Goal: Information Seeking & Learning: Learn about a topic

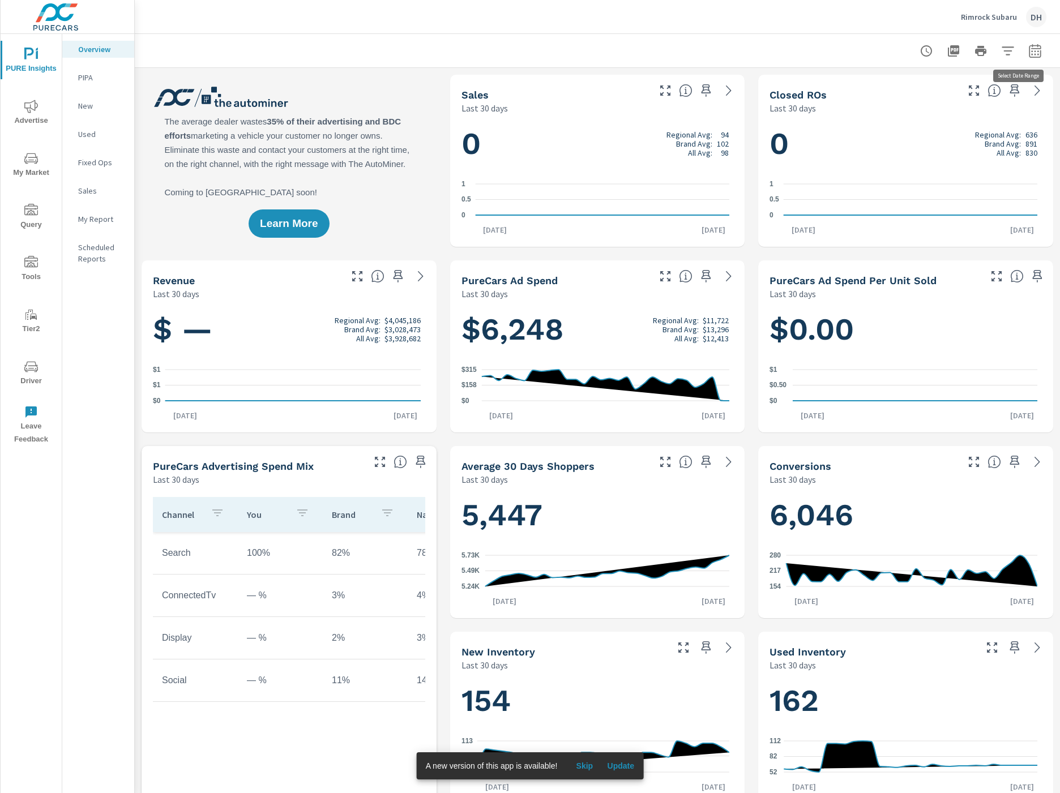
scroll to position [1, 0]
click at [817, 52] on icon "button" at bounding box center [1035, 51] width 14 height 14
select select "Last 30 days"
click at [817, 98] on select "Custom Yesterday Last week Last 7 days Last 14 days Last 30 days Last 45 days L…" at bounding box center [930, 98] width 113 height 23
drag, startPoint x: 806, startPoint y: 49, endPoint x: 1051, endPoint y: 50, distance: 244.5
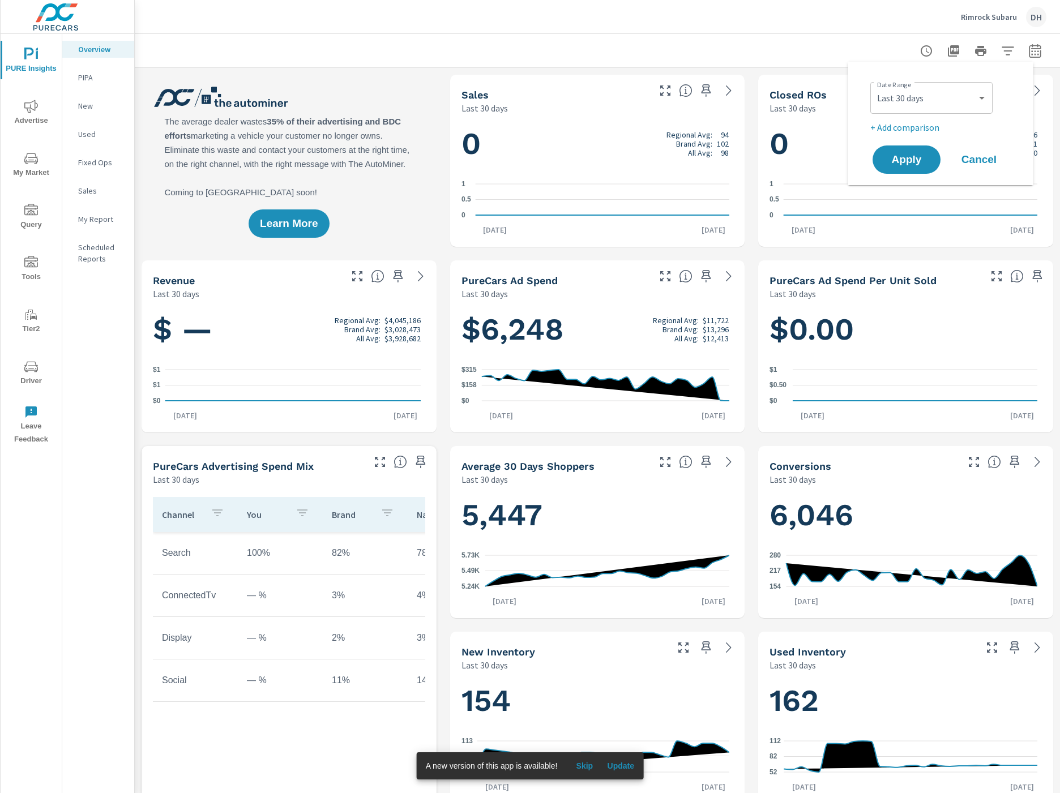
click at [812, 47] on div at bounding box center [597, 50] width 898 height 33
click at [36, 171] on span "My Market" at bounding box center [31, 166] width 54 height 28
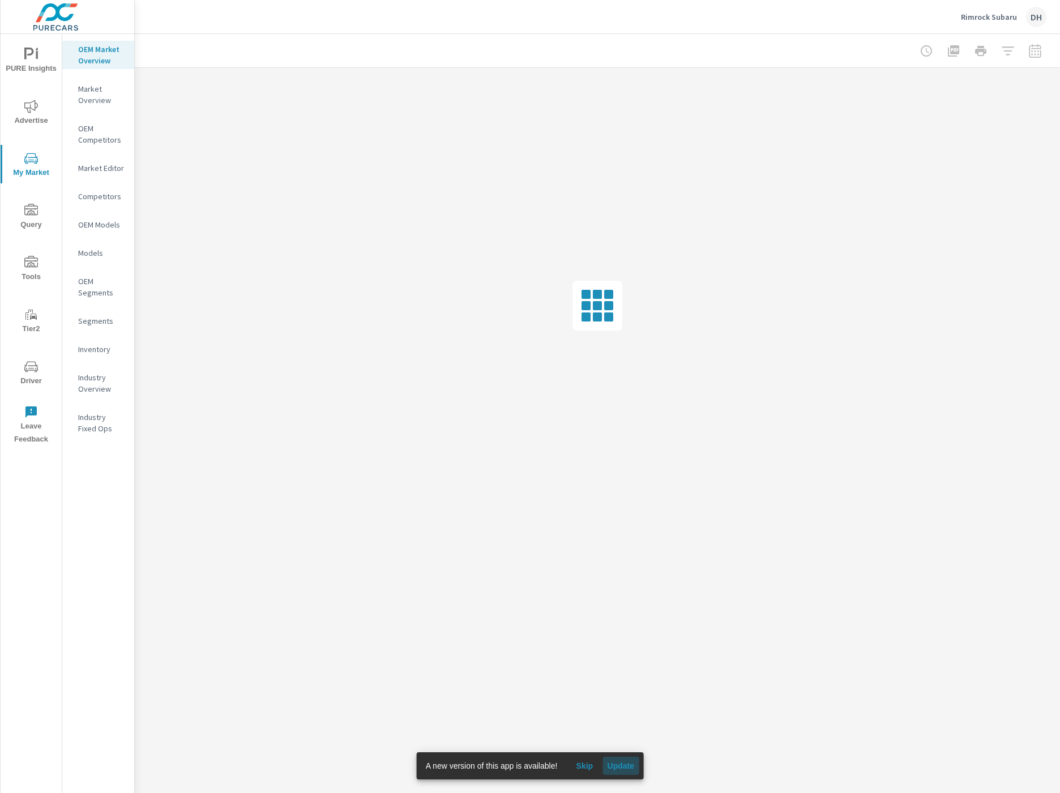
click at [619, 750] on button "Update" at bounding box center [620, 766] width 36 height 18
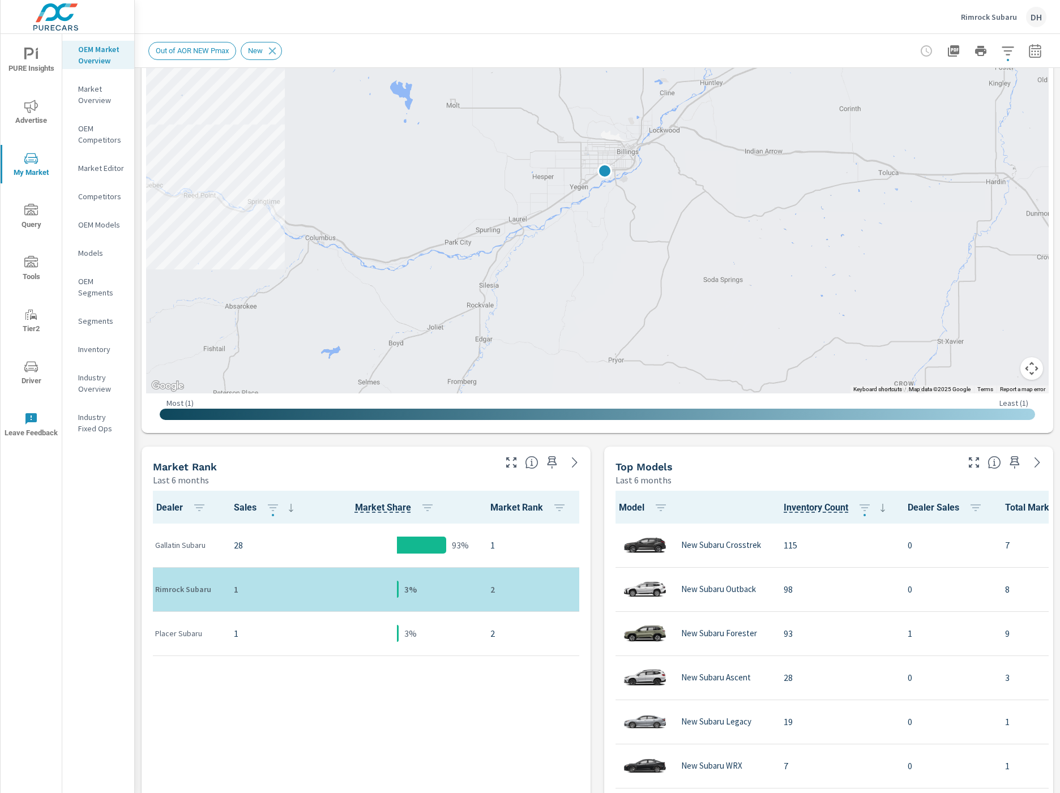
scroll to position [182, 0]
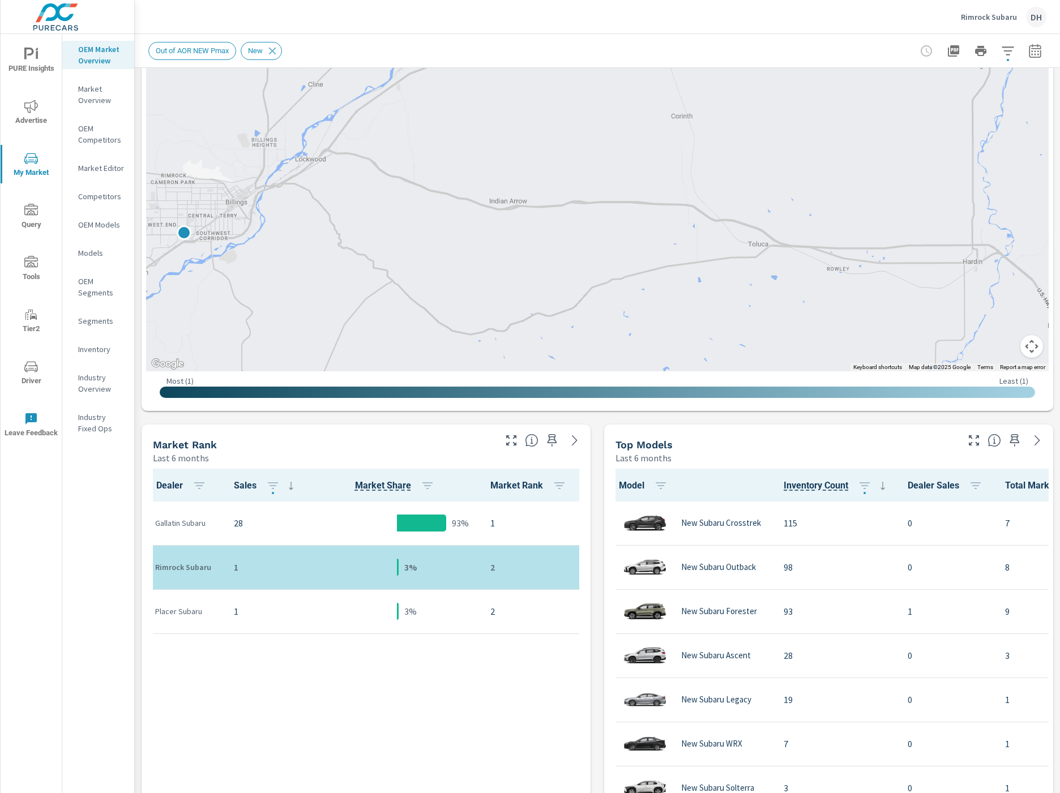
scroll to position [235, 0]
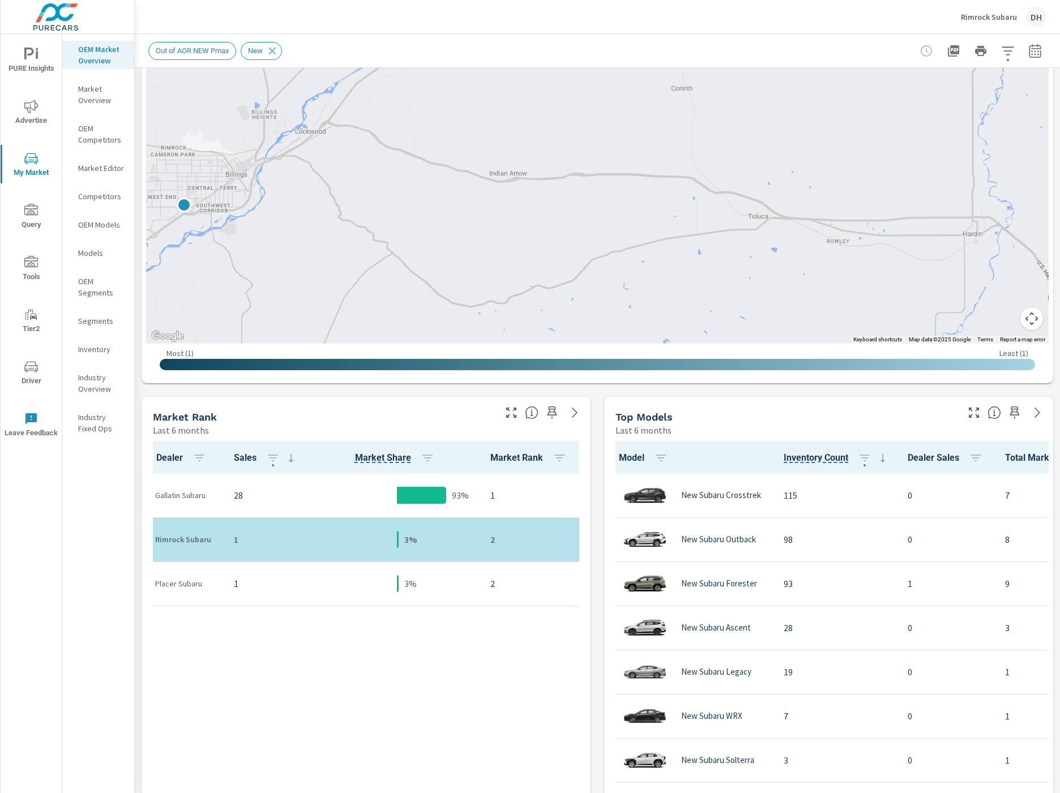
click at [706, 36] on div "Out of AOR NEW Pmax New" at bounding box center [597, 50] width 898 height 33
click at [1028, 52] on icon "button" at bounding box center [1035, 51] width 14 height 14
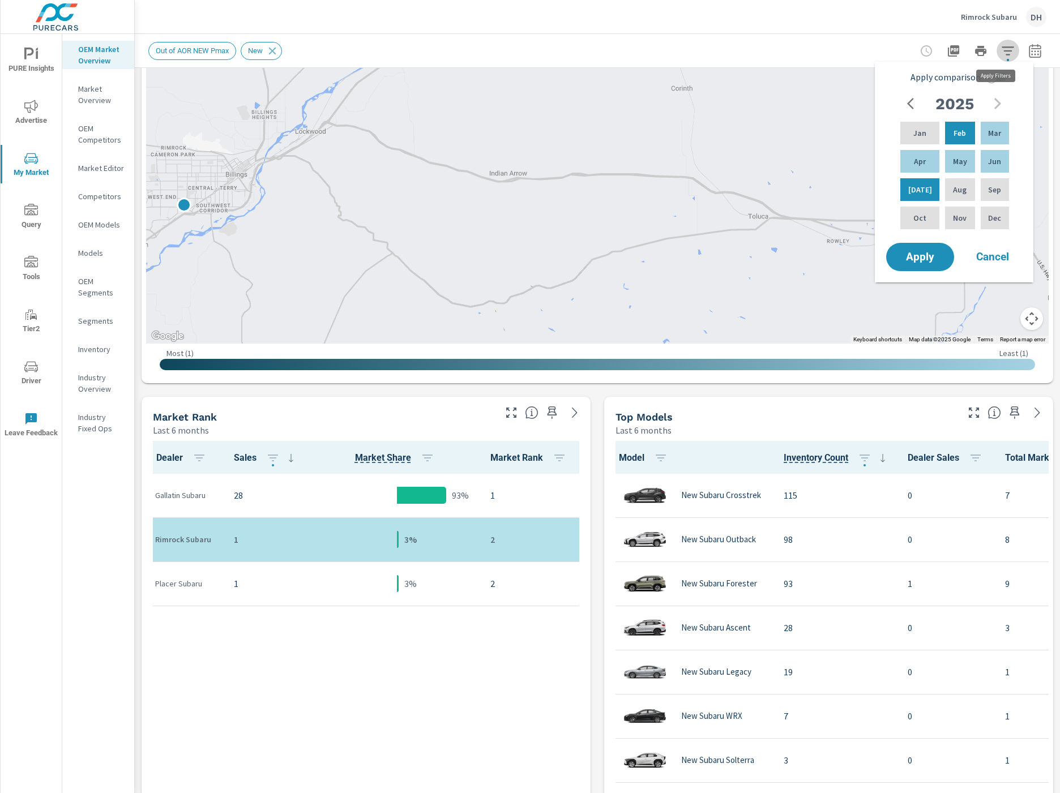
click at [1001, 47] on icon "button" at bounding box center [1007, 50] width 12 height 8
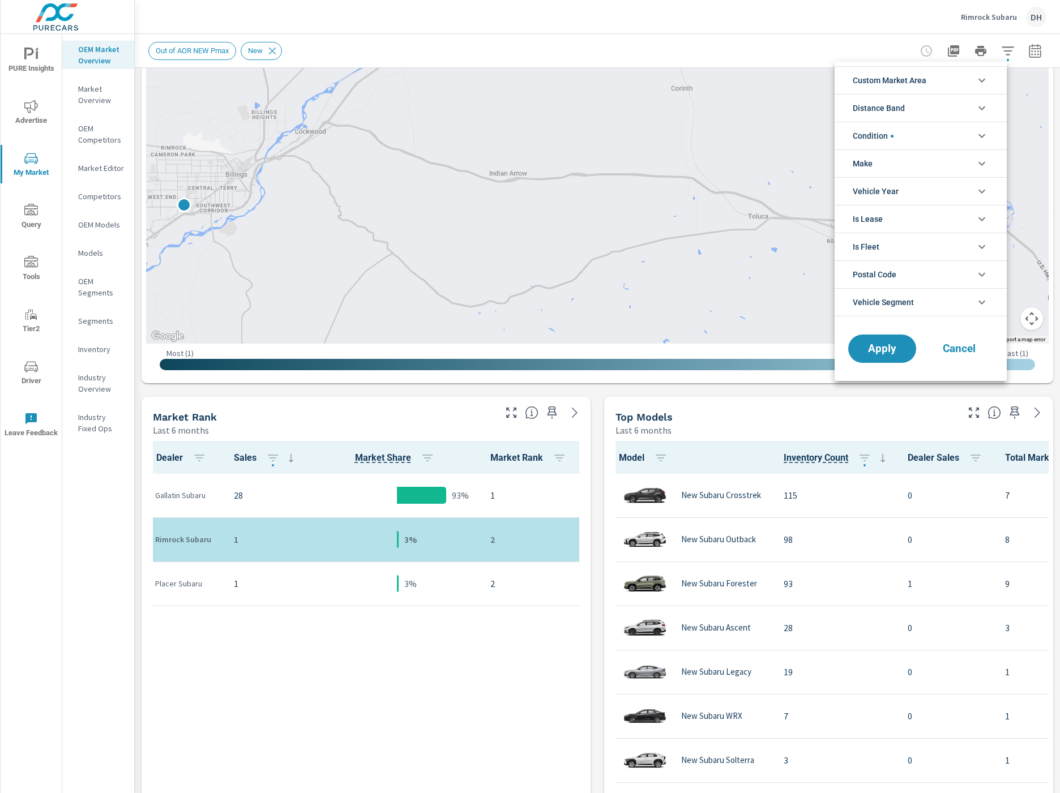
click at [967, 75] on li "Custom Market Area" at bounding box center [920, 80] width 172 height 28
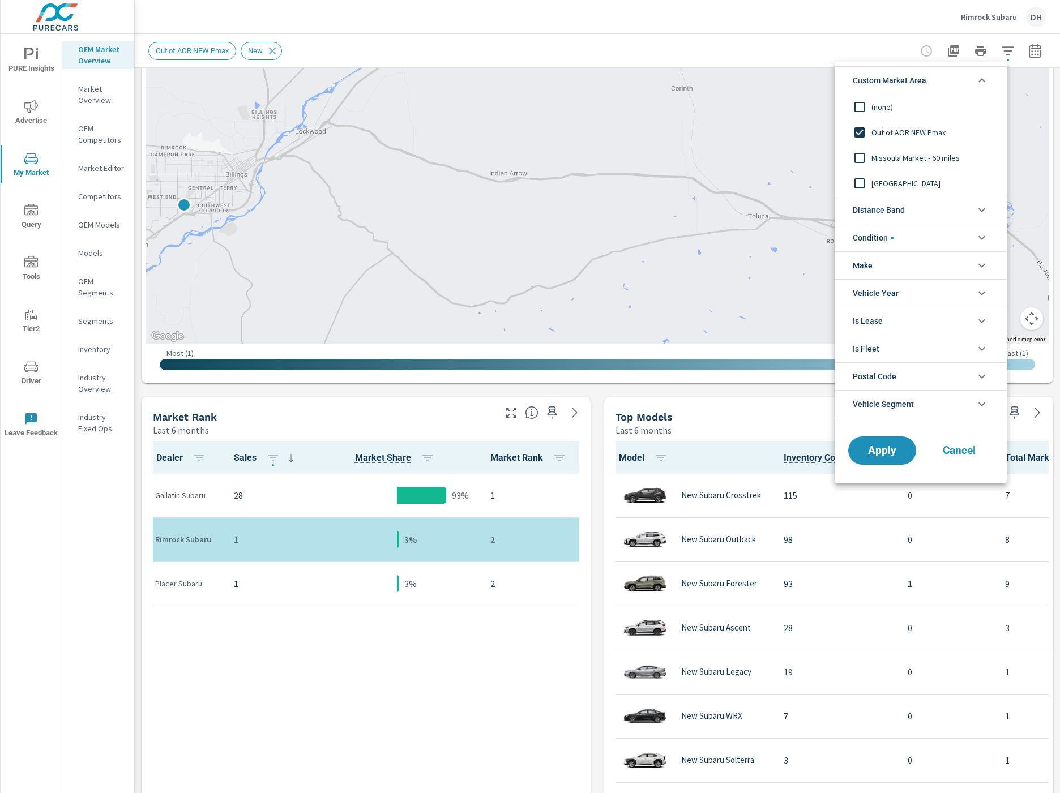
click at [891, 187] on span "[GEOGRAPHIC_DATA]" at bounding box center [933, 184] width 124 height 14
click at [899, 448] on span "Apply" at bounding box center [882, 450] width 46 height 11
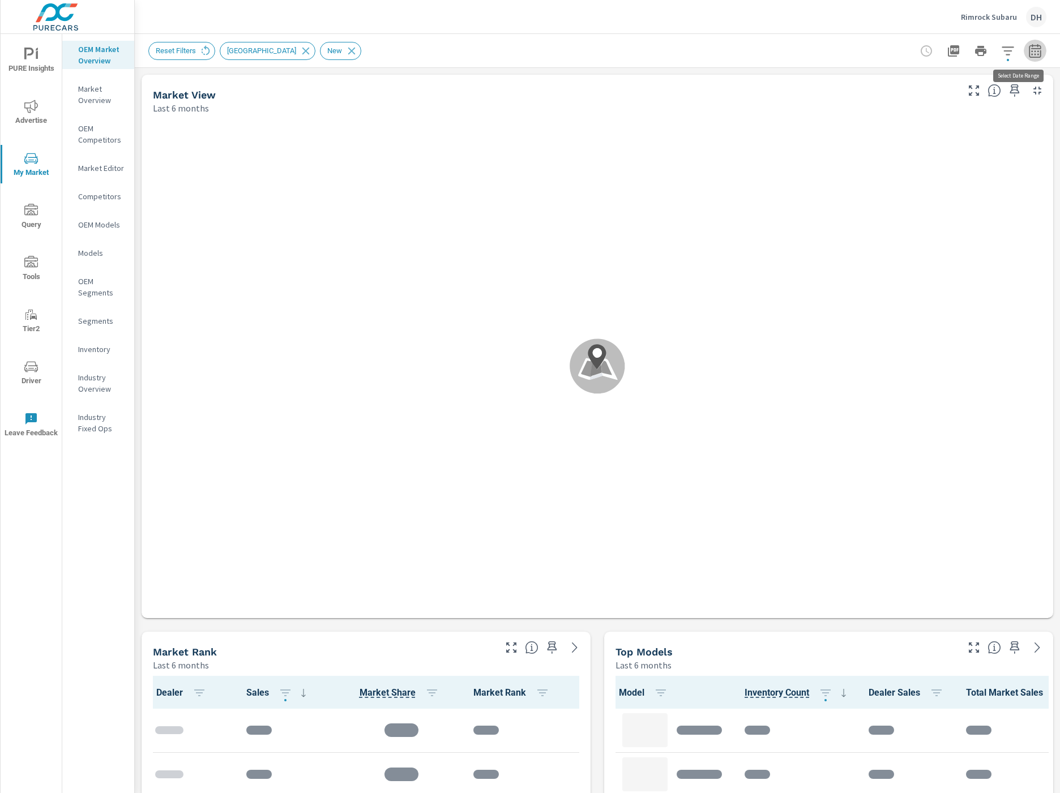
click at [1031, 48] on button "button" at bounding box center [1034, 51] width 23 height 23
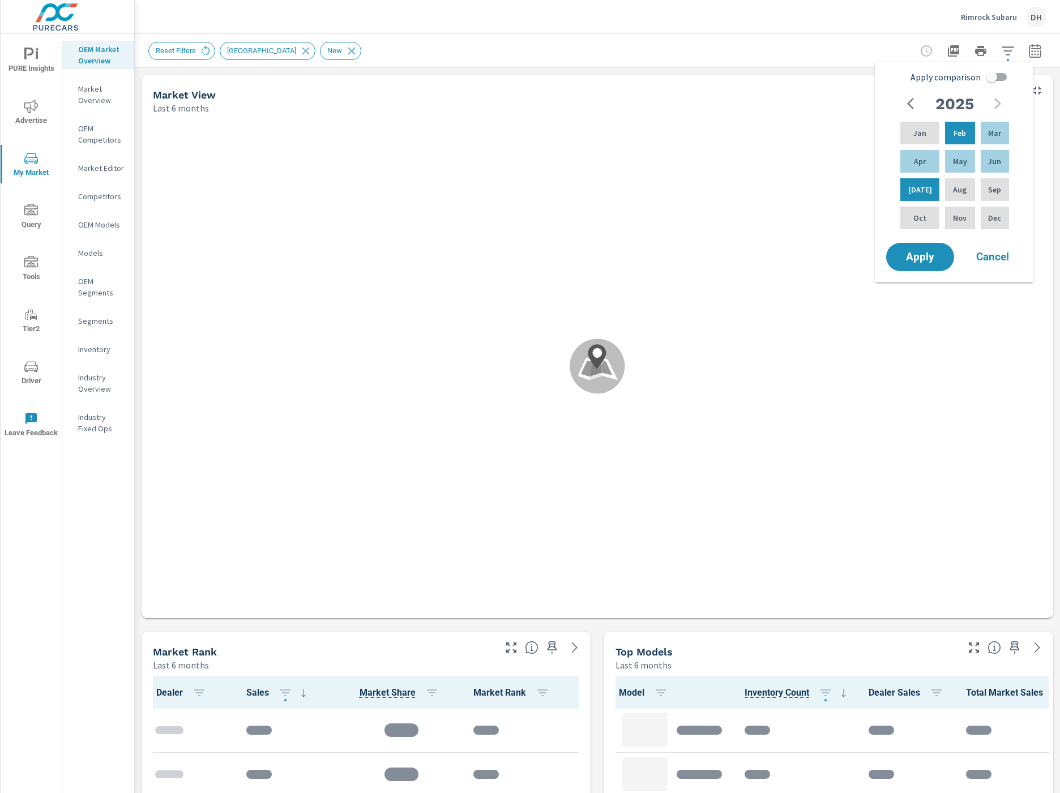
click at [994, 76] on input "Apply comparison" at bounding box center [991, 77] width 65 height 22
checkbox input "true"
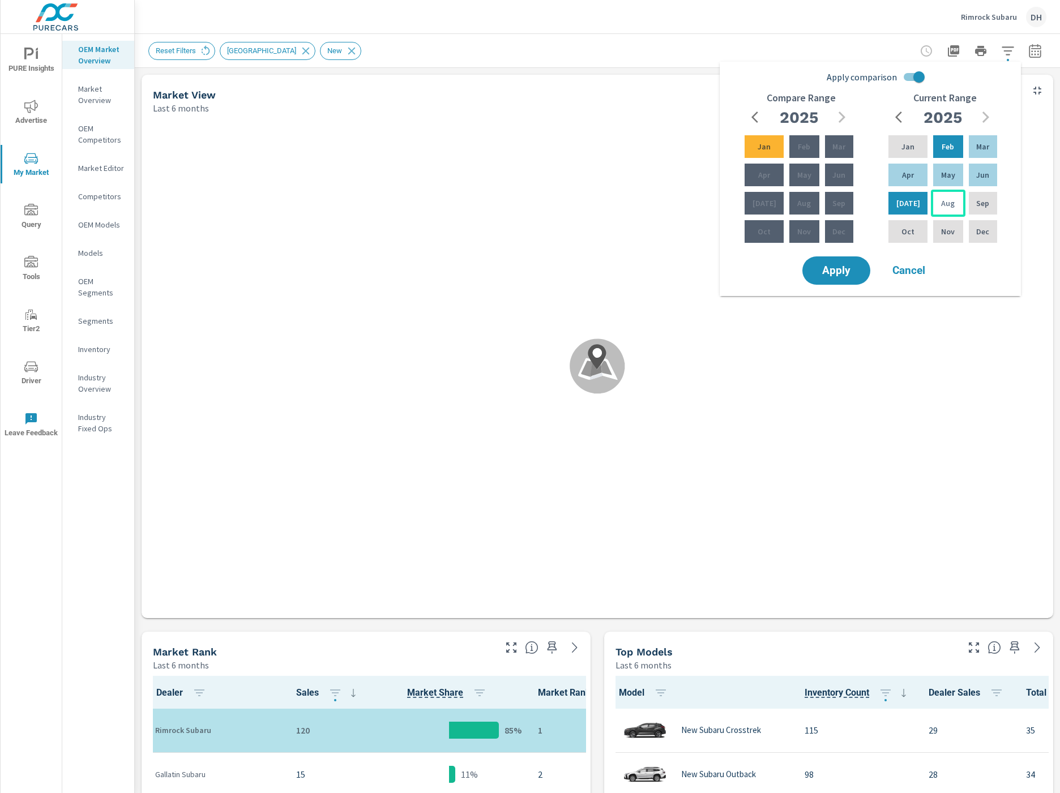
scroll to position [1, 0]
click at [854, 262] on button "Apply" at bounding box center [836, 270] width 70 height 29
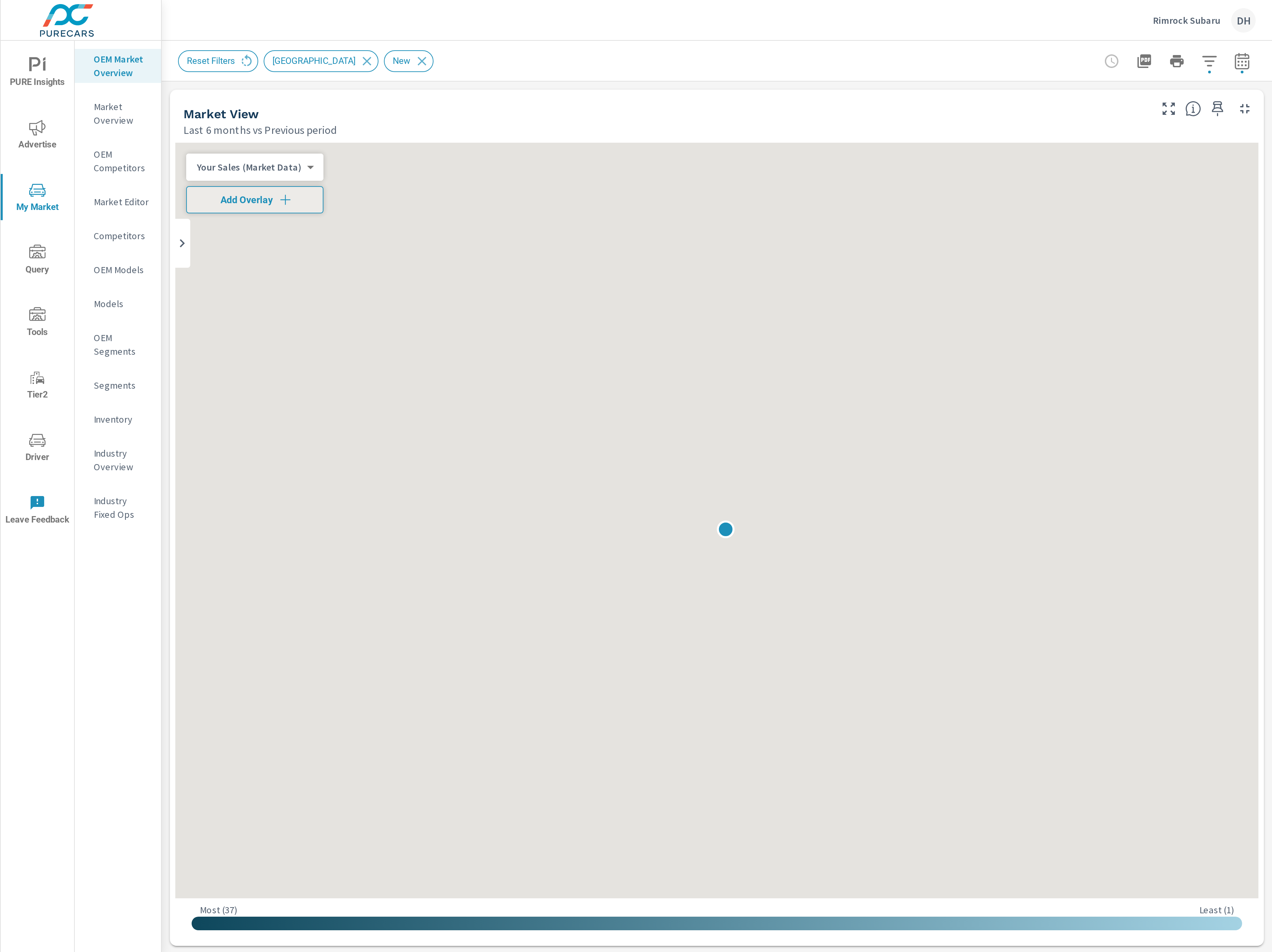
scroll to position [1, 0]
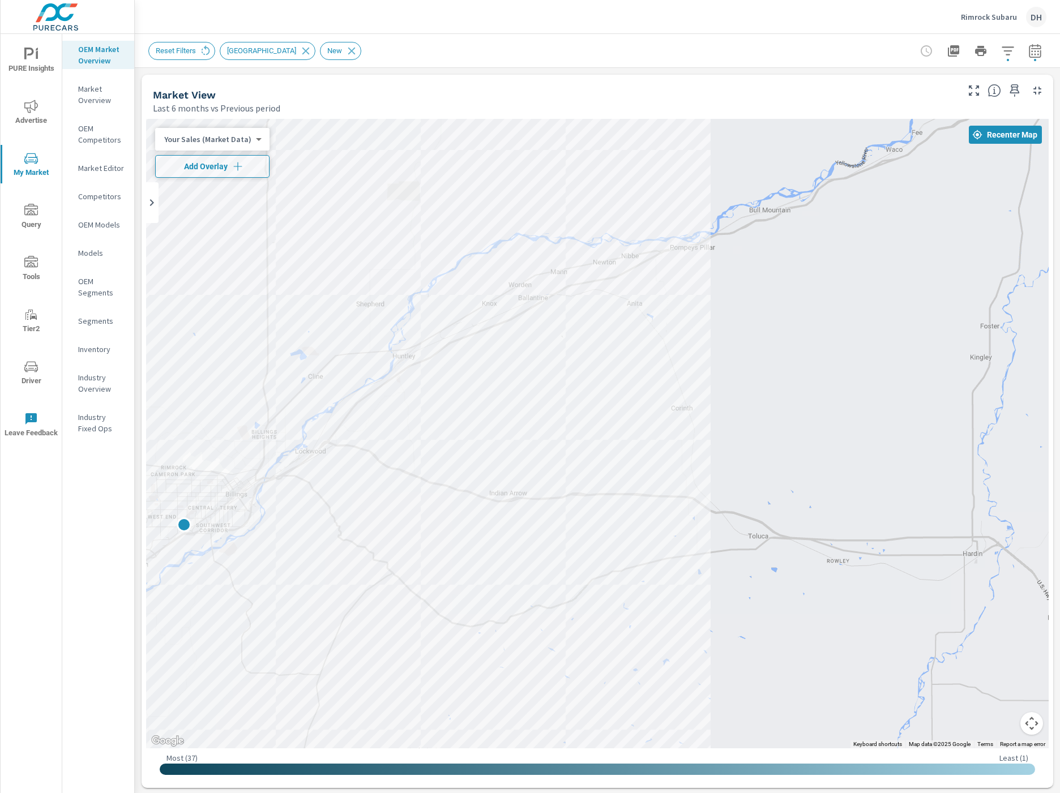
click at [878, 33] on div "Rimrock Subaru DH" at bounding box center [597, 16] width 898 height 33
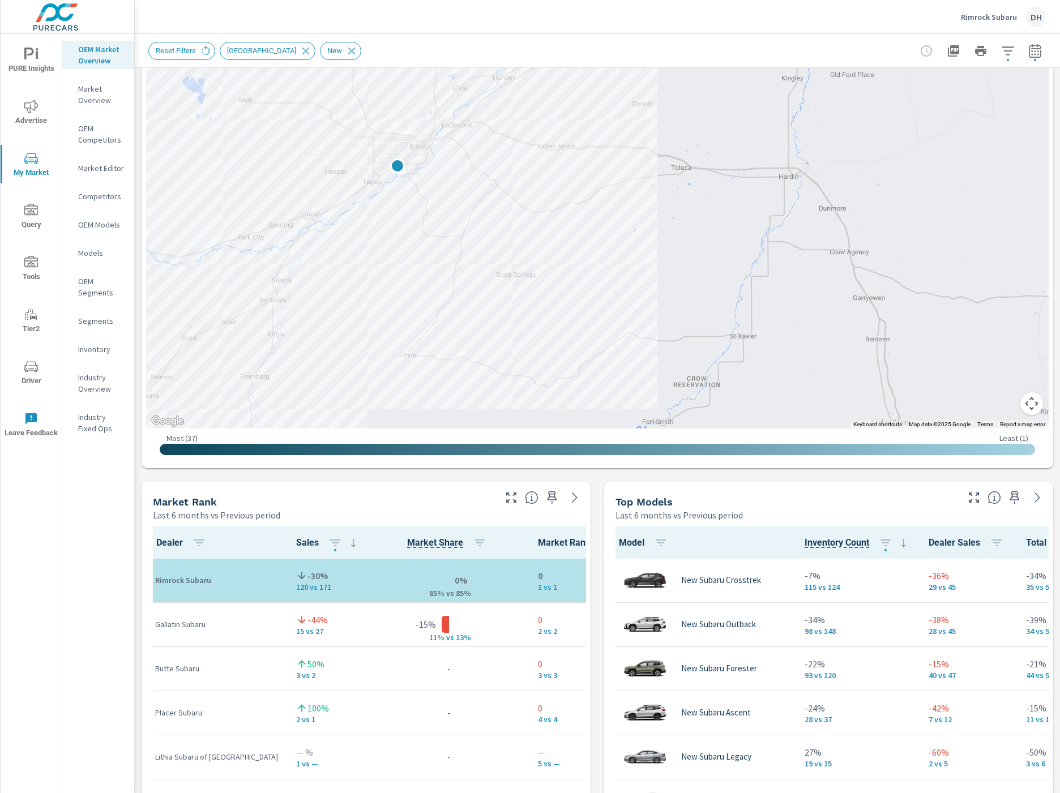
scroll to position [321, 0]
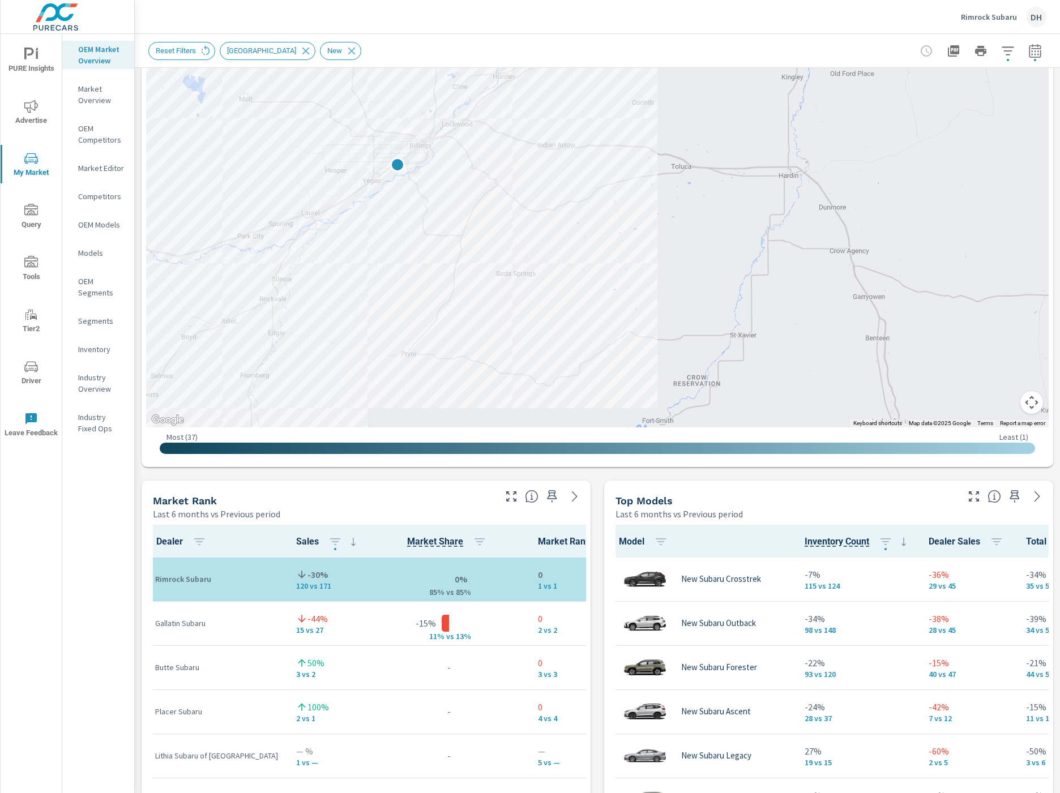
click at [472, 469] on div "Market View Last 6 months vs Previous period ← Move left → Move right ↑ Move up…" at bounding box center [597, 716] width 925 height 1938
click at [92, 691] on div "OEM Market Overview Market Overview OEM Competitors Market Editor Competitors O…" at bounding box center [98, 413] width 72 height 759
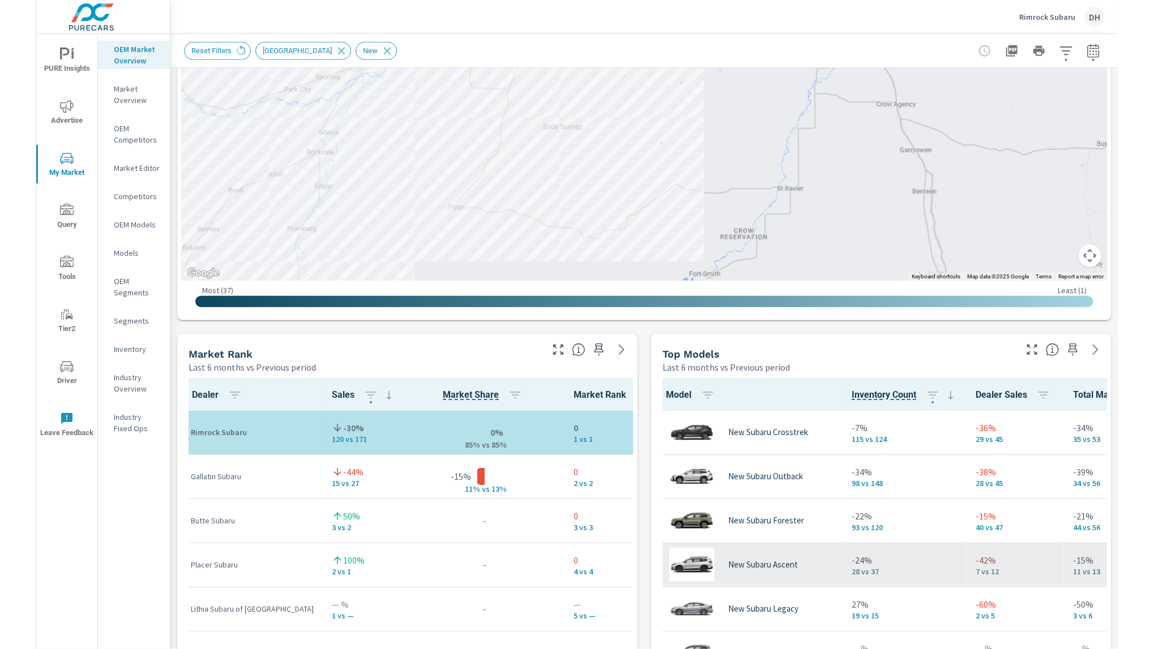
scroll to position [3, 0]
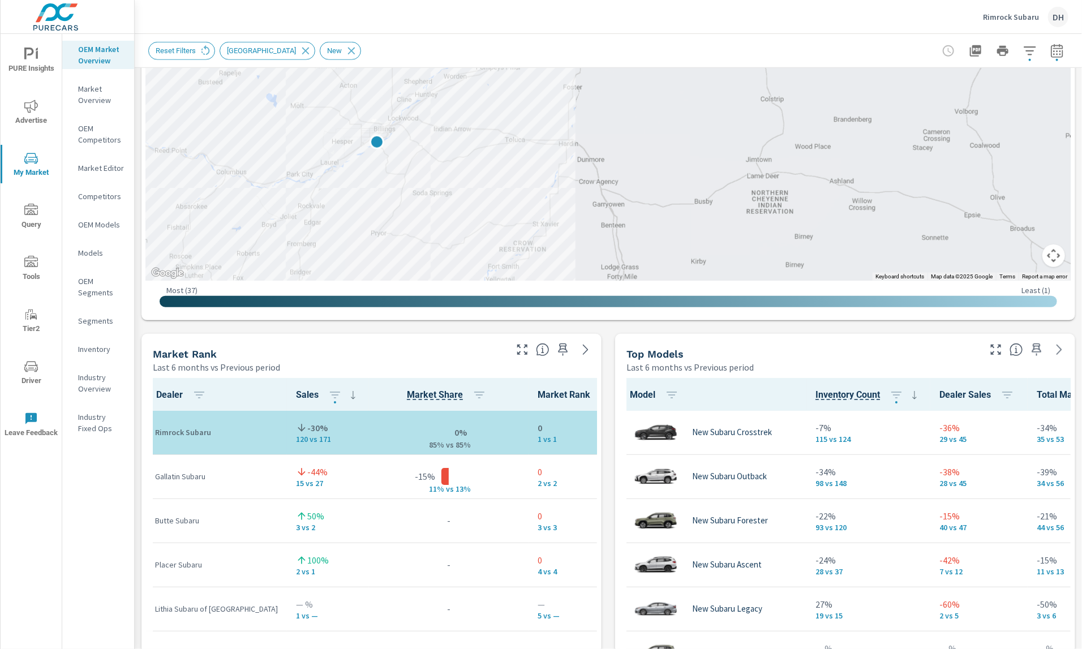
click at [103, 349] on p "Inventory" at bounding box center [101, 349] width 47 height 11
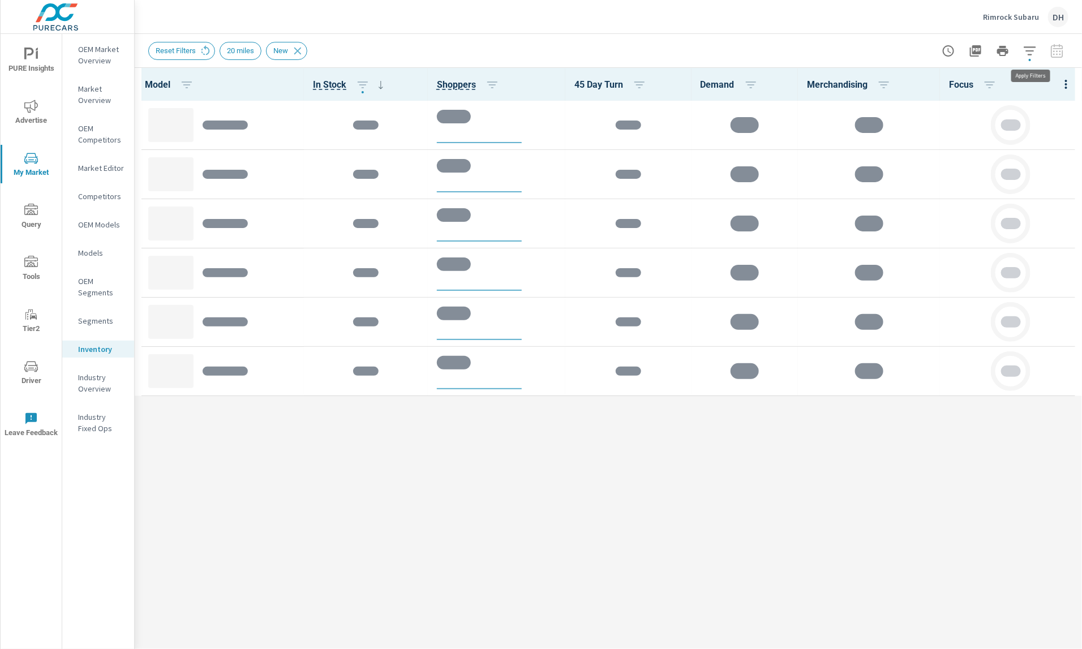
click at [1036, 53] on icon "button" at bounding box center [1030, 51] width 14 height 14
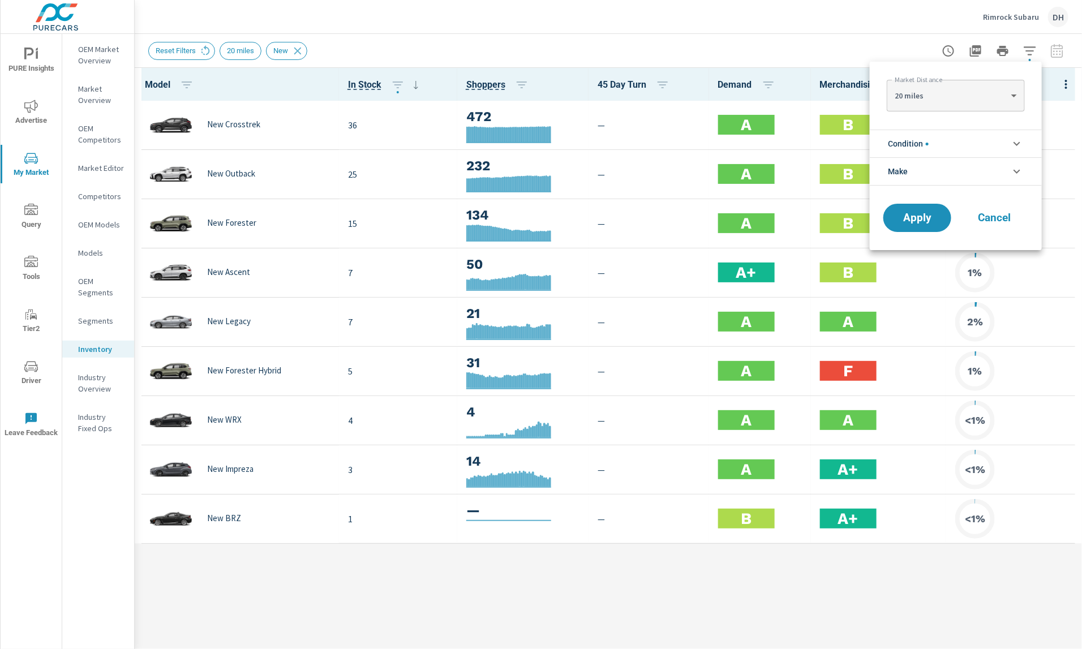
click at [964, 100] on body "PURE Insights Advertise My Market Query Tools Tier2 Driver Leave Feedback OEM M…" at bounding box center [541, 324] width 1082 height 649
click at [962, 129] on li "40 miles" at bounding box center [956, 132] width 138 height 18
type Distance "40"
click at [915, 228] on button "Apply" at bounding box center [917, 217] width 70 height 29
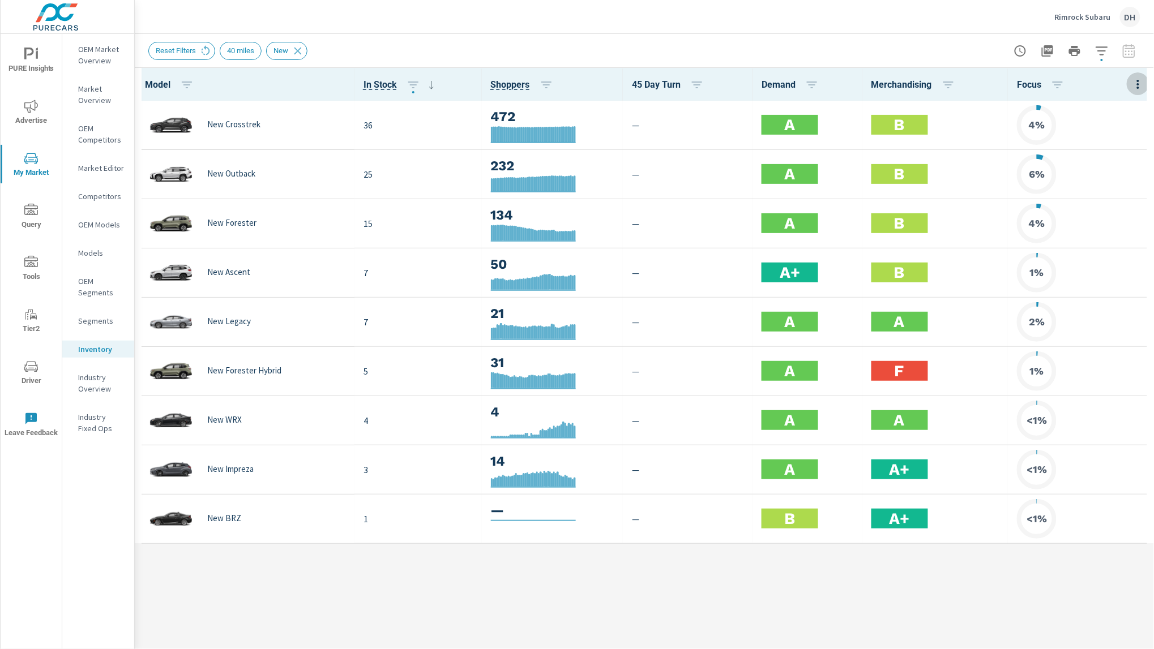
click at [1059, 88] on icon "button" at bounding box center [1138, 85] width 14 height 14
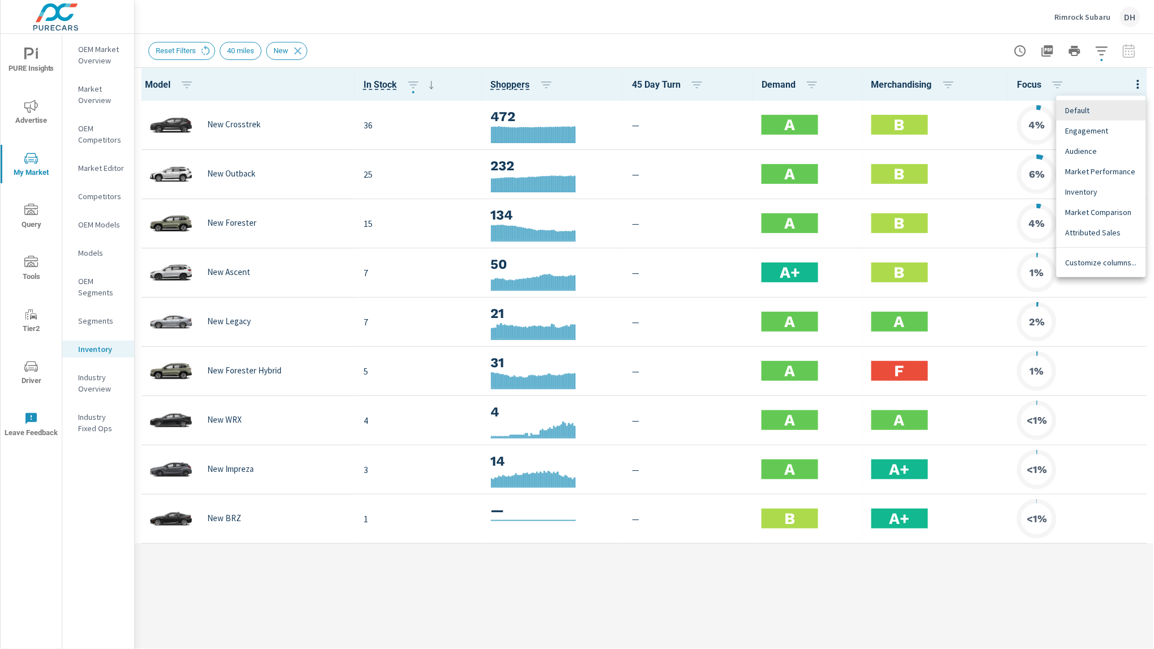
click at [881, 622] on div at bounding box center [577, 324] width 1154 height 649
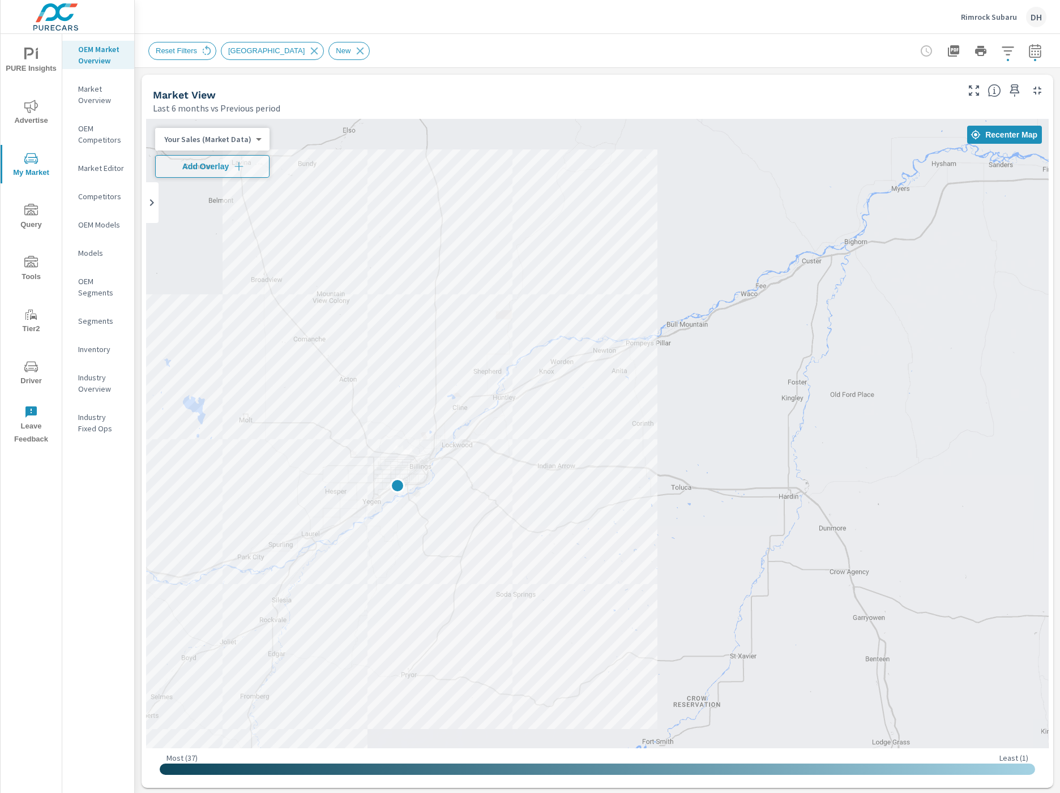
scroll to position [1, 0]
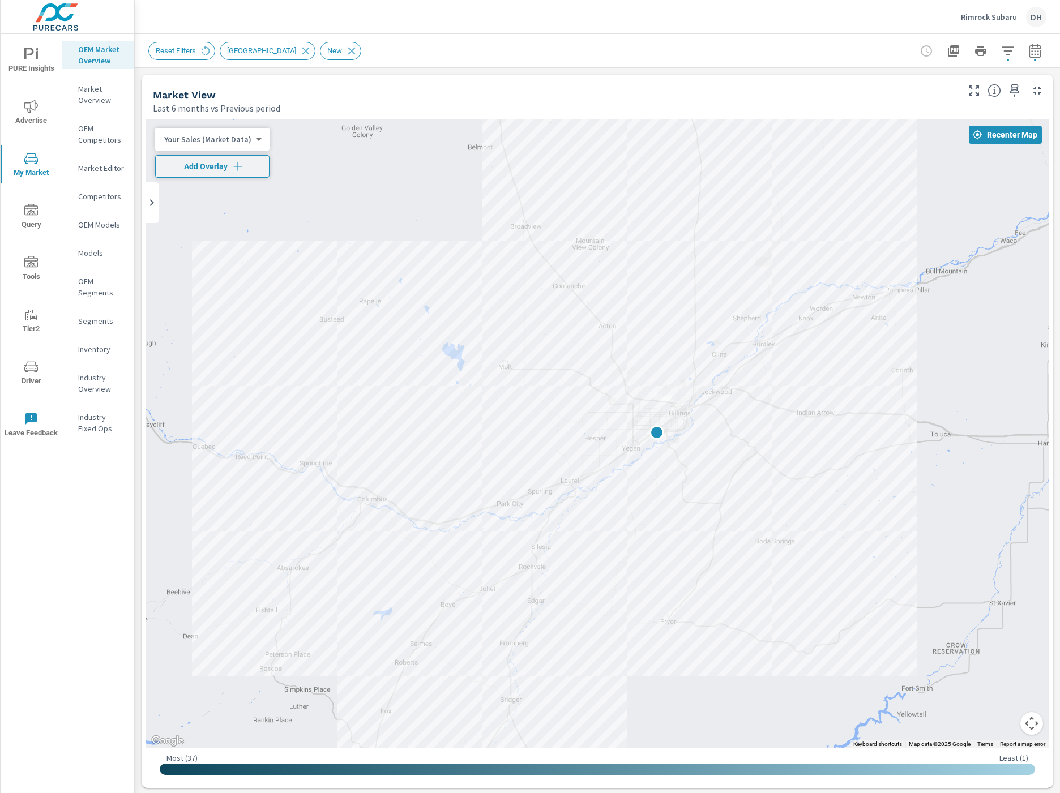
drag, startPoint x: 563, startPoint y: 336, endPoint x: 820, endPoint y: 301, distance: 259.9
click at [826, 281] on div at bounding box center [597, 433] width 902 height 629
click at [659, 52] on div "Reset Filters New Market Area New" at bounding box center [517, 51] width 739 height 18
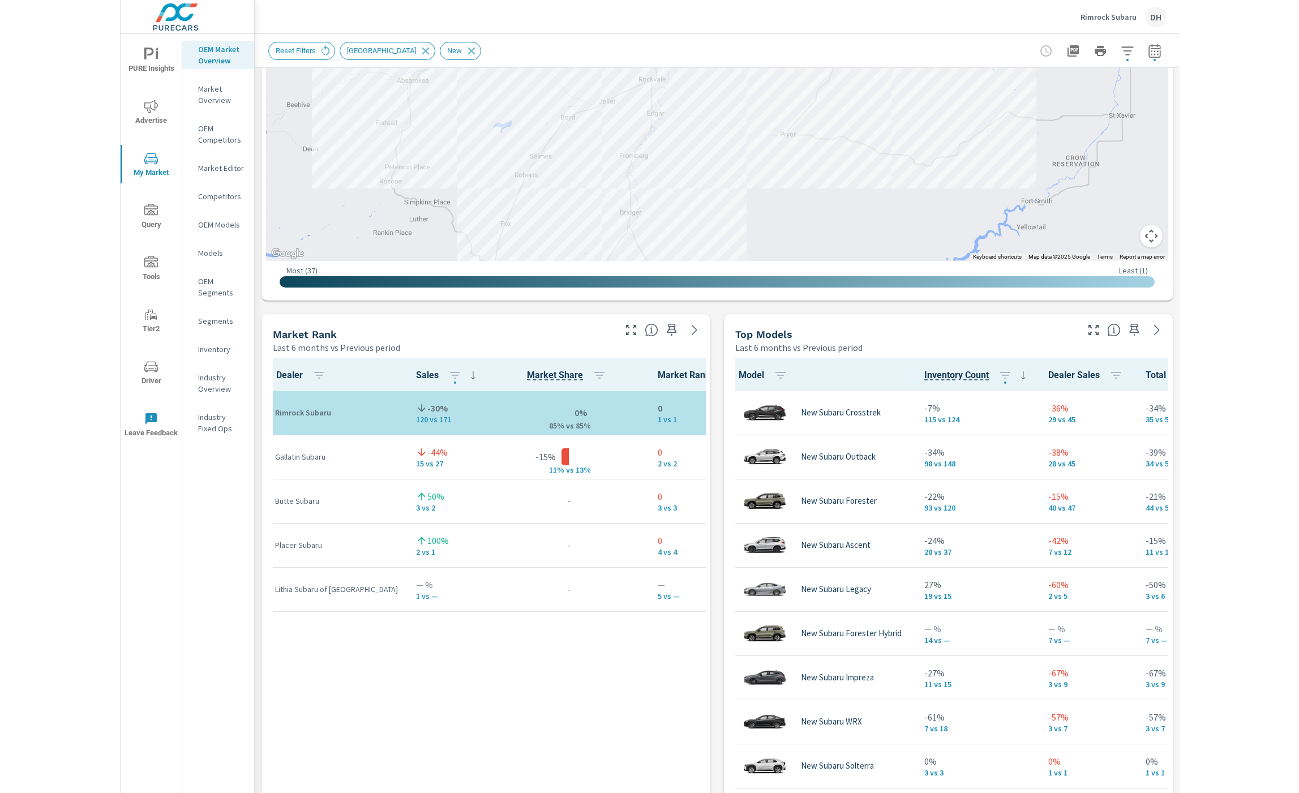
scroll to position [528, 0]
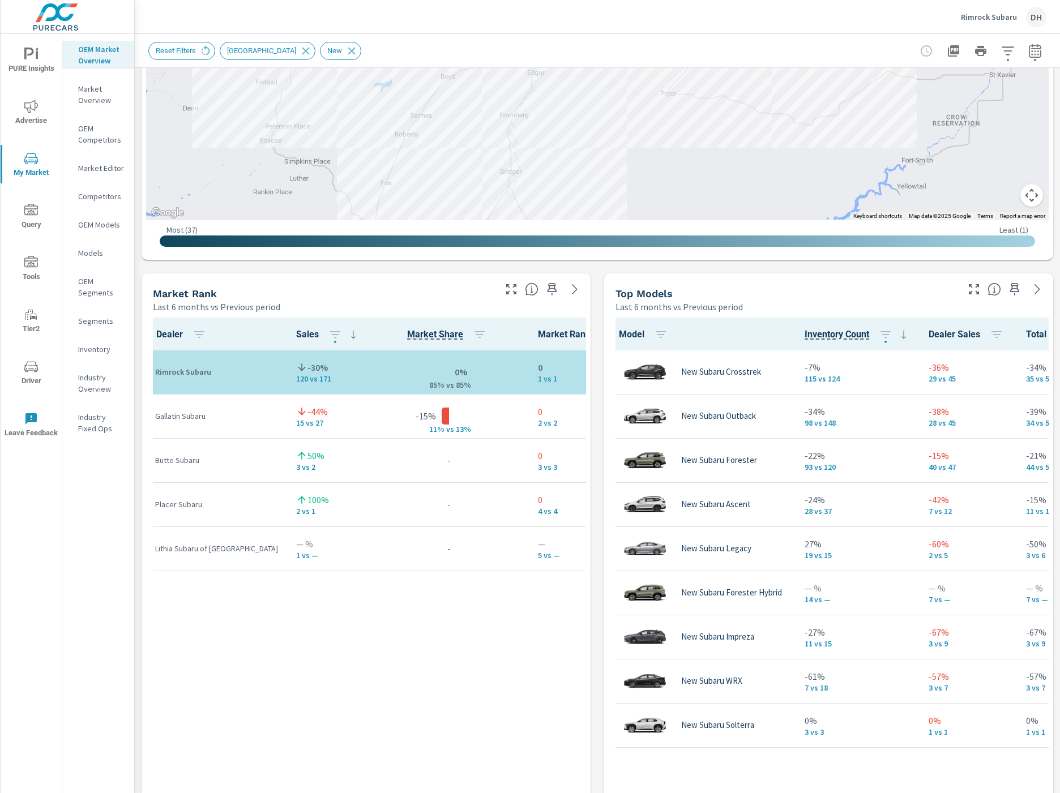
click at [391, 682] on div "Dealer Sales Market Share Market Rank Rimrock Subaru -30% 120 vs 171 0% 85% v s…" at bounding box center [366, 589] width 440 height 543
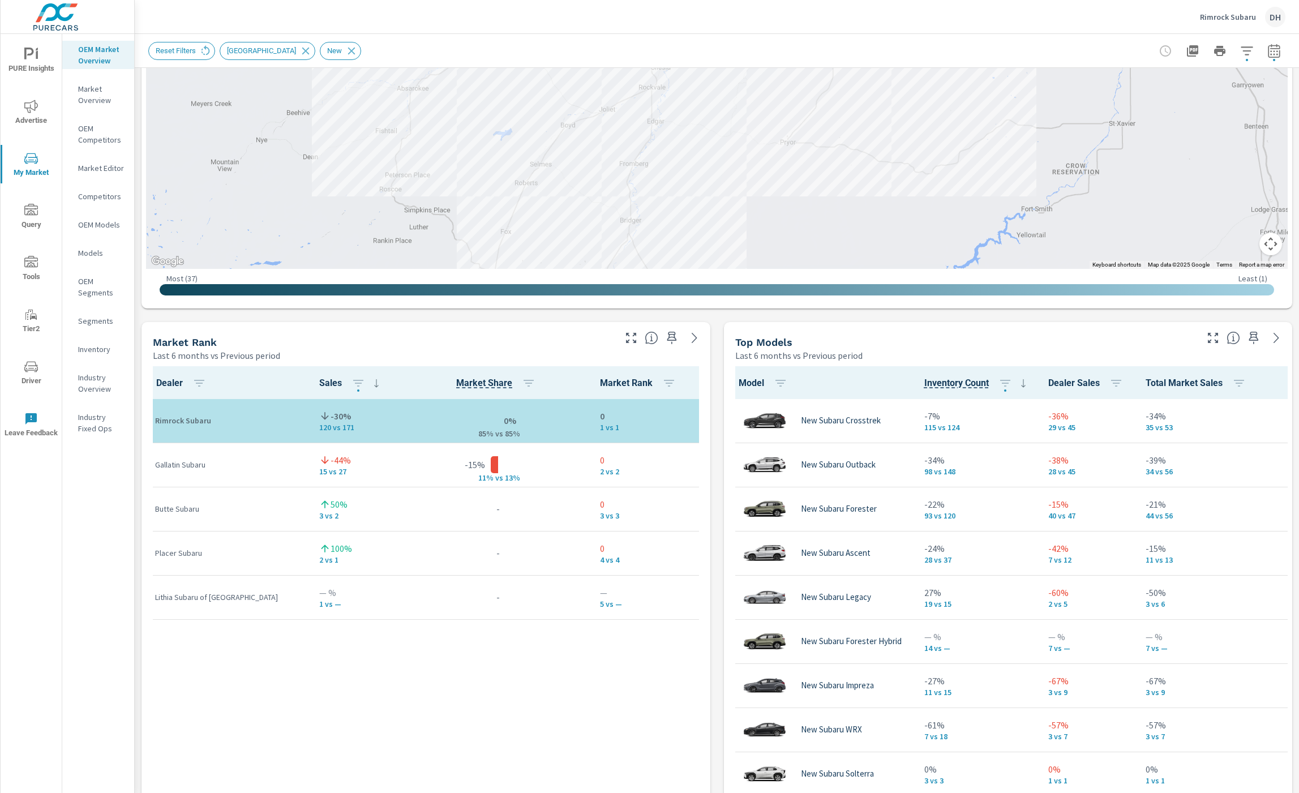
scroll to position [0, 0]
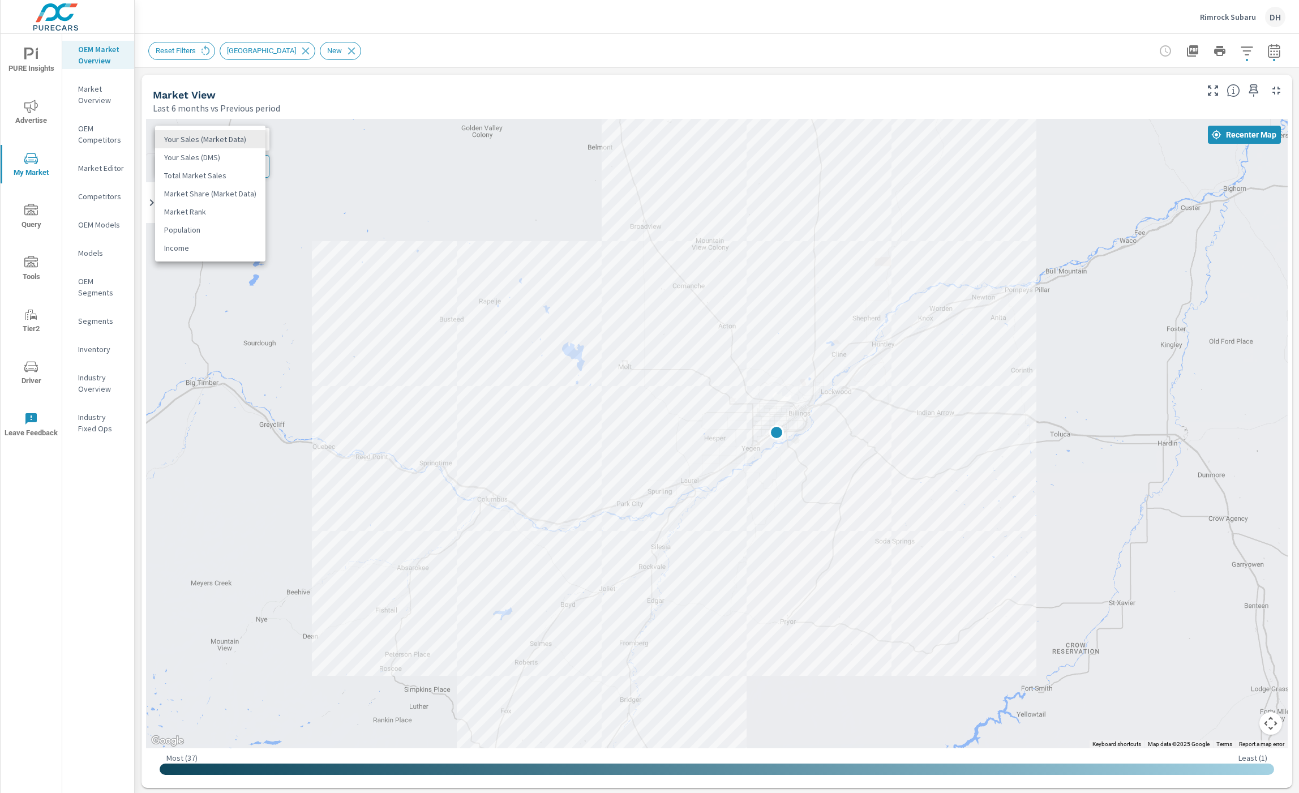
click at [235, 133] on body "PURE Insights Advertise My Market Query Tools Tier2 Driver Leave Feedback OEM M…" at bounding box center [649, 396] width 1299 height 793
click at [230, 224] on li "Population" at bounding box center [210, 230] width 110 height 18
click at [1059, 57] on icon "button" at bounding box center [1274, 51] width 12 height 14
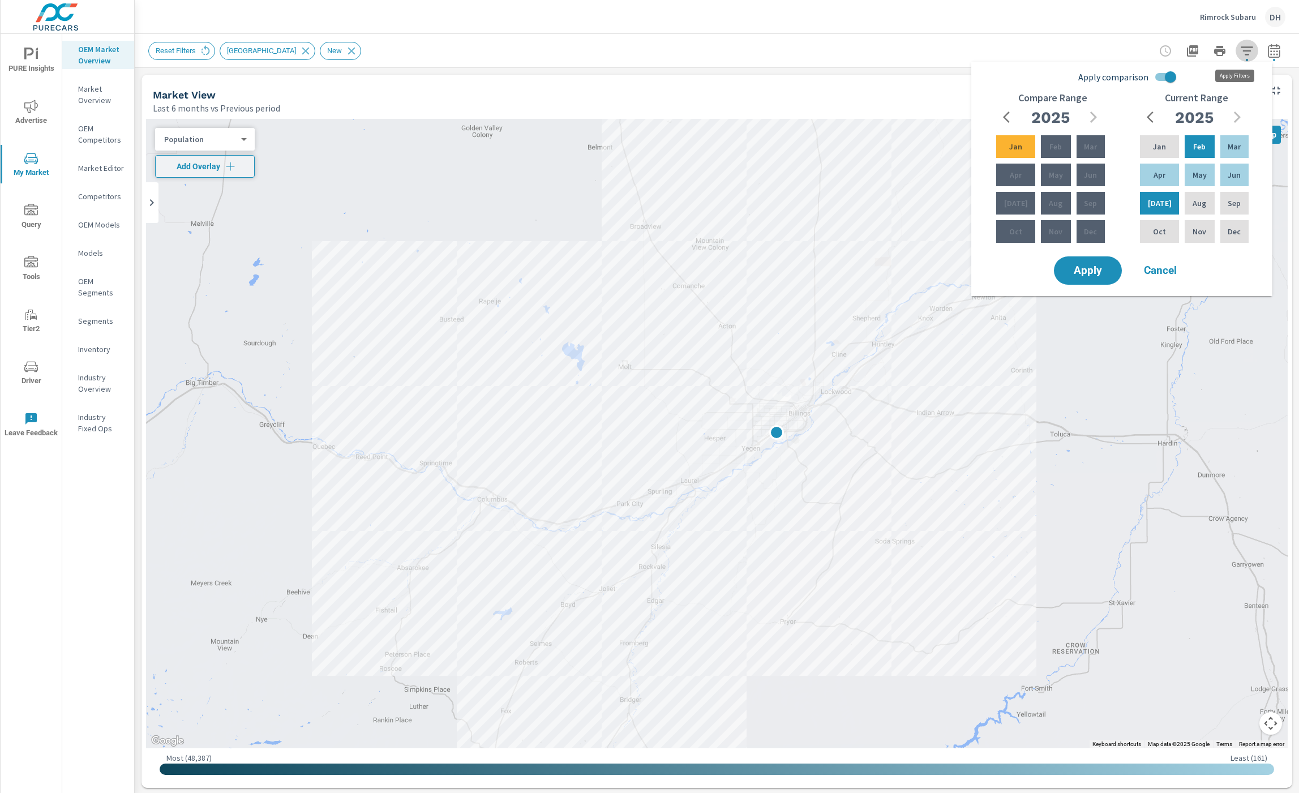
click at [1059, 52] on icon "button" at bounding box center [1247, 51] width 14 height 14
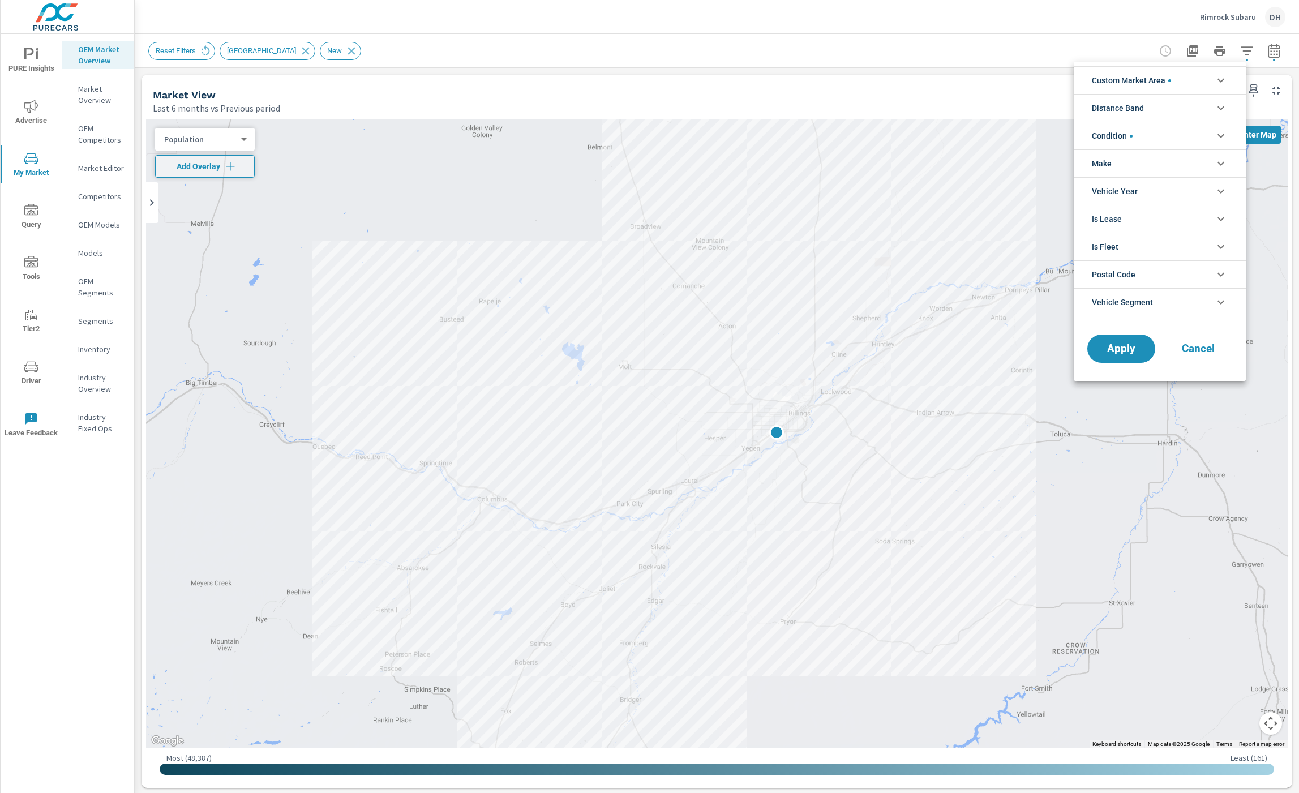
click at [1059, 83] on li "Custom Market Area" at bounding box center [1160, 80] width 172 height 28
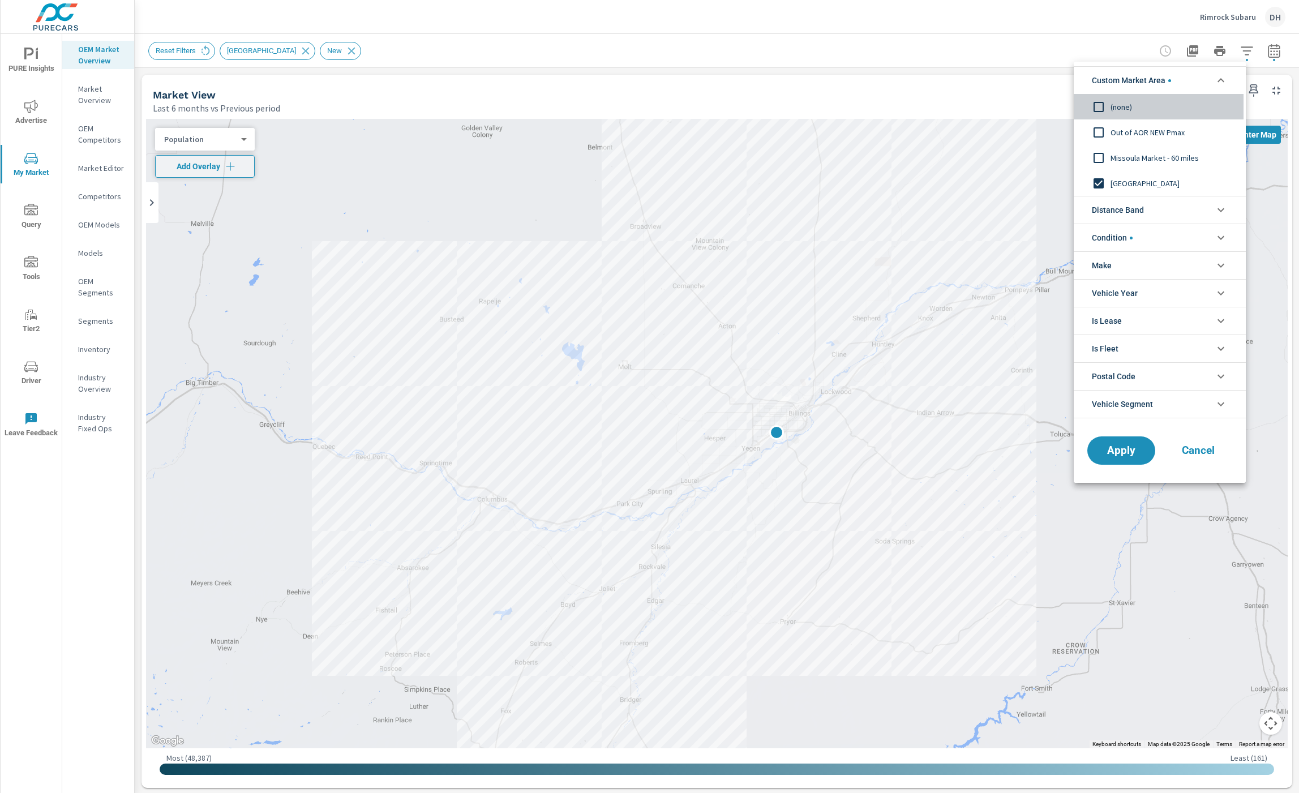
click at [1059, 106] on input "filter options" at bounding box center [1099, 107] width 24 height 24
click at [1059, 451] on span "Apply" at bounding box center [1121, 450] width 46 height 11
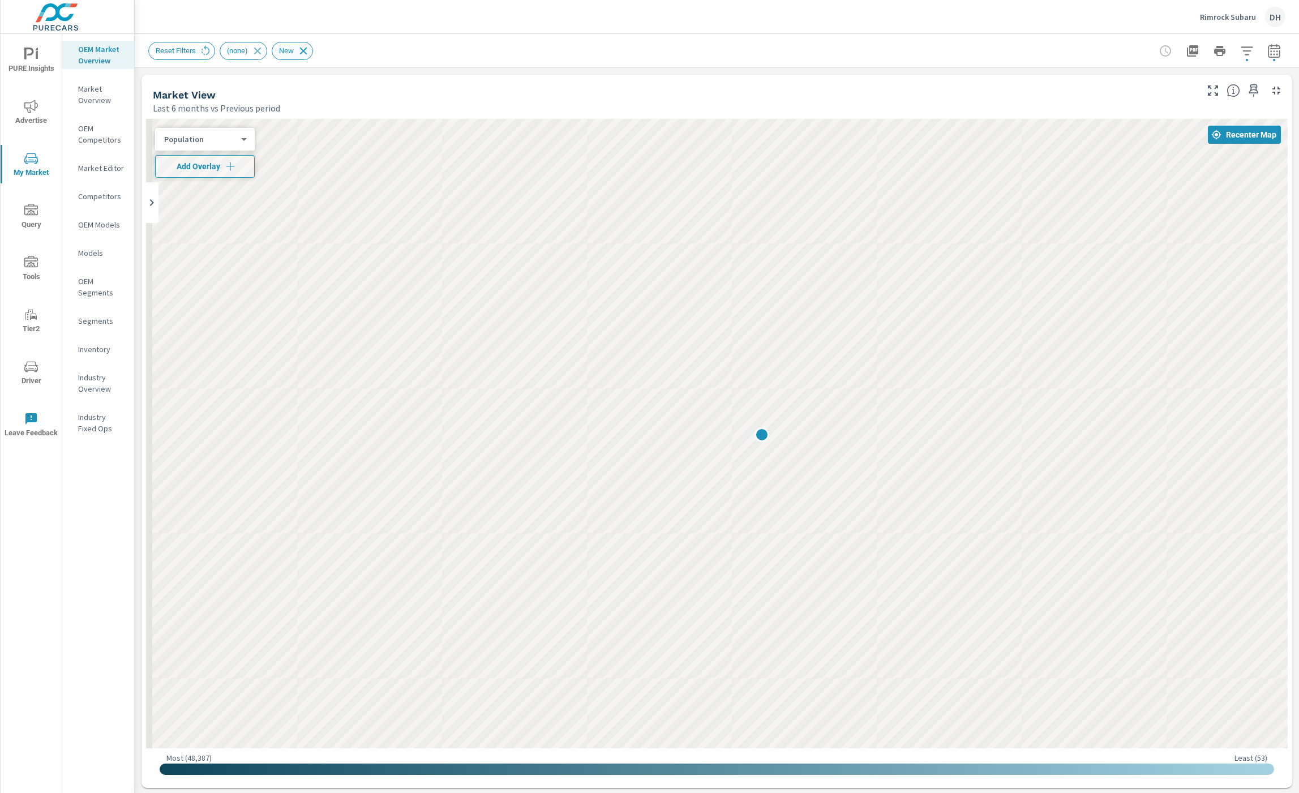
click at [310, 47] on icon at bounding box center [303, 51] width 12 height 12
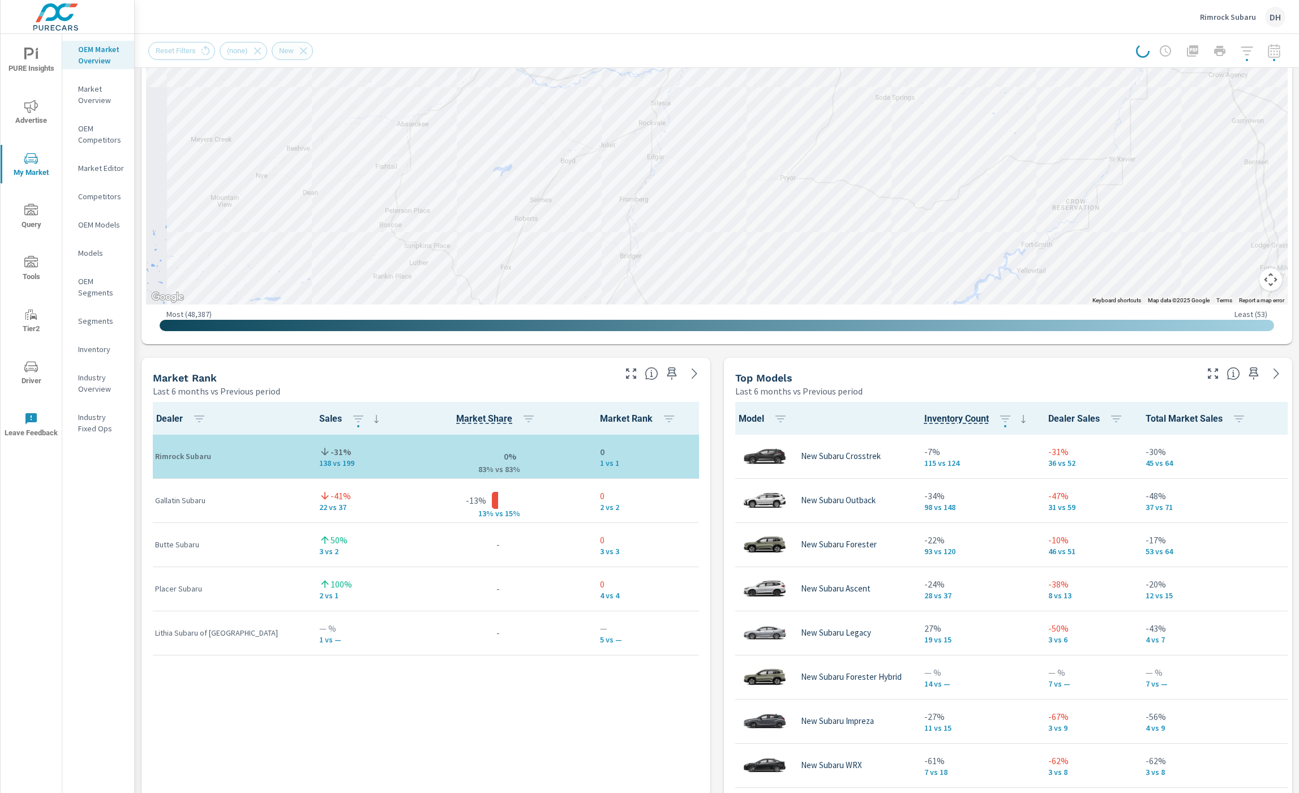
scroll to position [517, 0]
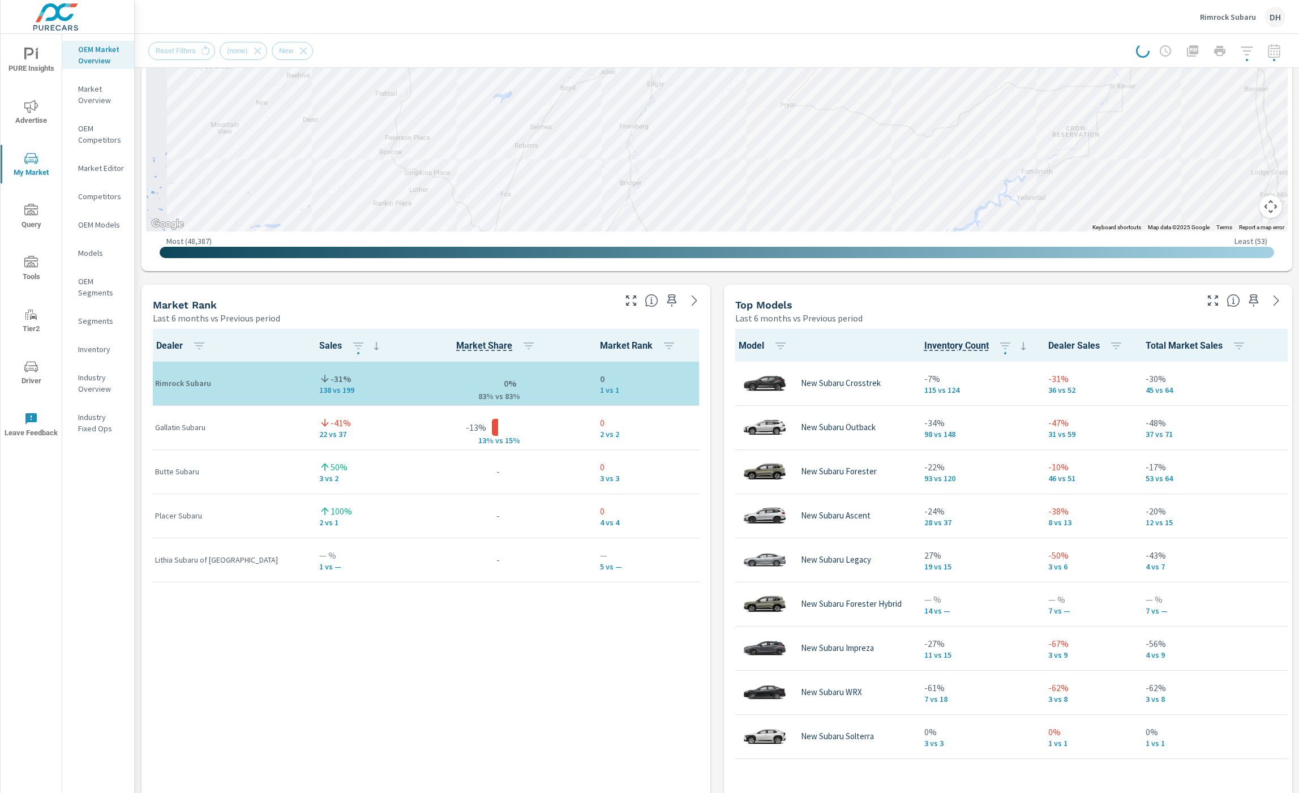
click at [1059, 204] on button "Map camera controls" at bounding box center [1270, 206] width 23 height 23
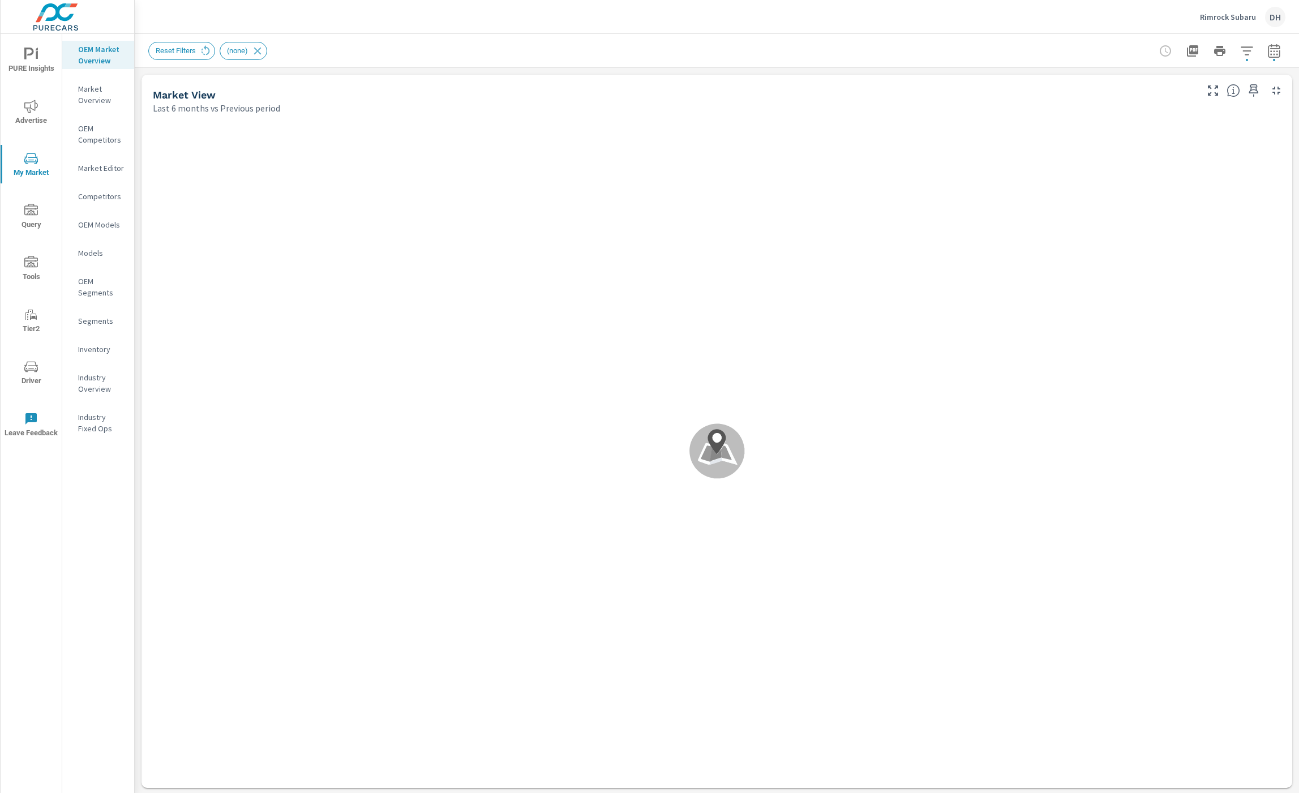
scroll to position [1, 0]
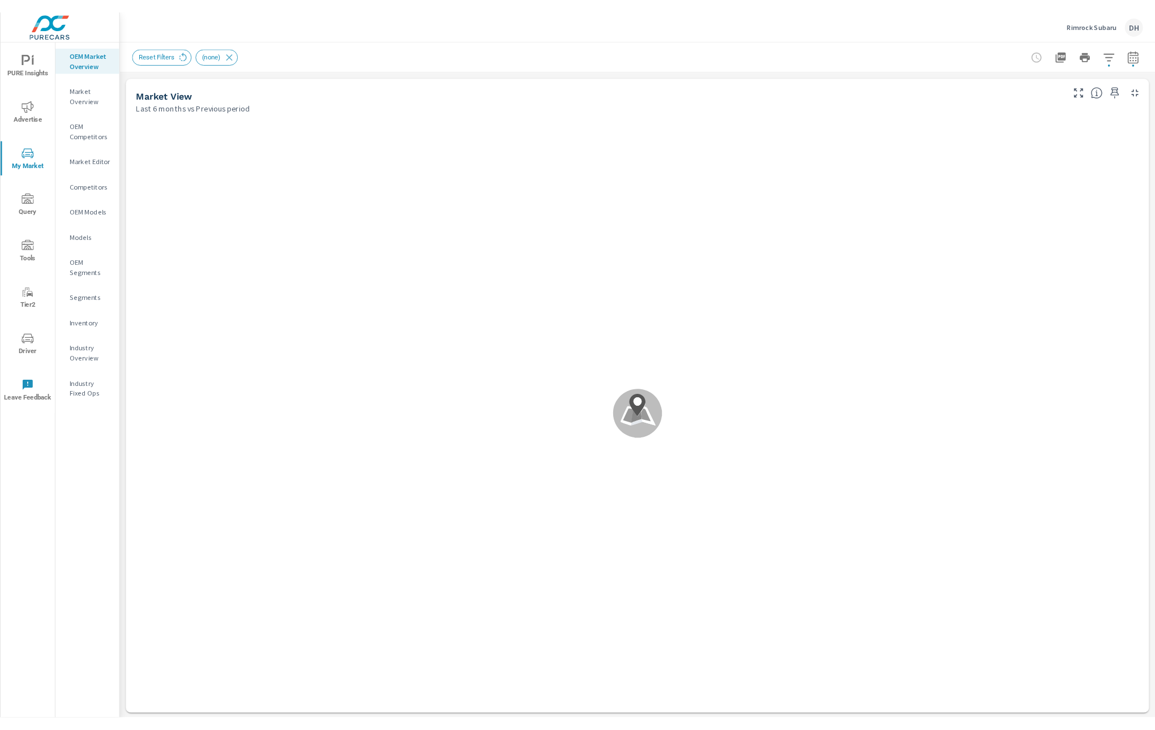
scroll to position [1, 0]
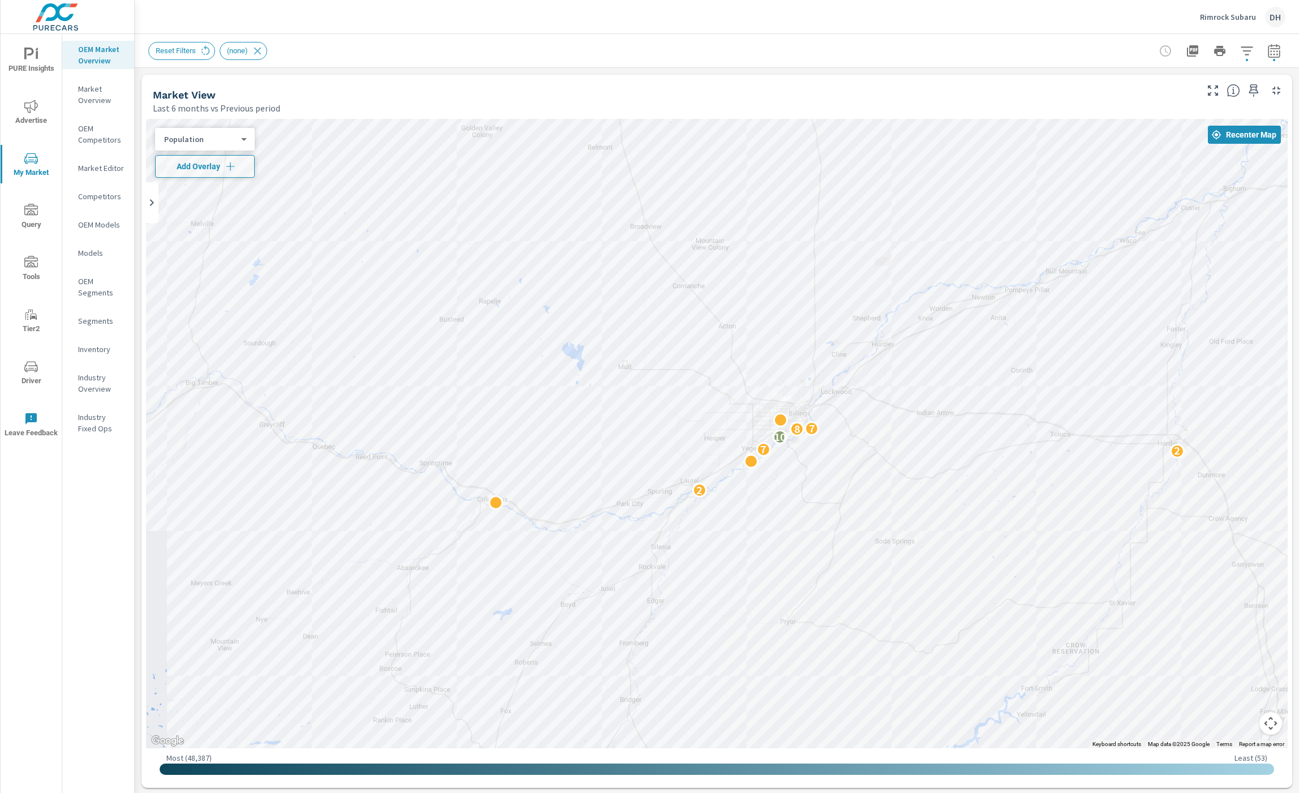
click at [1059, 723] on button "Map camera controls" at bounding box center [1270, 723] width 23 height 23
click at [1059, 723] on button "Zoom out" at bounding box center [1242, 723] width 23 height 23
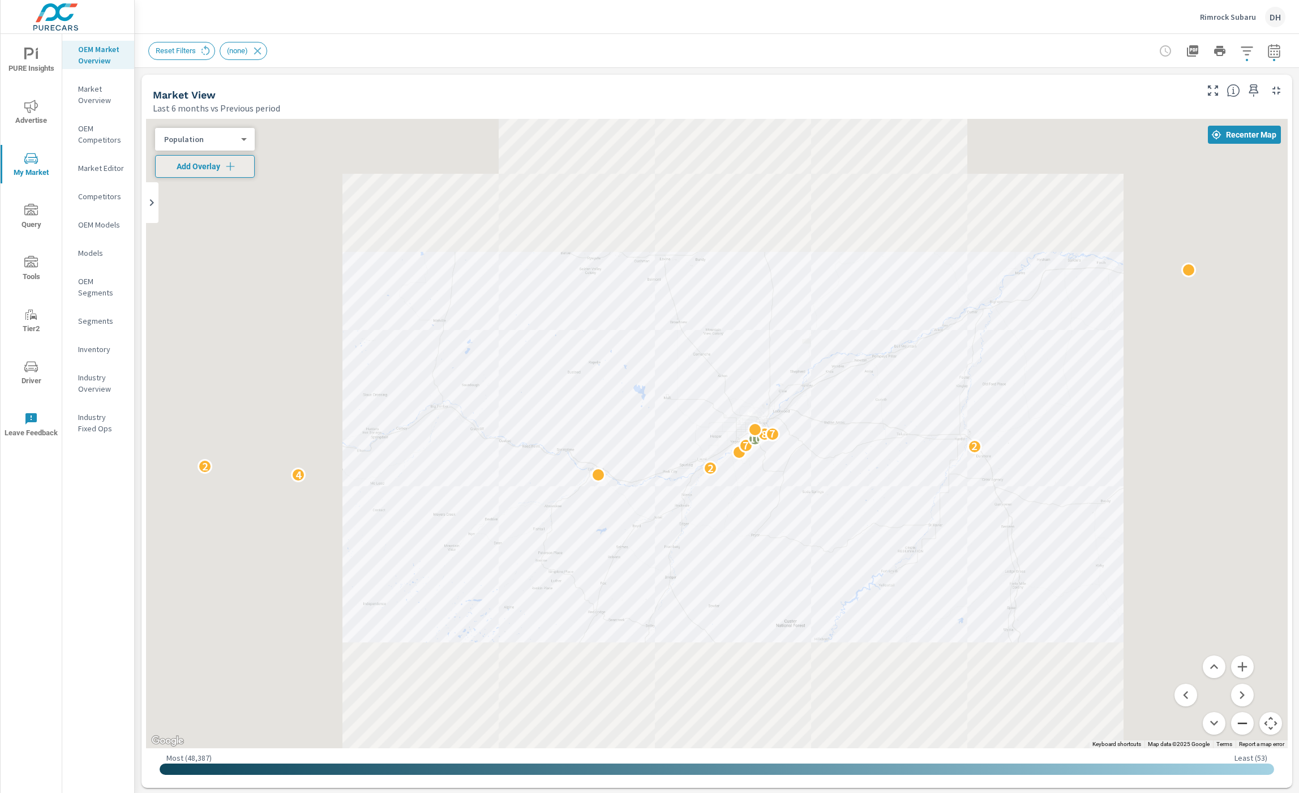
click at [1059, 723] on button "Zoom out" at bounding box center [1242, 723] width 23 height 23
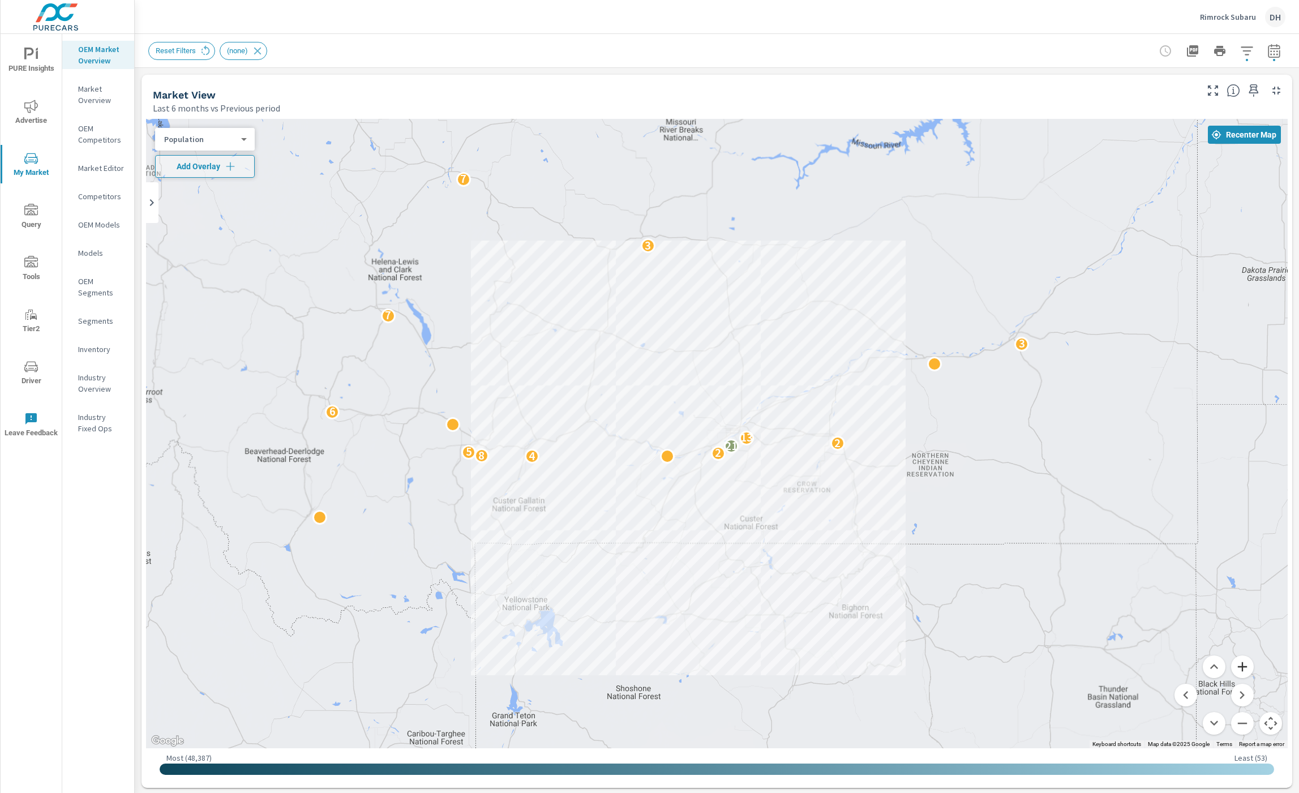
click at [1059, 670] on button "Zoom in" at bounding box center [1242, 666] width 23 height 23
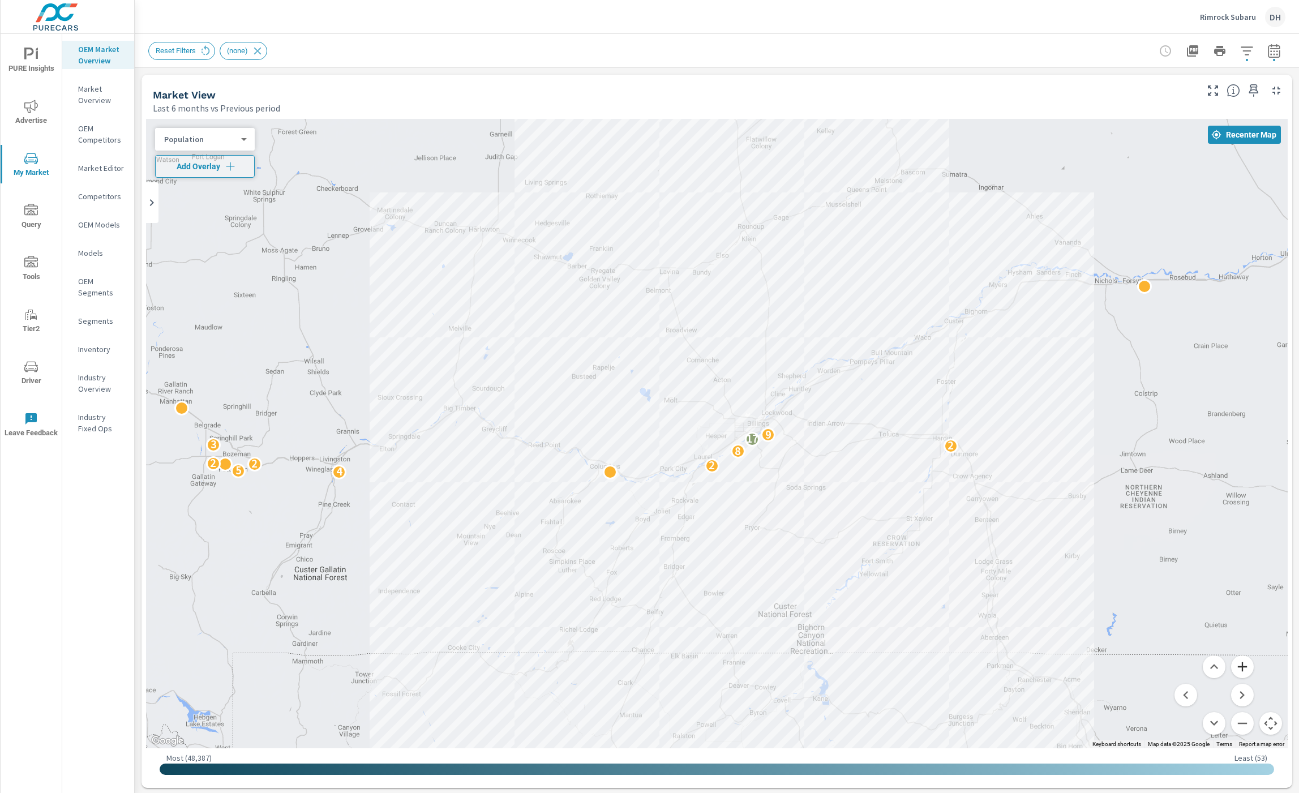
click at [1059, 669] on button "Zoom in" at bounding box center [1242, 666] width 23 height 23
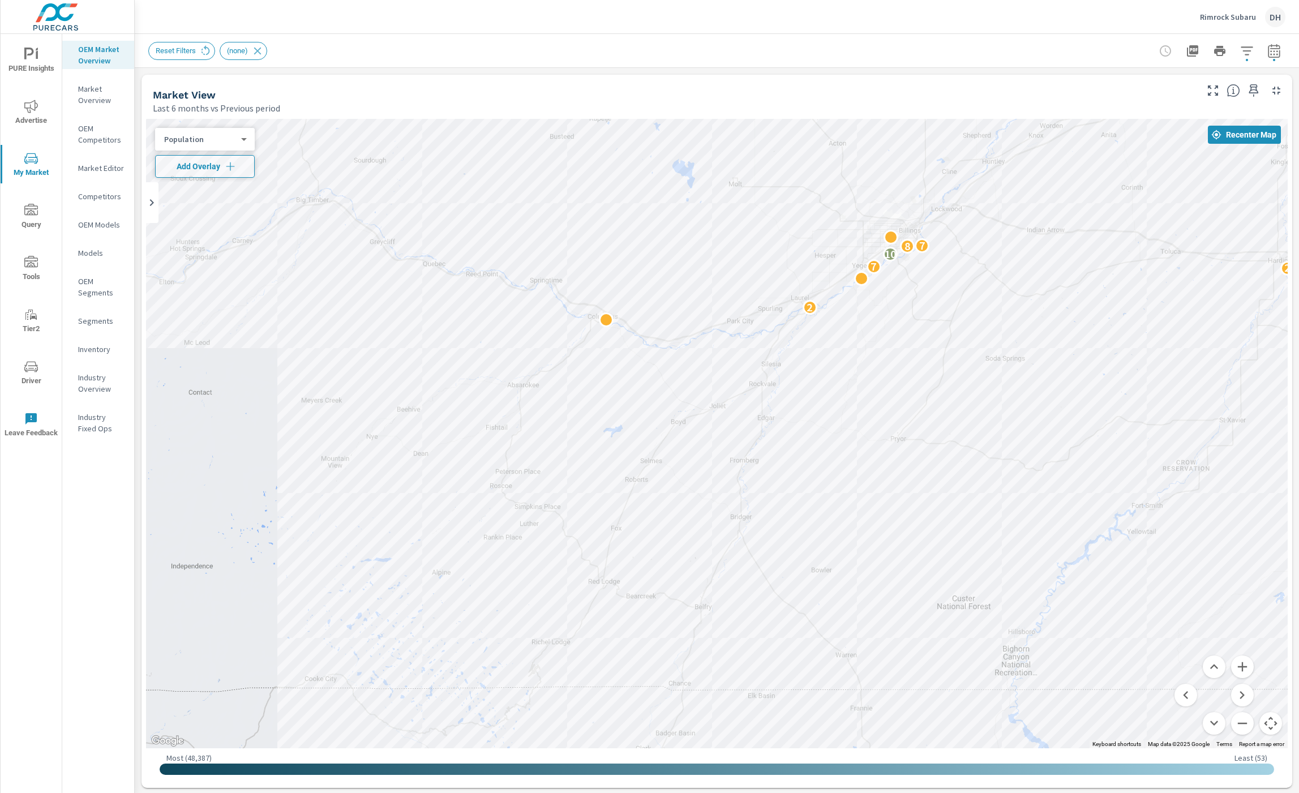
drag, startPoint x: 664, startPoint y: 347, endPoint x: 741, endPoint y: 210, distance: 157.1
click at [741, 210] on div "4 2 2 2 7 10 8 7 3" at bounding box center [717, 433] width 1142 height 629
click at [1059, 723] on button "Zoom out" at bounding box center [1242, 723] width 23 height 23
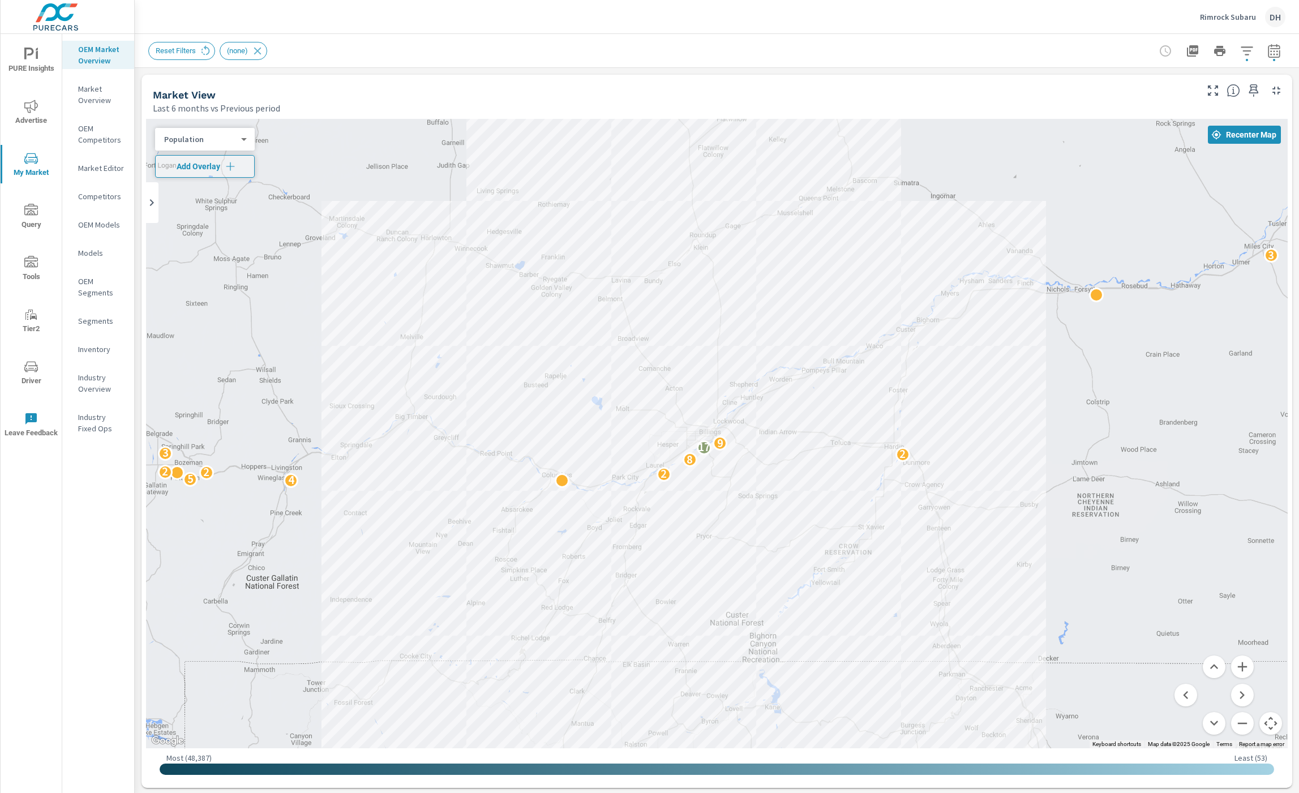
drag, startPoint x: 1190, startPoint y: 405, endPoint x: 1116, endPoint y: 462, distance: 93.6
click at [1059, 462] on div "4 5 2 2 2 8 2 3 17 9 6 3 5 2 3 5 2" at bounding box center [717, 433] width 1142 height 629
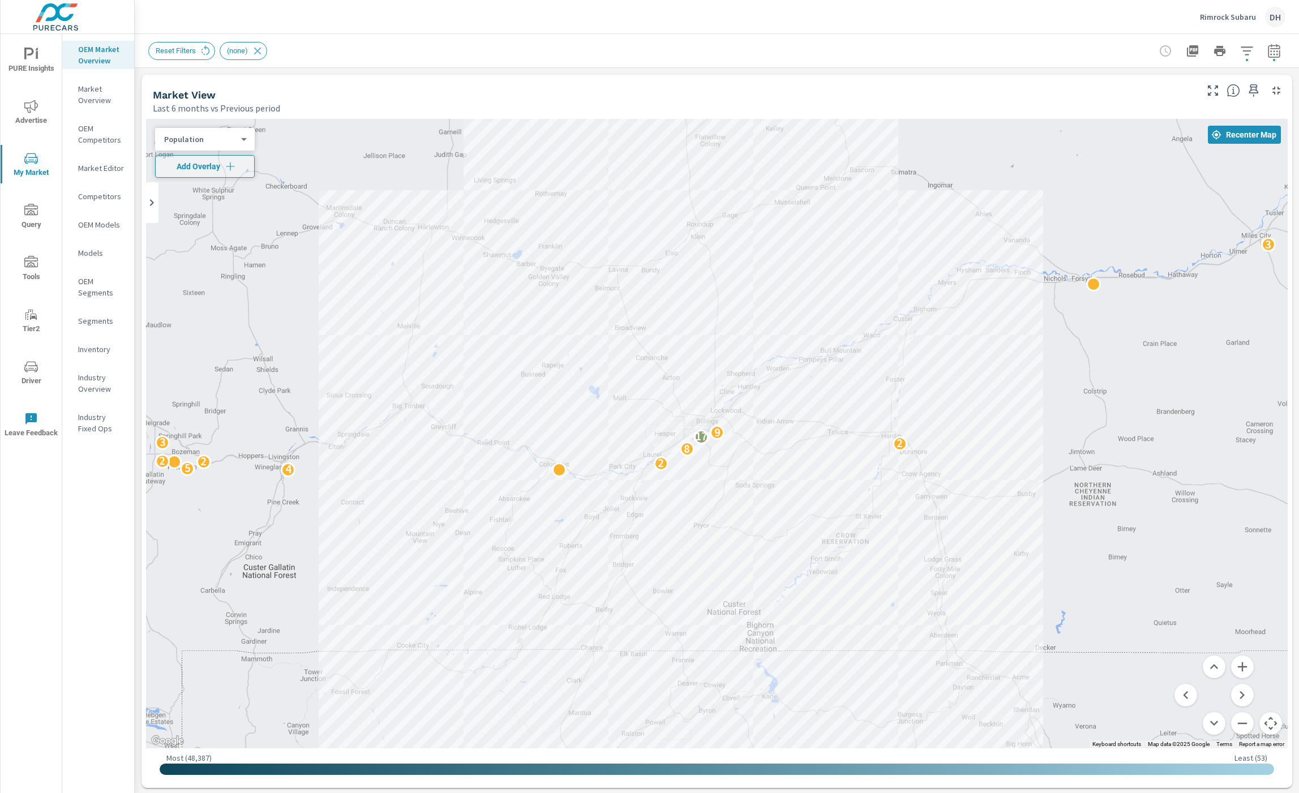
drag, startPoint x: 1032, startPoint y: 523, endPoint x: 1024, endPoint y: 508, distance: 17.2
click at [1024, 508] on div "4 5 2 2 2 8 2 3 17 9 6 3 5 2 3 5 2 2" at bounding box center [1257, 728] width 1087 height 611
click at [1059, 662] on button "Zoom in" at bounding box center [1242, 666] width 23 height 23
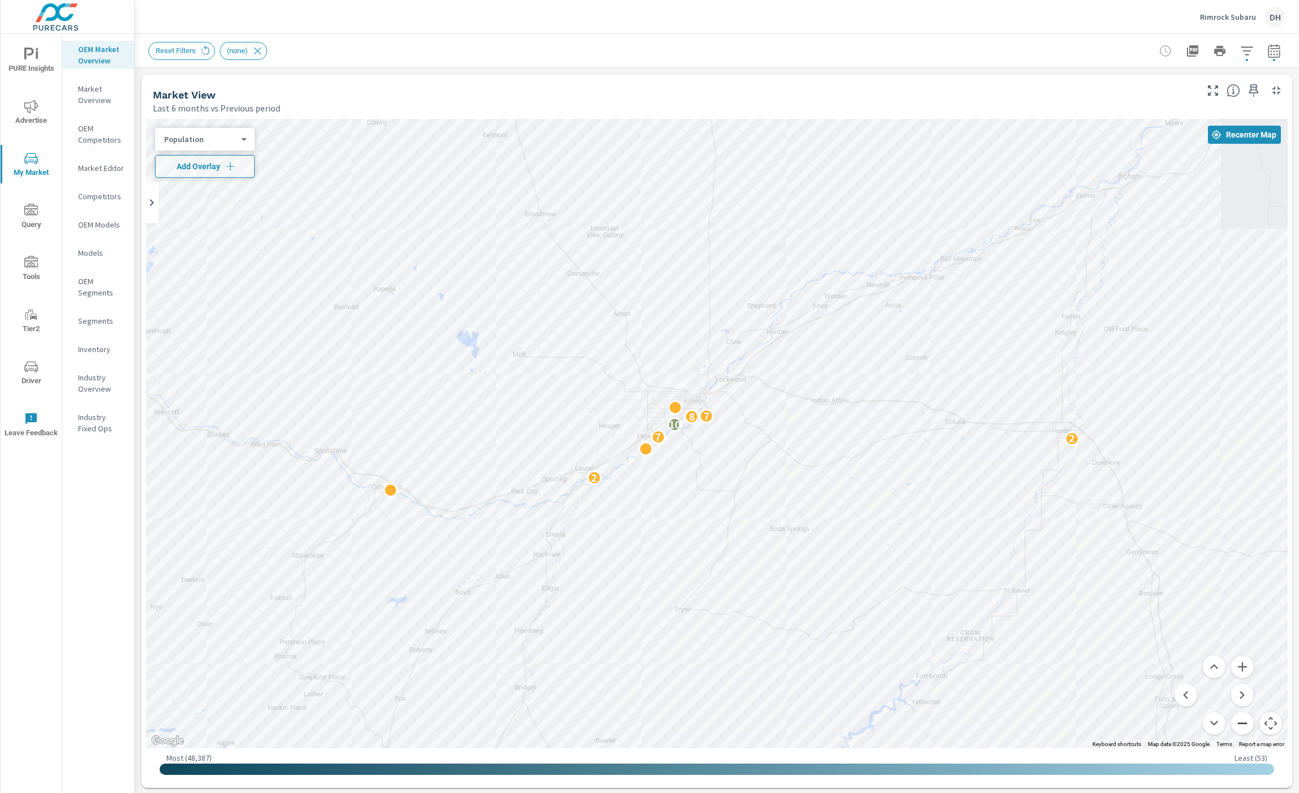
click at [1059, 723] on button "Zoom out" at bounding box center [1242, 723] width 23 height 23
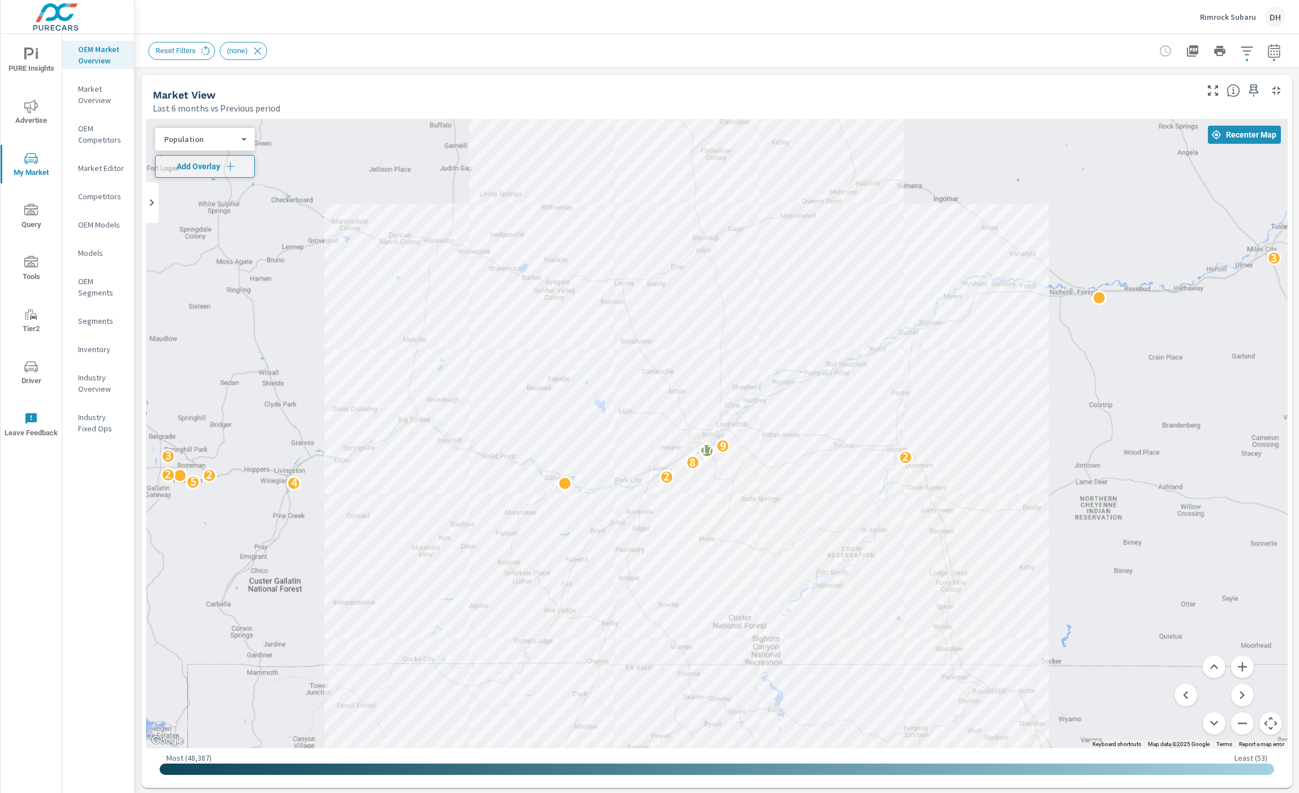
drag, startPoint x: 1058, startPoint y: 376, endPoint x: 1067, endPoint y: 395, distance: 20.5
click at [1059, 395] on div "4 5 2 2 2 8 2 3 17 9 6 3 5 2 3 5 2 2" at bounding box center [717, 433] width 1142 height 629
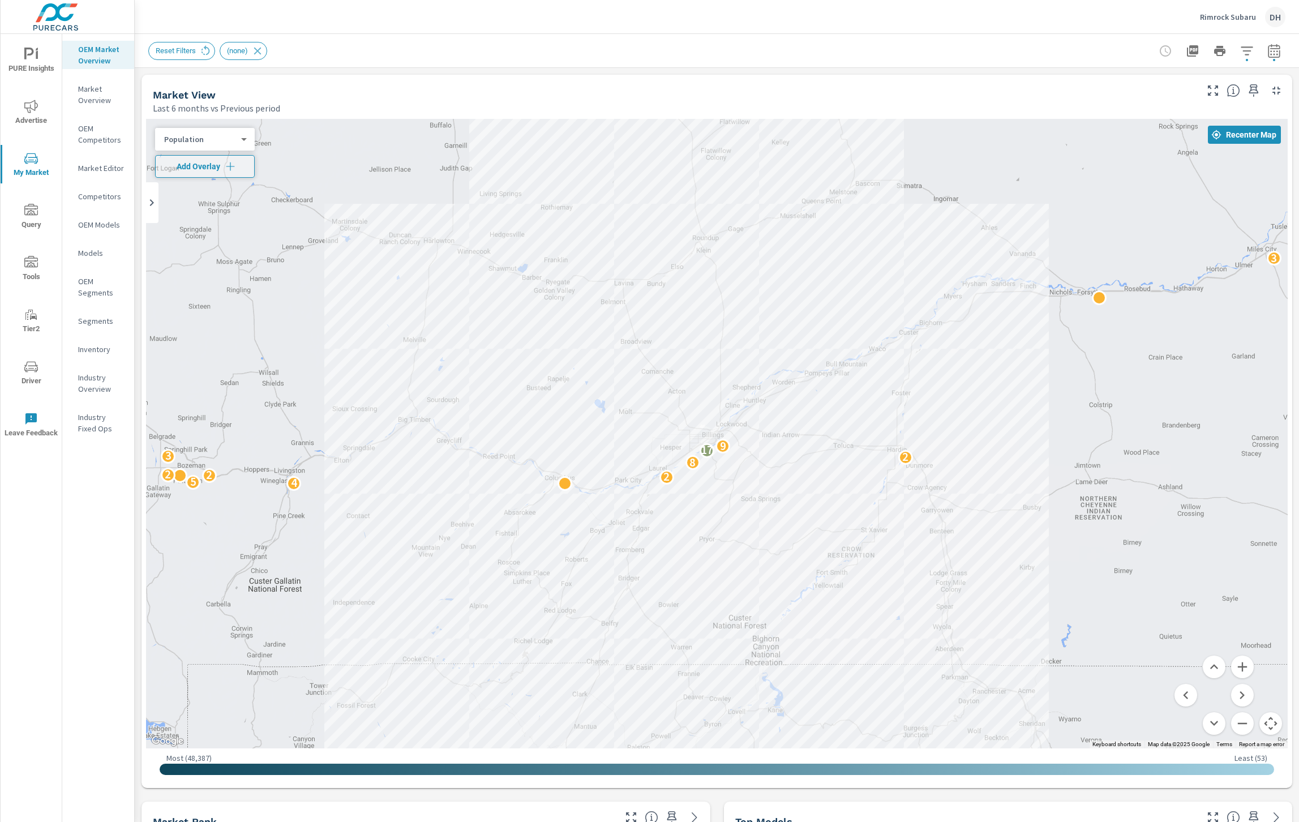
click at [195, 136] on body "PURE Insights Advertise My Market Query Tools Tier2 Driver Leave Feedback OEM M…" at bounding box center [649, 411] width 1299 height 822
click at [218, 70] on li "Your Sales (DMS)" at bounding box center [210, 67] width 110 height 18
click at [222, 144] on div "Your Sales (DMS) 1 ​" at bounding box center [205, 139] width 100 height 23
click at [237, 141] on body "PURE Insights Advertise My Market Query Tools Tier2 Driver Leave Feedback OEM M…" at bounding box center [649, 411] width 1299 height 822
click at [239, 117] on li "Your Sales (Market Data)" at bounding box center [210, 121] width 110 height 18
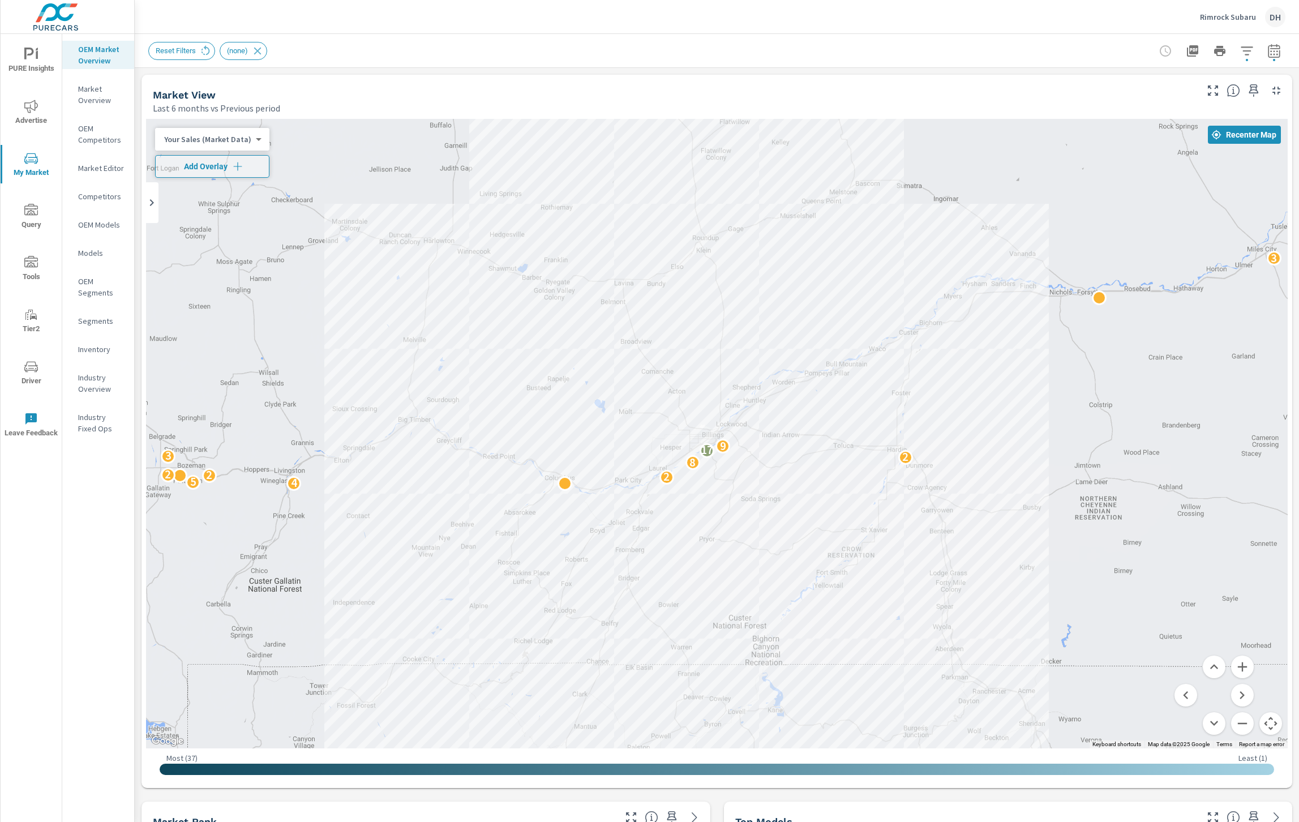
click at [242, 139] on body "PURE Insights Advertise My Market Query Tools Tier2 Driver Leave Feedback OEM M…" at bounding box center [649, 411] width 1299 height 822
click at [228, 224] on li "Population" at bounding box center [210, 230] width 110 height 18
click at [1059, 718] on button "Zoom out" at bounding box center [1242, 723] width 23 height 23
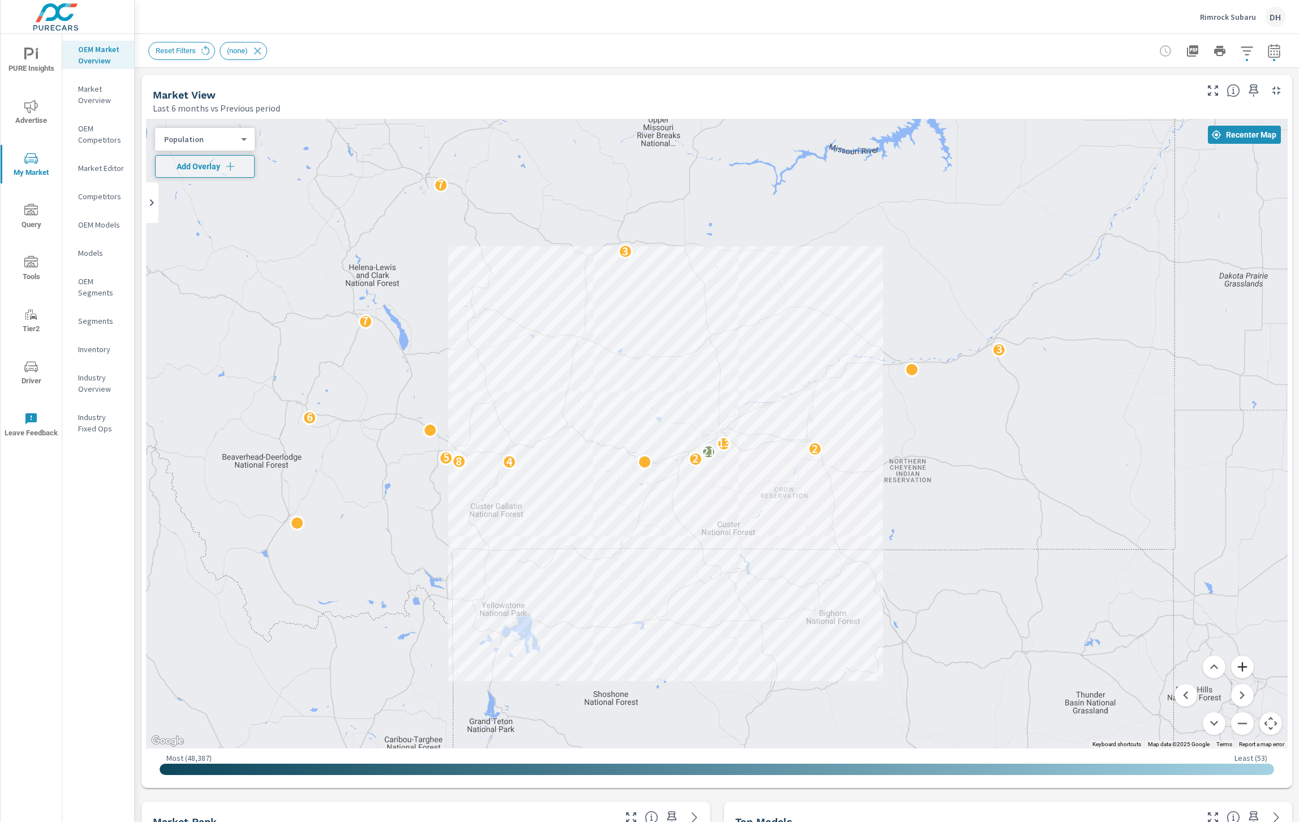
click at [1059, 668] on button "Zoom in" at bounding box center [1242, 666] width 23 height 23
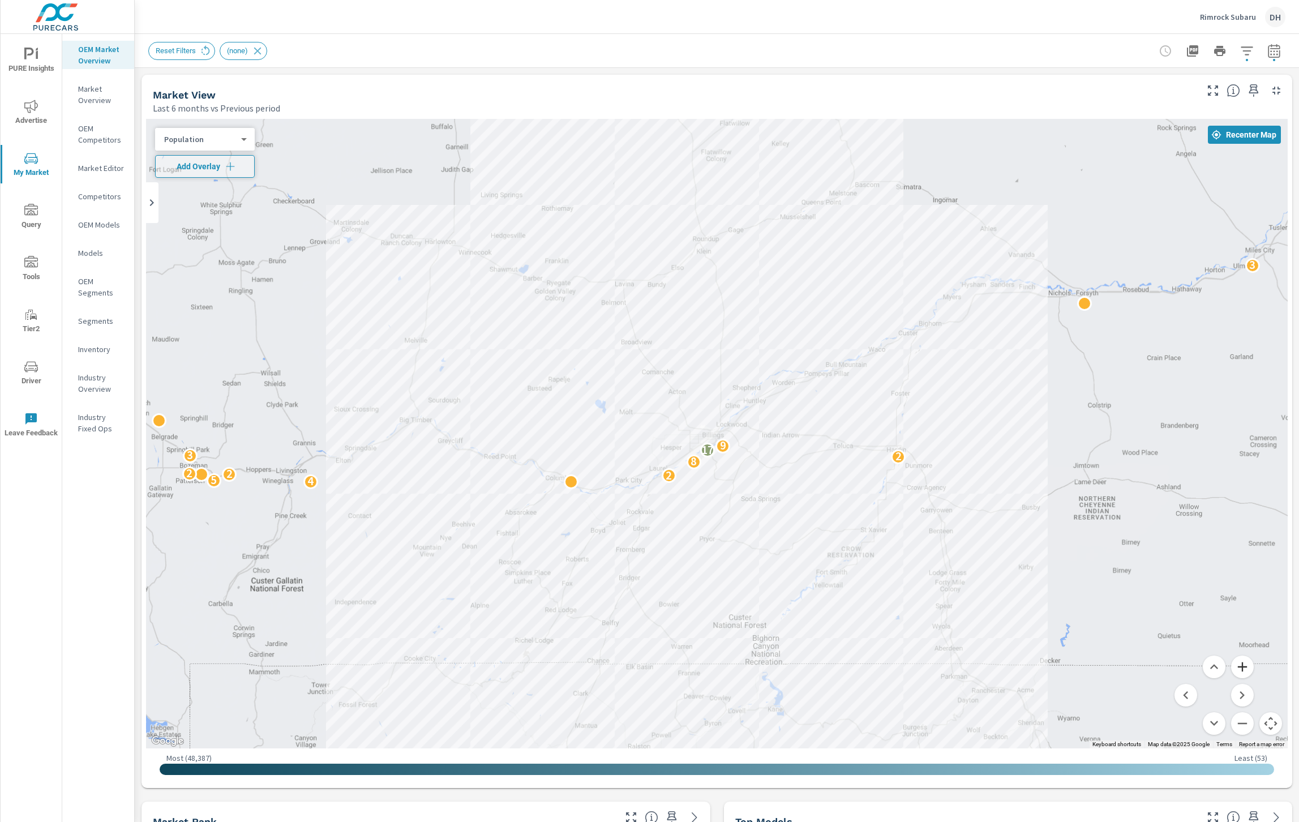
click at [1059, 668] on button "Zoom in" at bounding box center [1242, 666] width 23 height 23
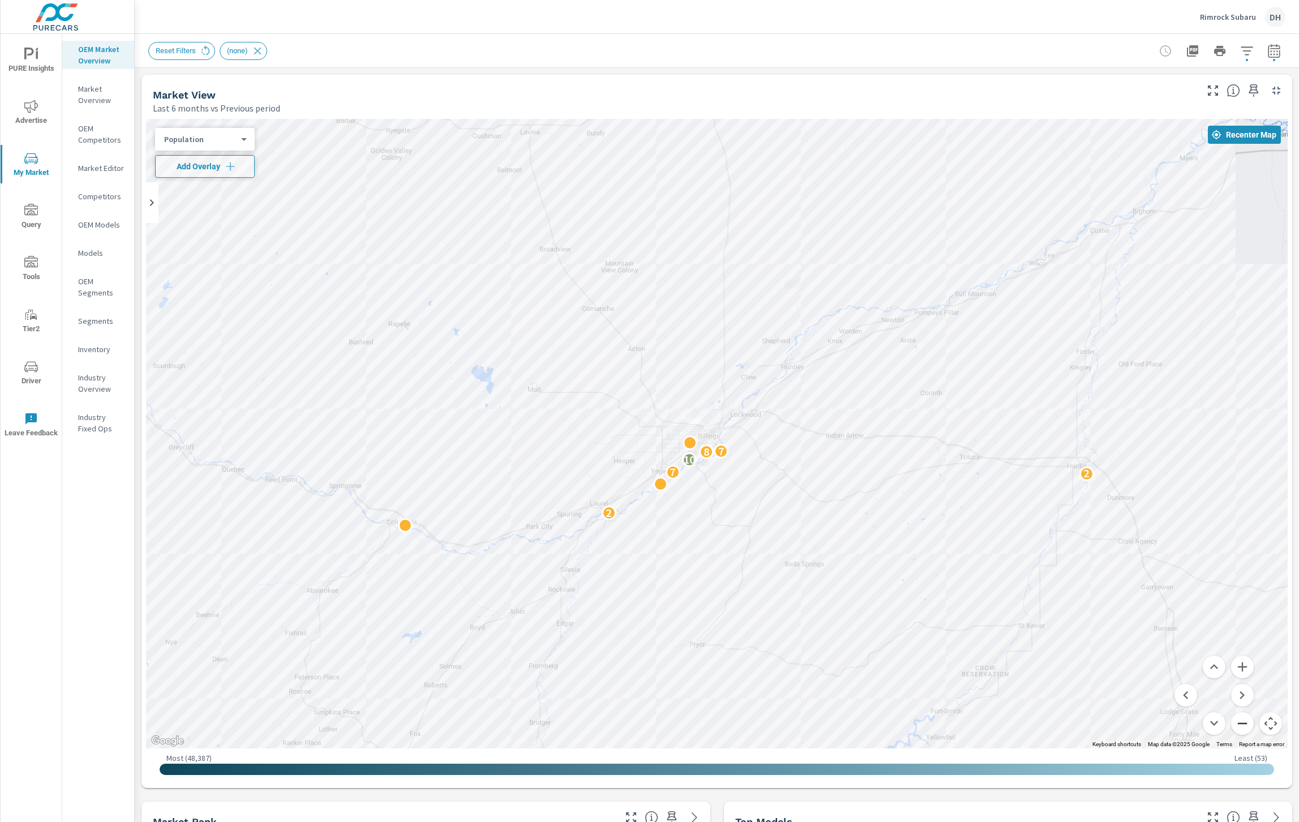
click at [1059, 726] on button "Zoom out" at bounding box center [1242, 723] width 23 height 23
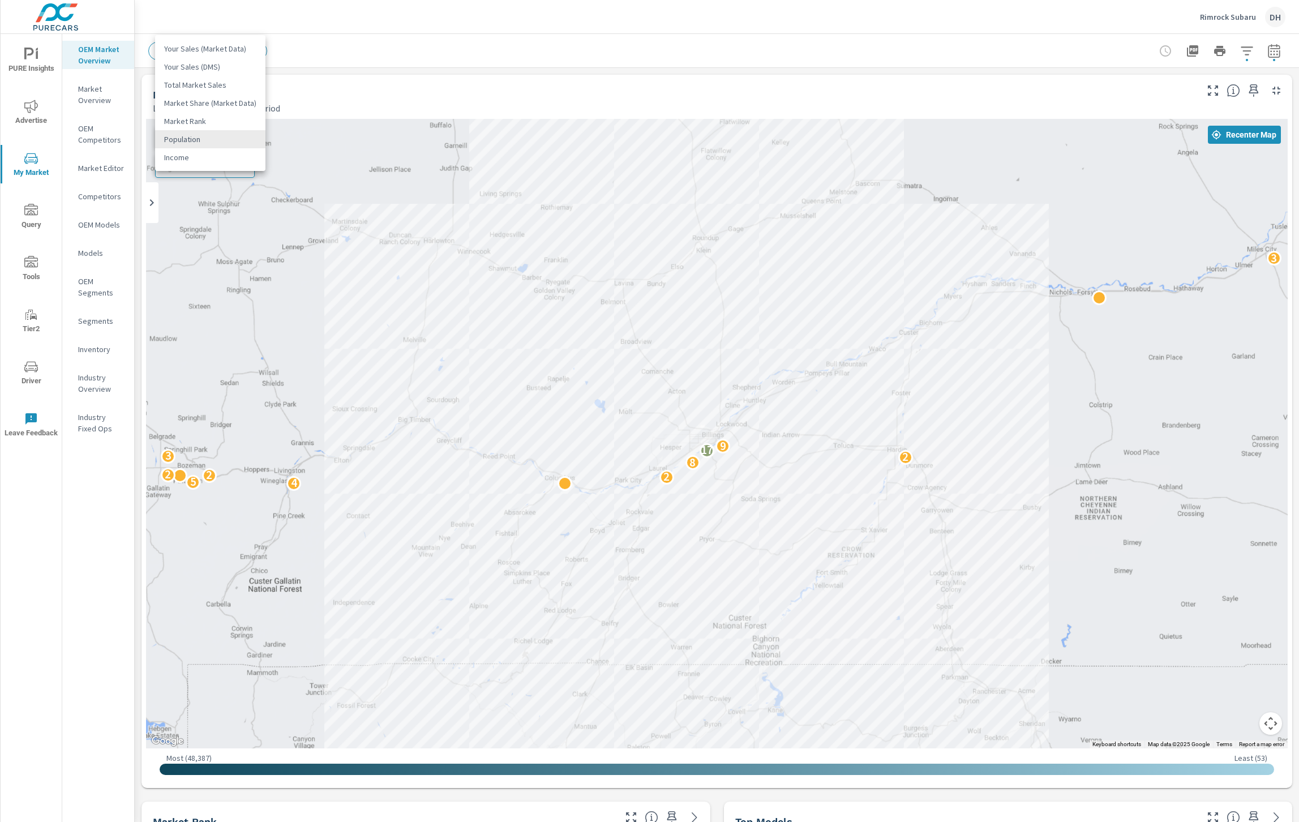
click at [225, 140] on body "PURE Insights Advertise My Market Query Tools Tier2 Driver Leave Feedback OEM M…" at bounding box center [649, 411] width 1299 height 822
click at [236, 47] on li "Your Sales (Market Data)" at bounding box center [210, 49] width 110 height 18
click at [220, 142] on body "PURE Insights Advertise My Market Query Tools Tier2 Driver Leave Feedback OEM M…" at bounding box center [649, 411] width 1299 height 822
drag, startPoint x: 214, startPoint y: 233, endPoint x: 224, endPoint y: 230, distance: 10.6
click at [215, 232] on li "Population" at bounding box center [210, 230] width 110 height 18
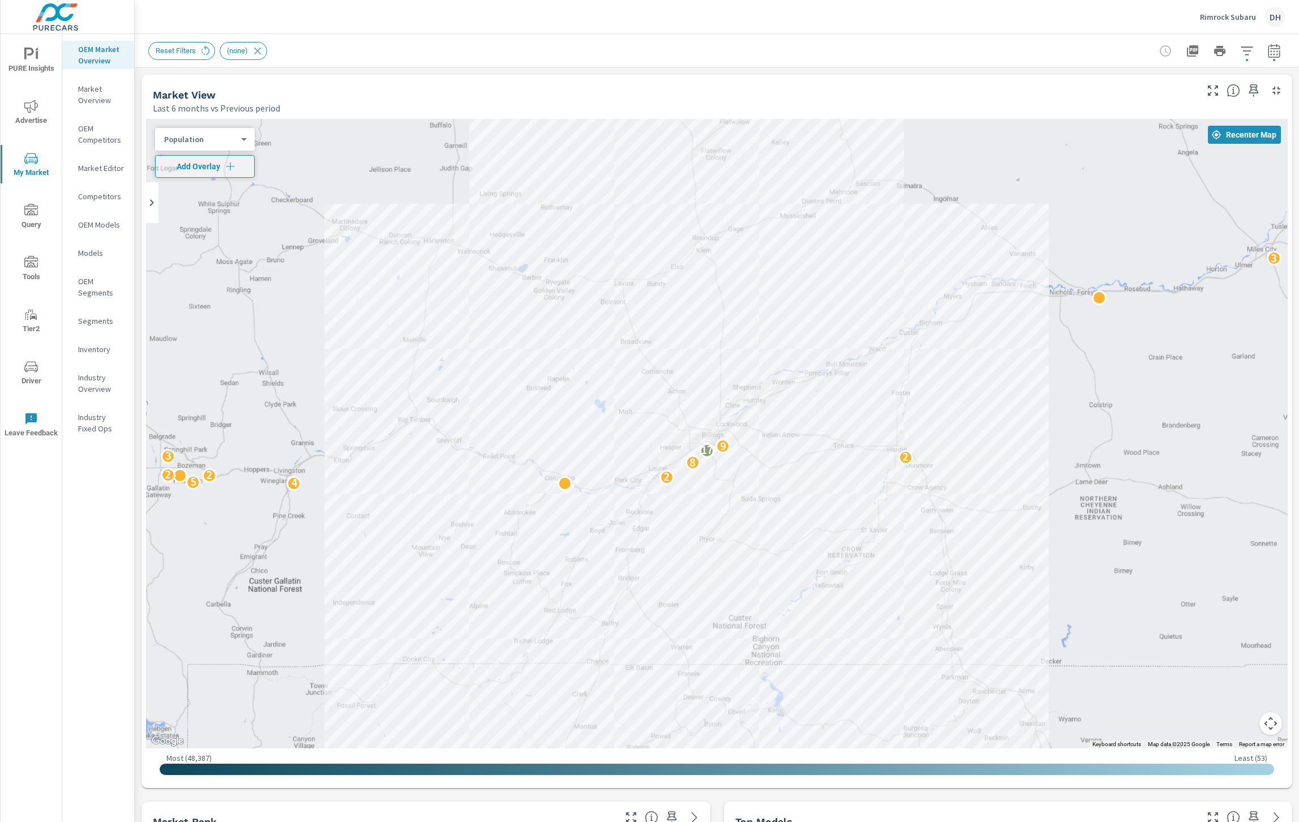
click at [791, 30] on div "Rimrock Subaru DH" at bounding box center [716, 16] width 1137 height 33
click at [976, 51] on div "Reset Filters (none)" at bounding box center [637, 51] width 979 height 18
click at [74, 756] on div "OEM Market Overview Market Overview OEM Competitors Market Editor Competitors O…" at bounding box center [98, 428] width 72 height 788
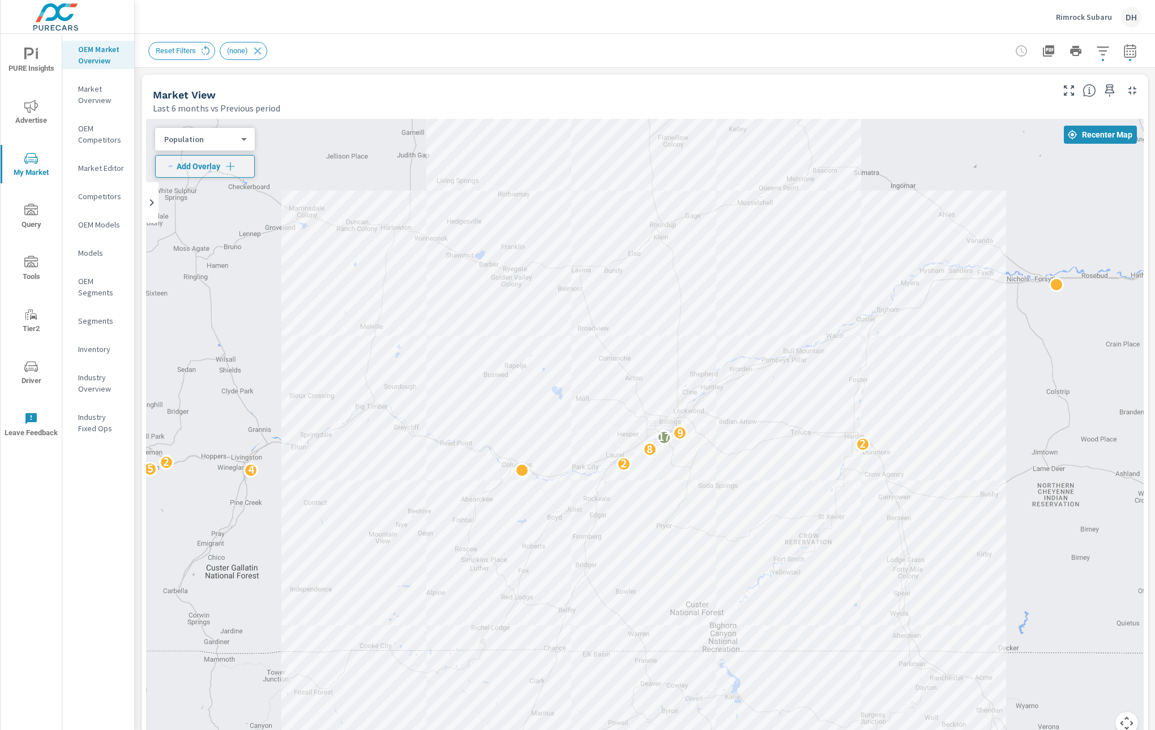
click at [127, 628] on div "OEM Market Overview Market Overview OEM Competitors Market Editor Competitors O…" at bounding box center [98, 382] width 72 height 696
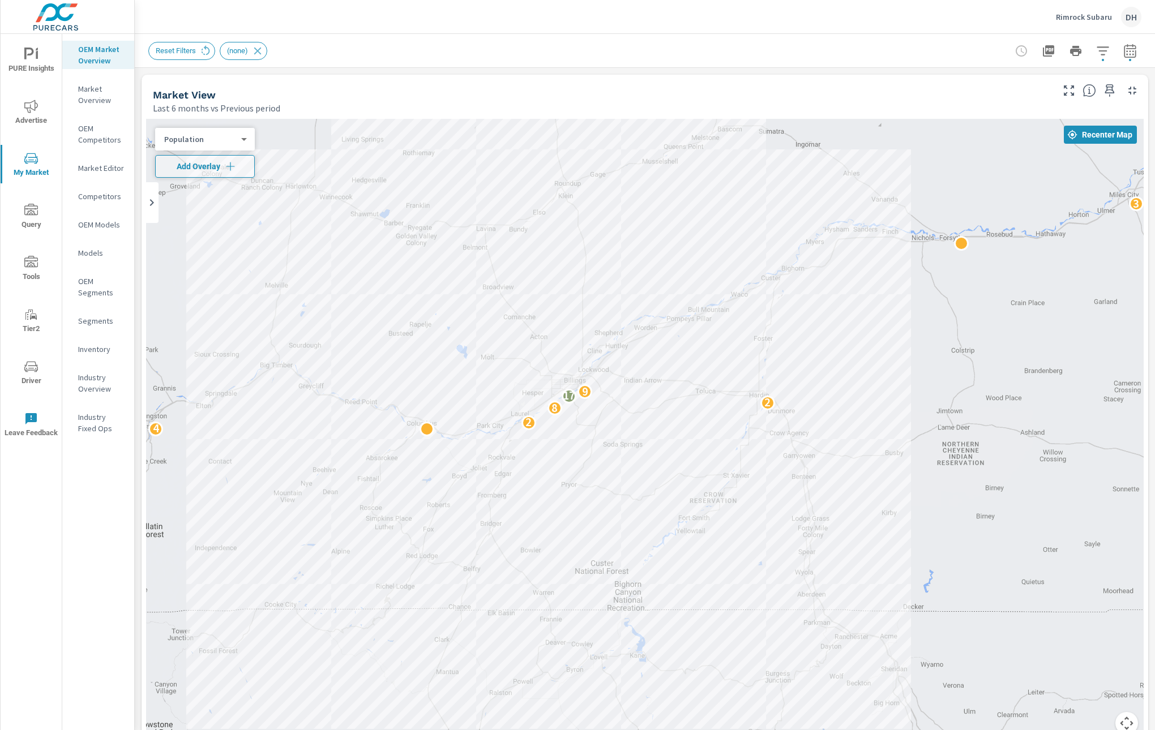
drag, startPoint x: 841, startPoint y: 372, endPoint x: 744, endPoint y: 331, distance: 106.0
click at [744, 331] on div "4 5 2 2 2 8 2 3 17 9 3 5 2 3 5 2 2" at bounding box center [644, 433] width 997 height 629
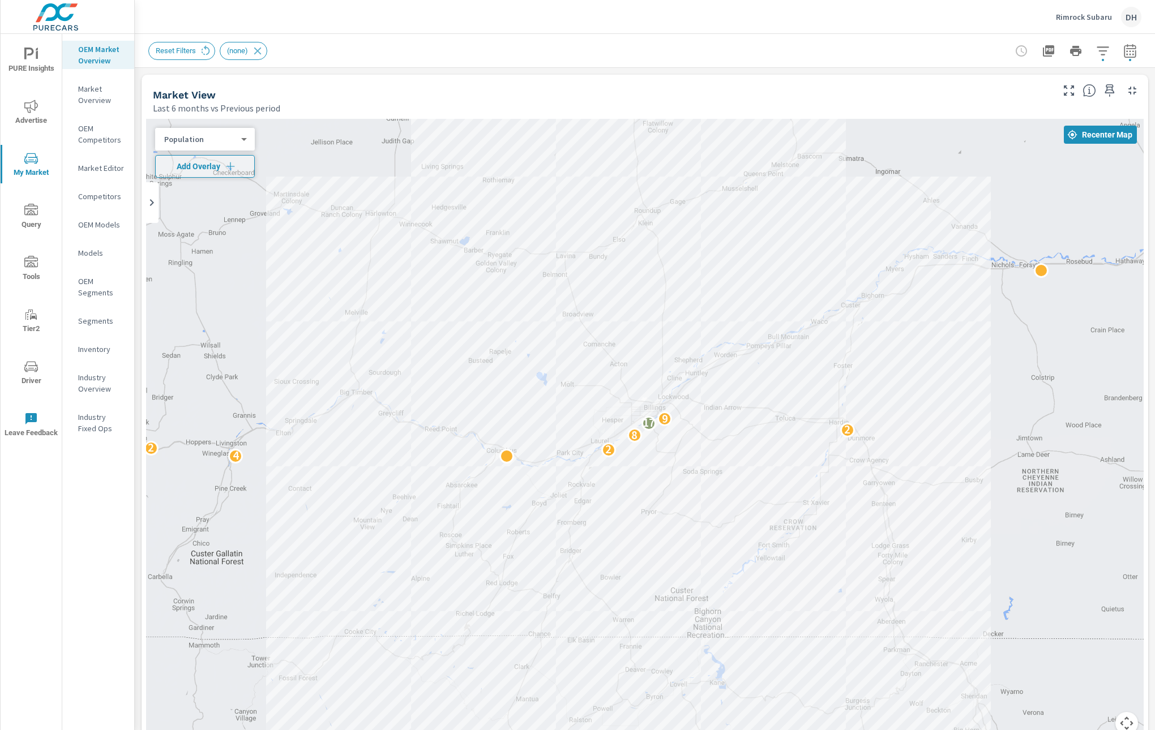
drag, startPoint x: 1003, startPoint y: 311, endPoint x: 1086, endPoint y: 340, distance: 87.9
click at [1059, 340] on div "4 5 2 2 2 8 2 3 17 9 6 3 5 2 3 5 2 2" at bounding box center [644, 433] width 997 height 629
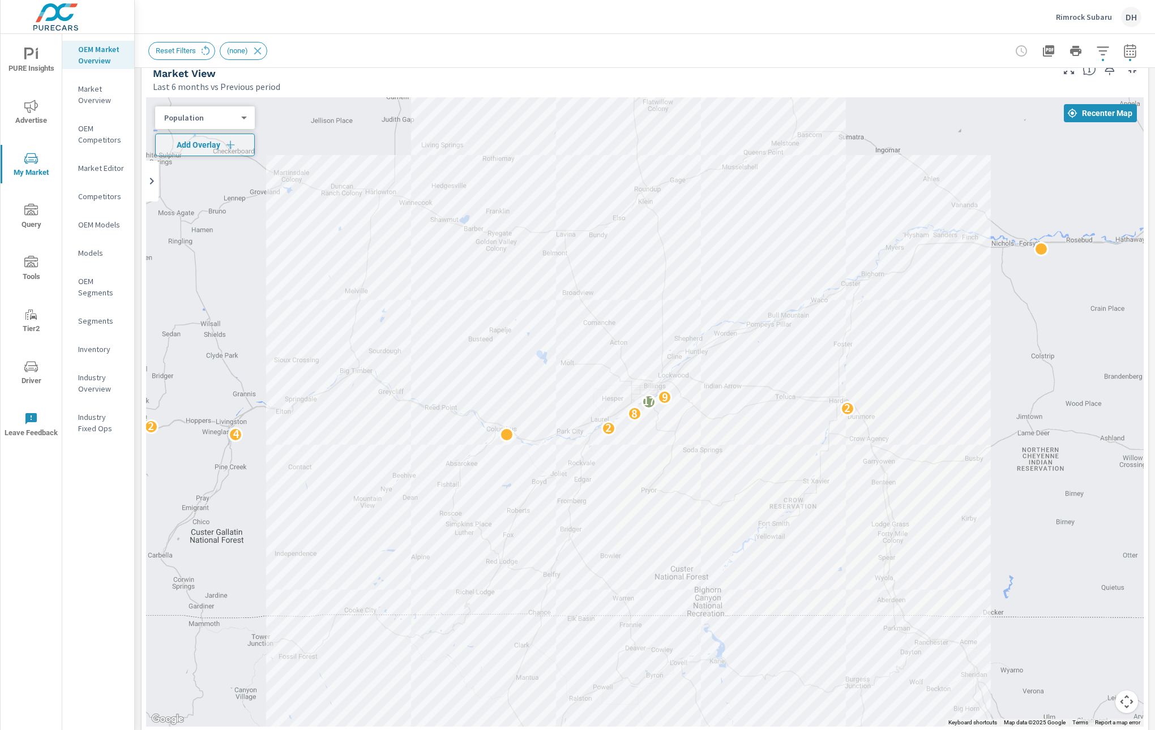
scroll to position [18, 0]
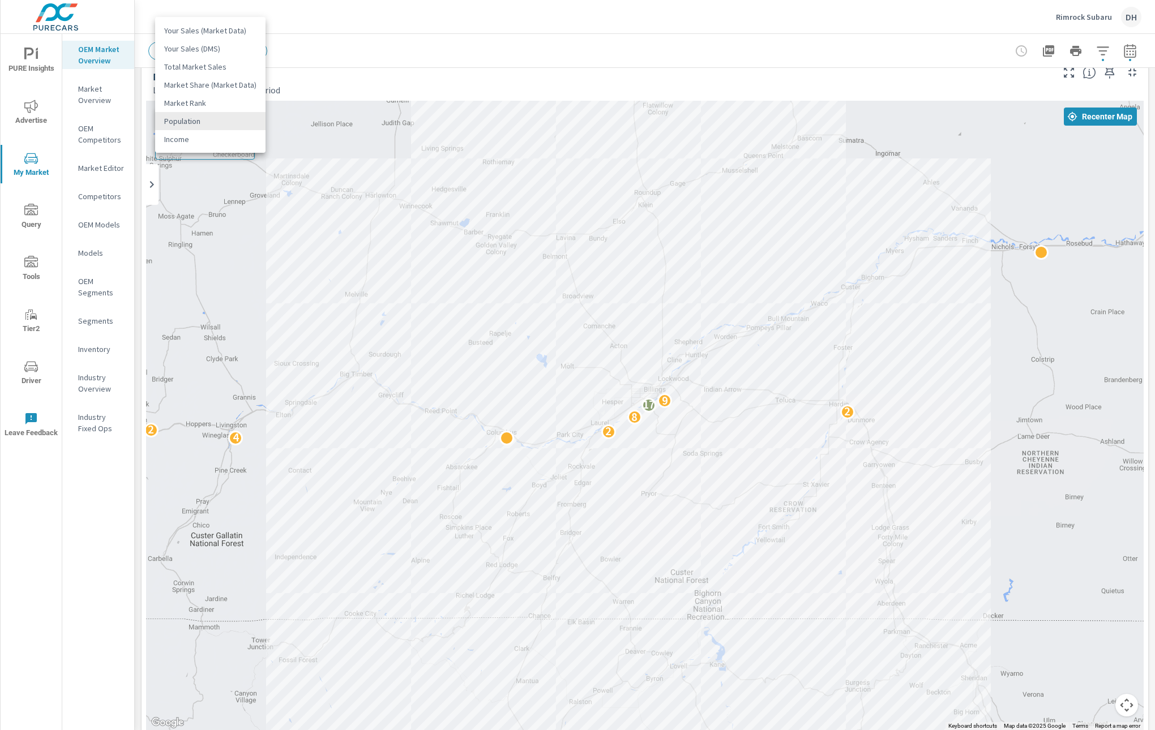
click at [175, 118] on body "PURE Insights Advertise My Market Query Tools Tier2 Driver Leave Feedback OEM M…" at bounding box center [577, 365] width 1155 height 730
click at [175, 143] on li "Income" at bounding box center [210, 139] width 110 height 18
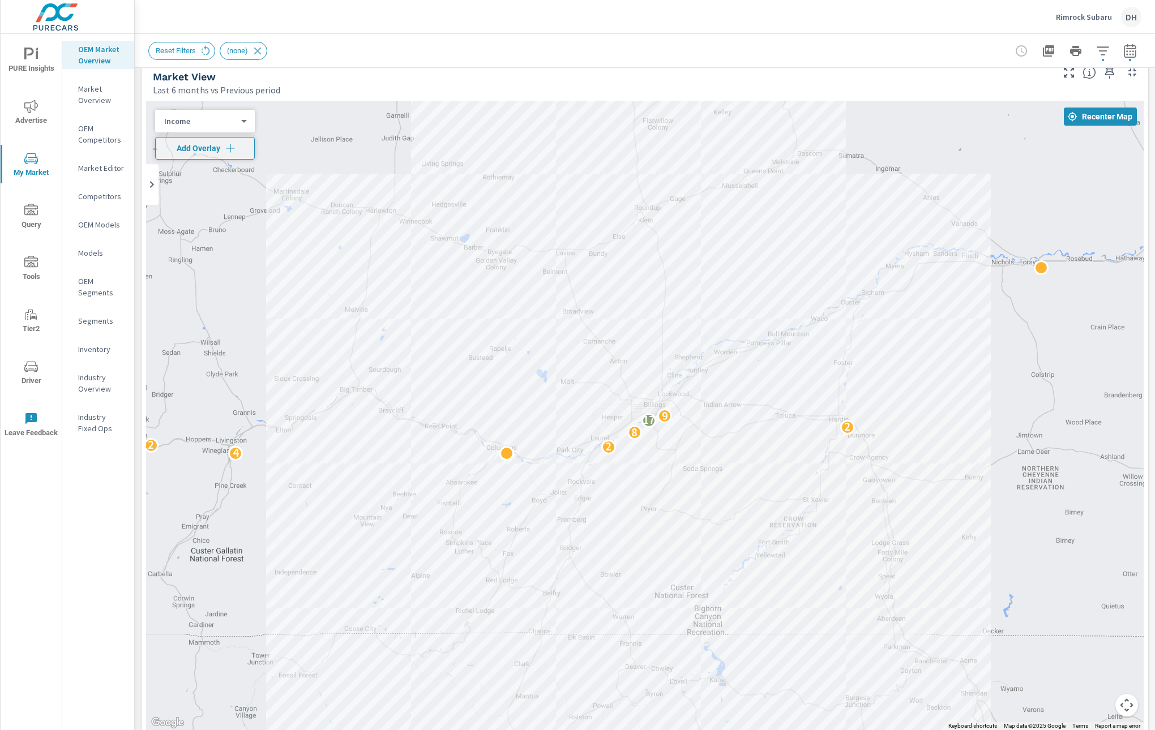
drag, startPoint x: 968, startPoint y: 205, endPoint x: 968, endPoint y: 217, distance: 11.3
click at [968, 217] on div "4 5 2 2 2 8 2 3 17 9 6 3 5 2 3 5 2 2" at bounding box center [644, 415] width 997 height 629
click at [246, 121] on div "Income 6 ​" at bounding box center [205, 121] width 100 height 23
click at [235, 115] on body "PURE Insights Advertise My Market Query Tools Tier2 Driver Leave Feedback OEM M…" at bounding box center [577, 365] width 1155 height 730
click at [214, 113] on li "Population" at bounding box center [210, 113] width 110 height 18
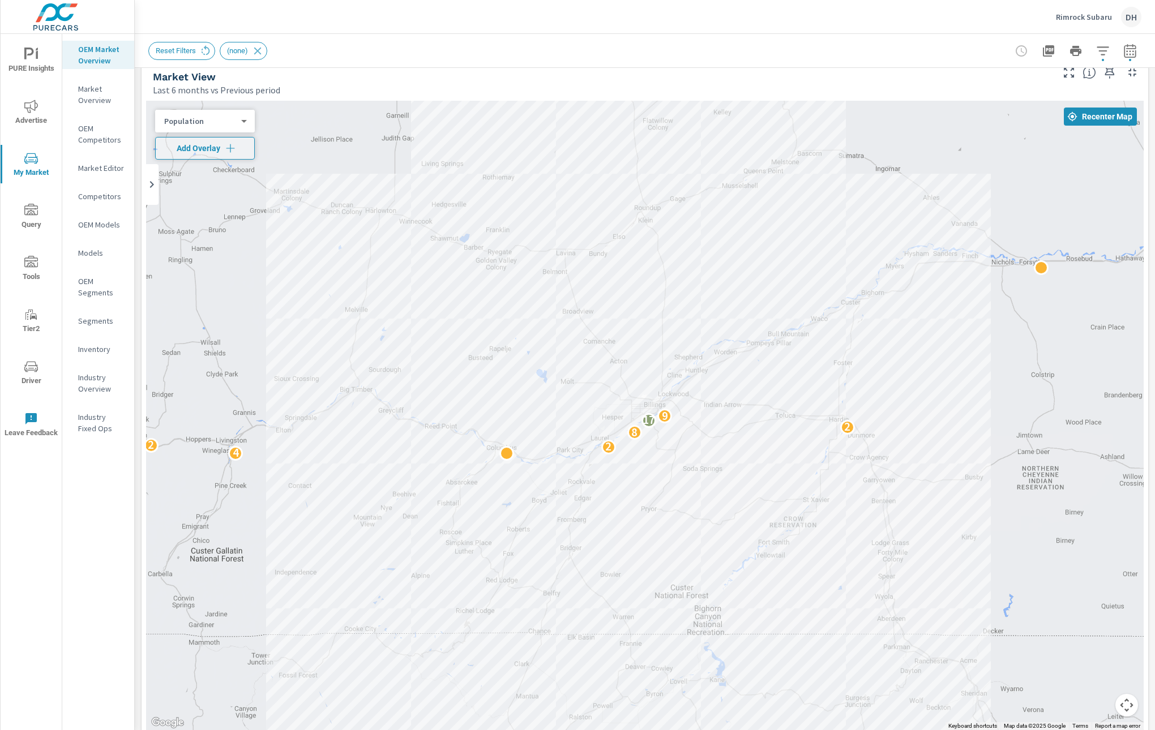
click at [242, 113] on div "Population 5 ​" at bounding box center [205, 121] width 100 height 23
click at [243, 122] on body "PURE Insights Advertise My Market Query Tools Tier2 Driver Leave Feedback OEM M…" at bounding box center [577, 365] width 1155 height 730
click at [218, 31] on li "Your Sales (Market Data)" at bounding box center [210, 31] width 110 height 18
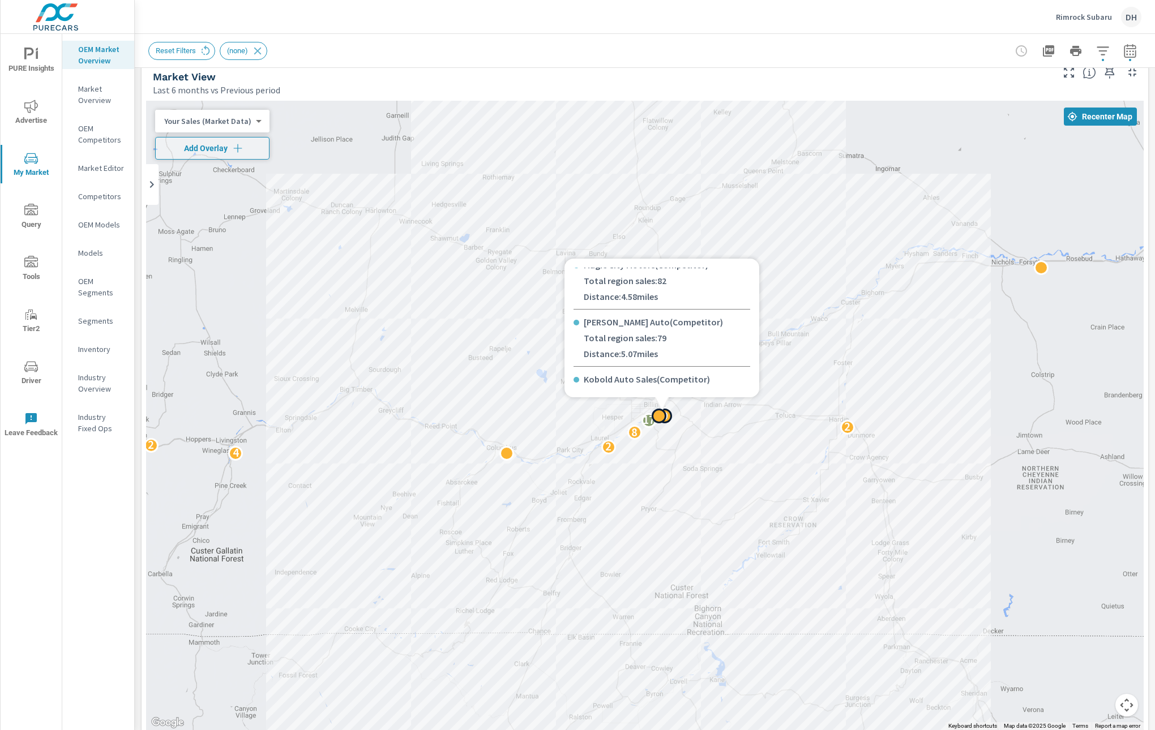
scroll to position [130, 0]
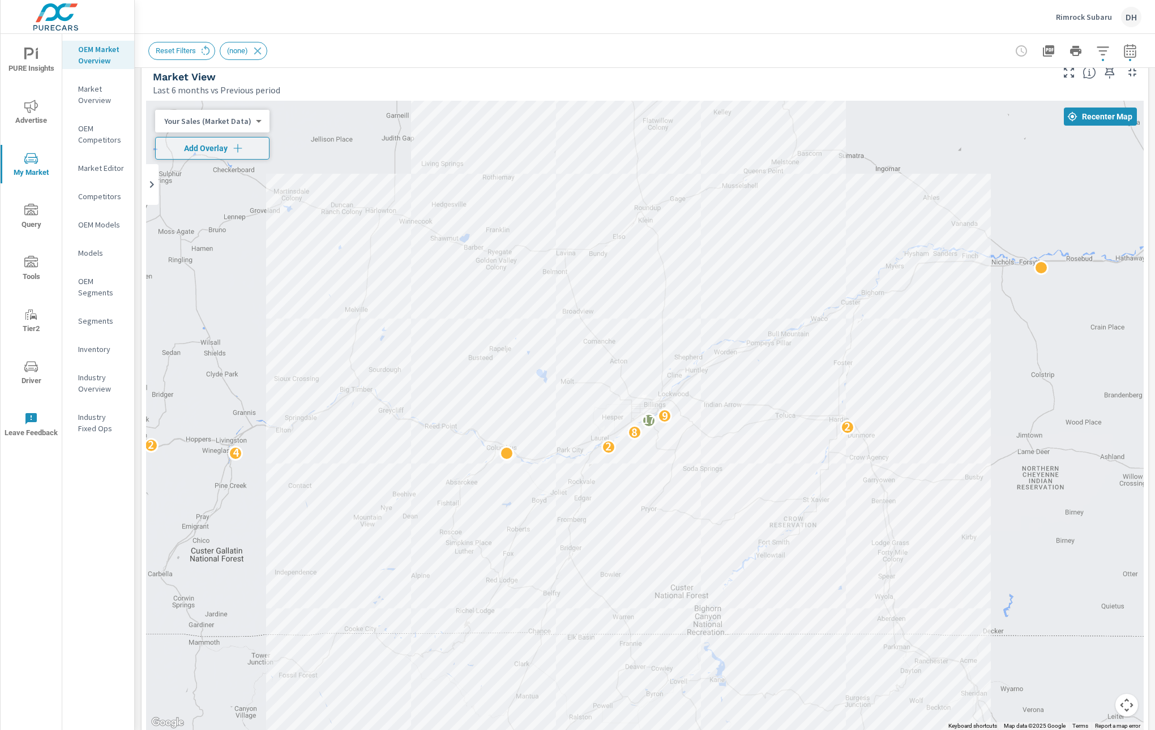
click at [210, 121] on body "PURE Insights Advertise My Market Query Tools Tier2 Driver Leave Feedback OEM M…" at bounding box center [577, 365] width 1155 height 730
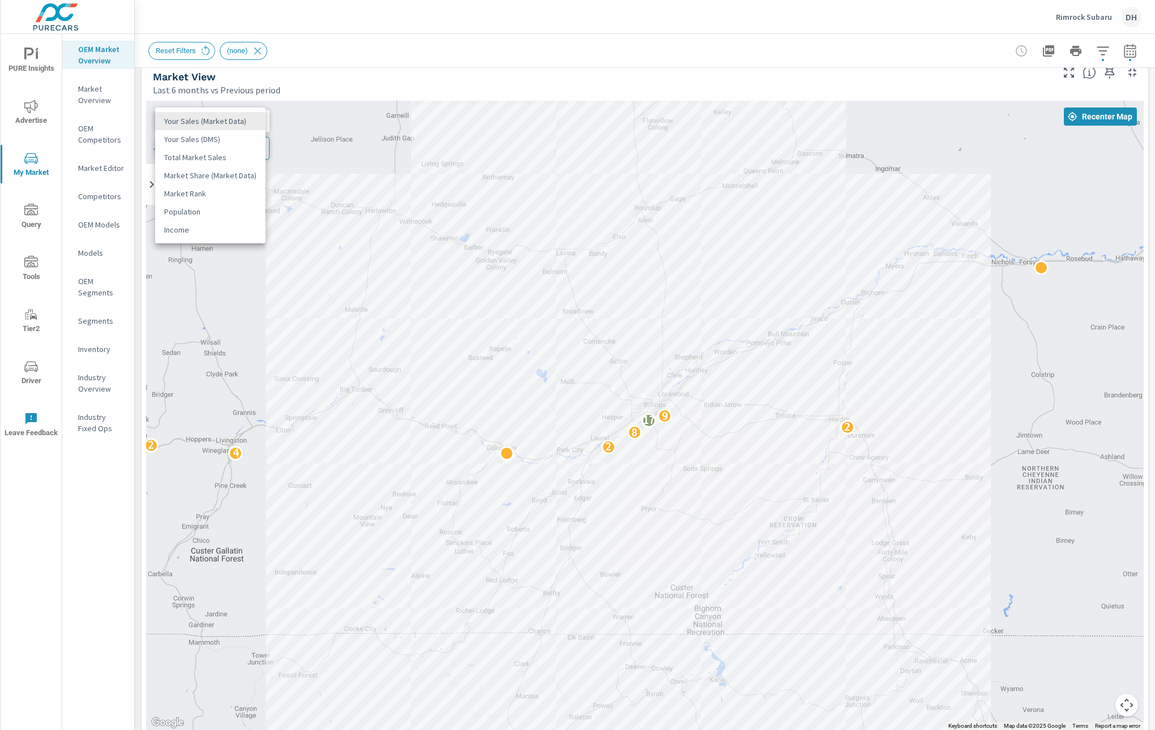
click at [307, 69] on div at bounding box center [577, 365] width 1155 height 730
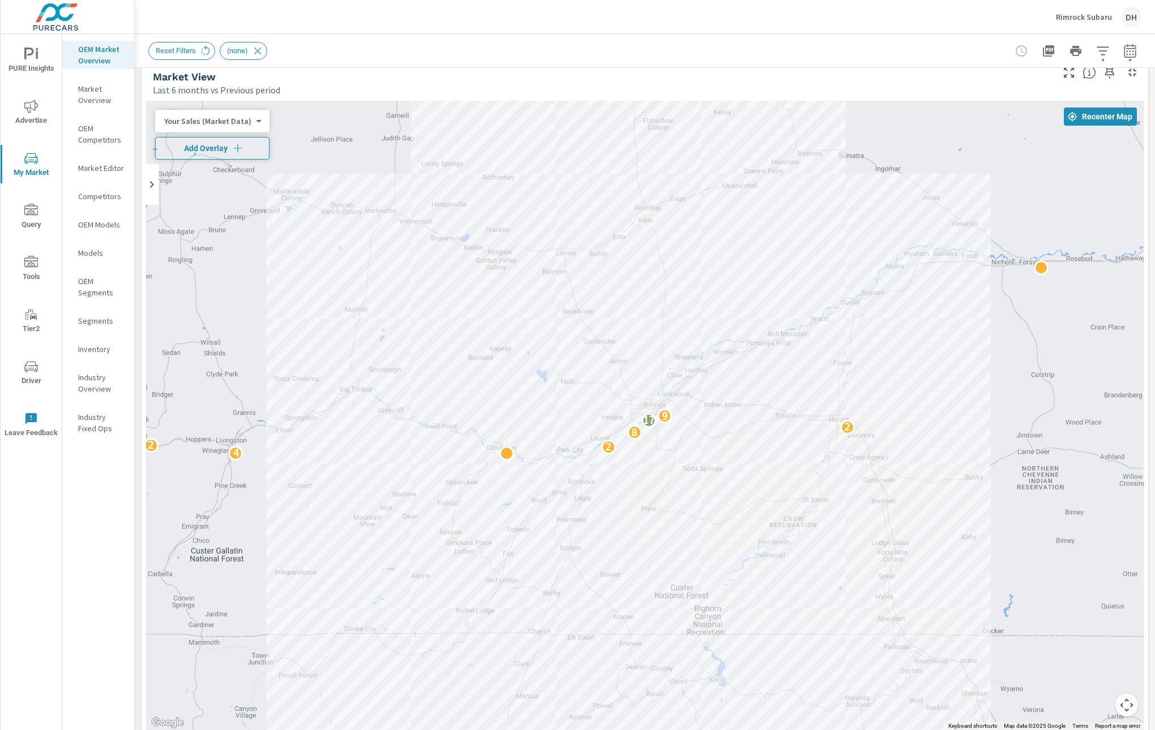
click at [226, 144] on span "Add Overlay" at bounding box center [212, 148] width 104 height 11
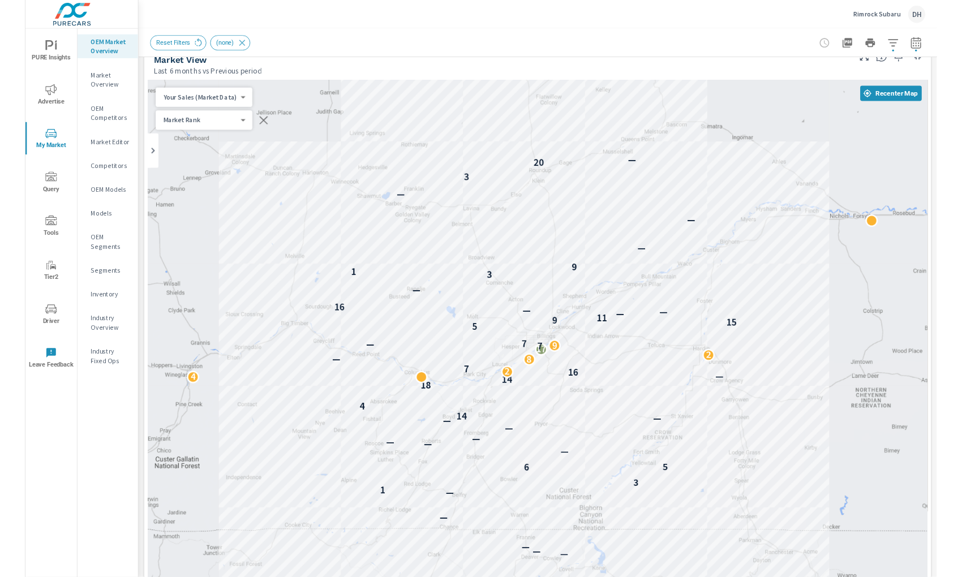
scroll to position [24, 0]
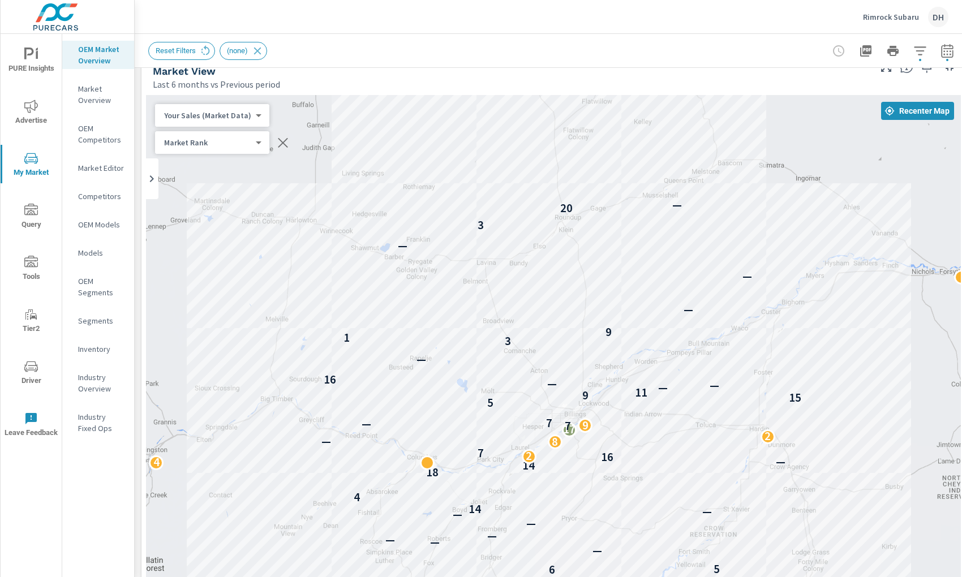
click at [63, 525] on div "OEM Market Overview Market Overview OEM Competitors Market Editor Competitors O…" at bounding box center [98, 305] width 72 height 543
click at [87, 466] on div "OEM Market Overview Market Overview OEM Competitors Market Editor Competitors O…" at bounding box center [98, 305] width 72 height 543
click at [91, 513] on div "OEM Market Overview Market Overview OEM Competitors Market Editor Competitors O…" at bounding box center [98, 305] width 72 height 543
click at [101, 525] on div "OEM Market Overview Market Overview OEM Competitors Market Editor Competitors O…" at bounding box center [98, 305] width 72 height 543
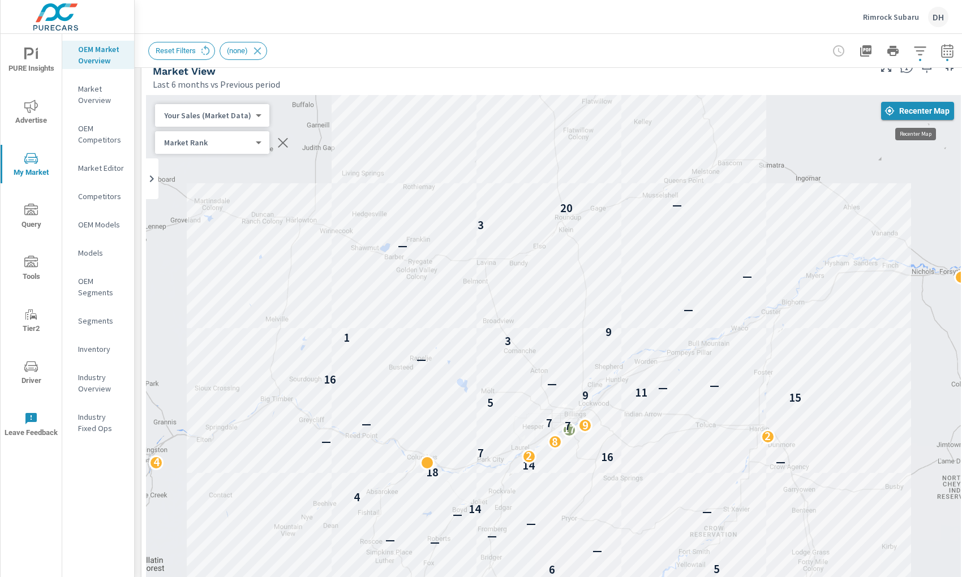
click at [907, 108] on span "Recenter Map" at bounding box center [918, 111] width 64 height 10
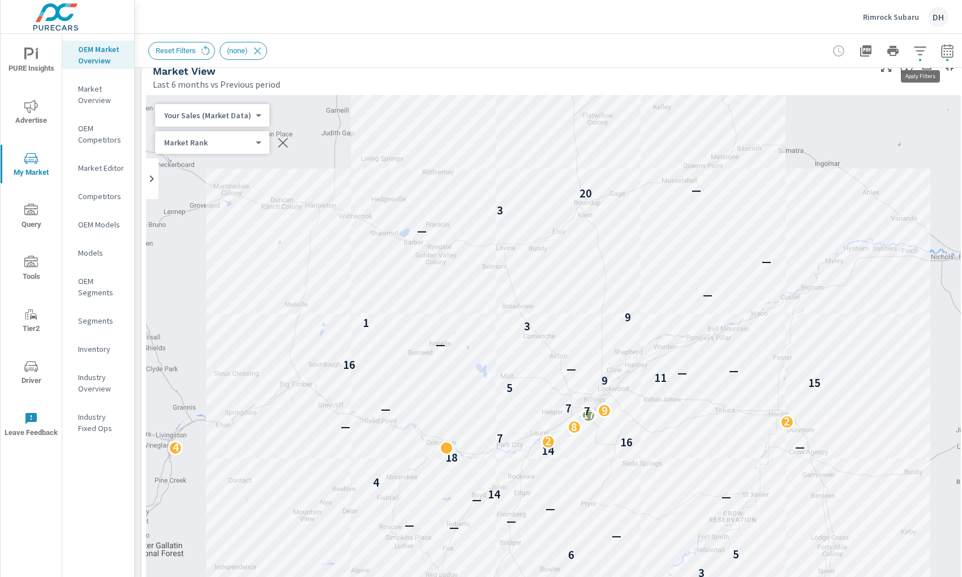
click at [925, 49] on icon "button" at bounding box center [921, 51] width 14 height 14
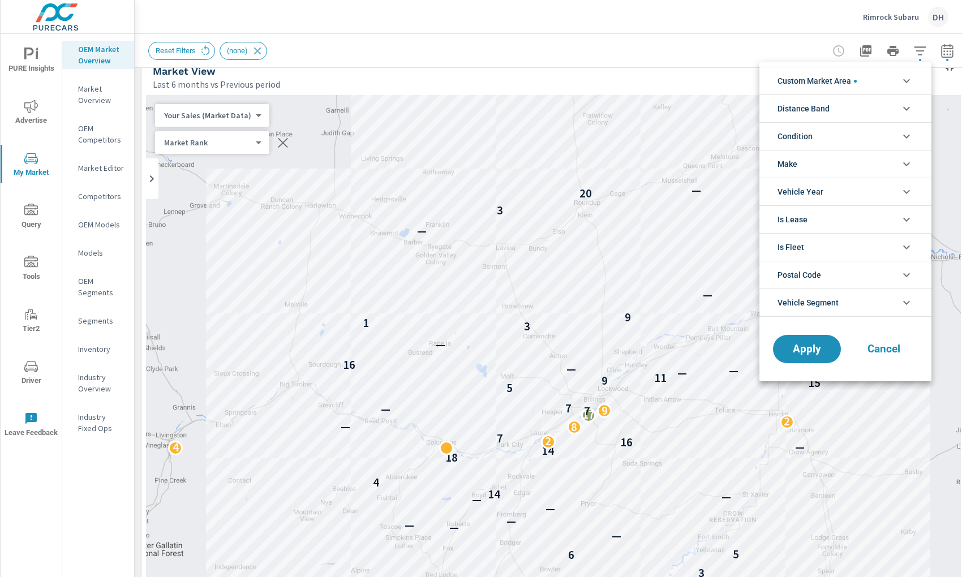
click at [899, 78] on li "Custom Market Area" at bounding box center [846, 81] width 172 height 28
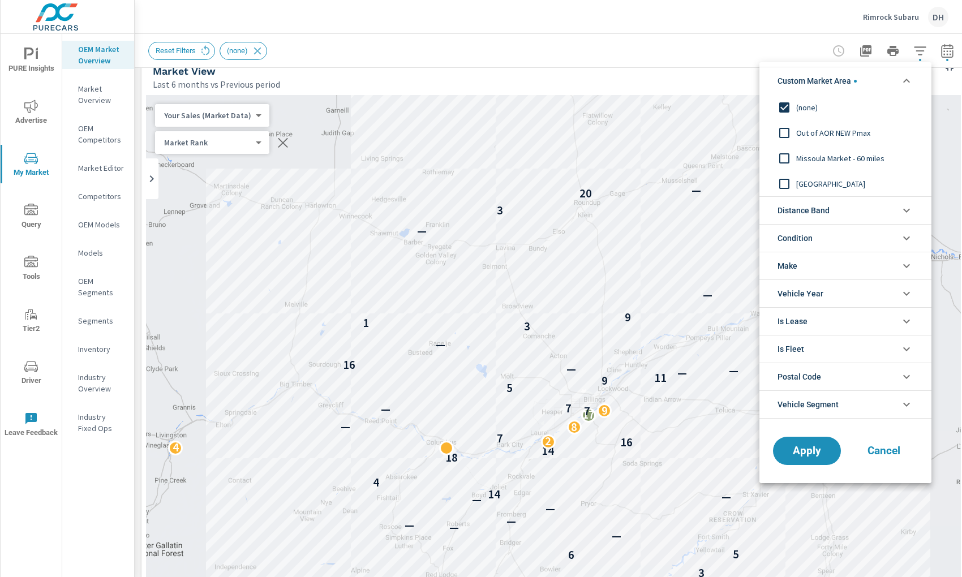
click at [900, 84] on icon "filter options" at bounding box center [907, 81] width 14 height 14
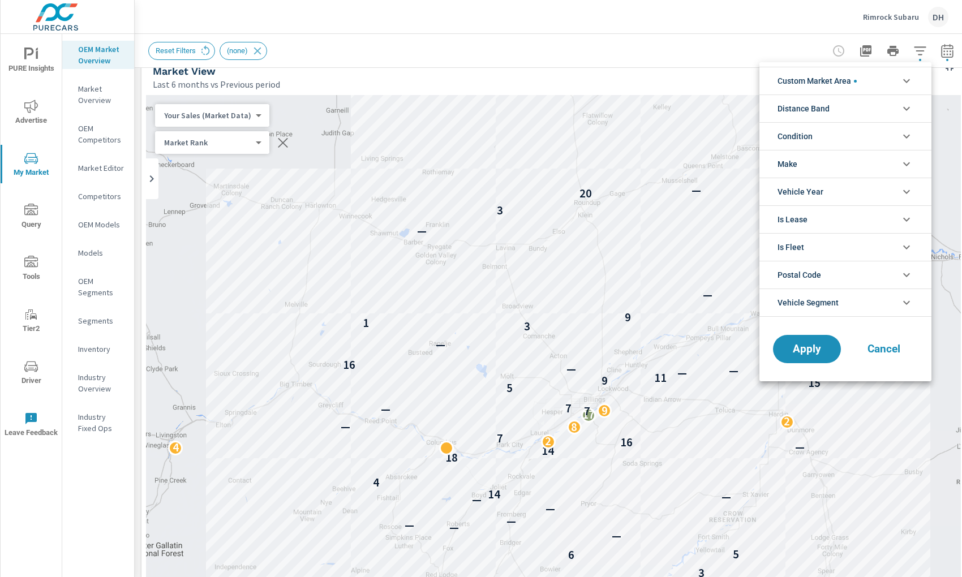
click at [901, 127] on li "Condition" at bounding box center [846, 136] width 172 height 28
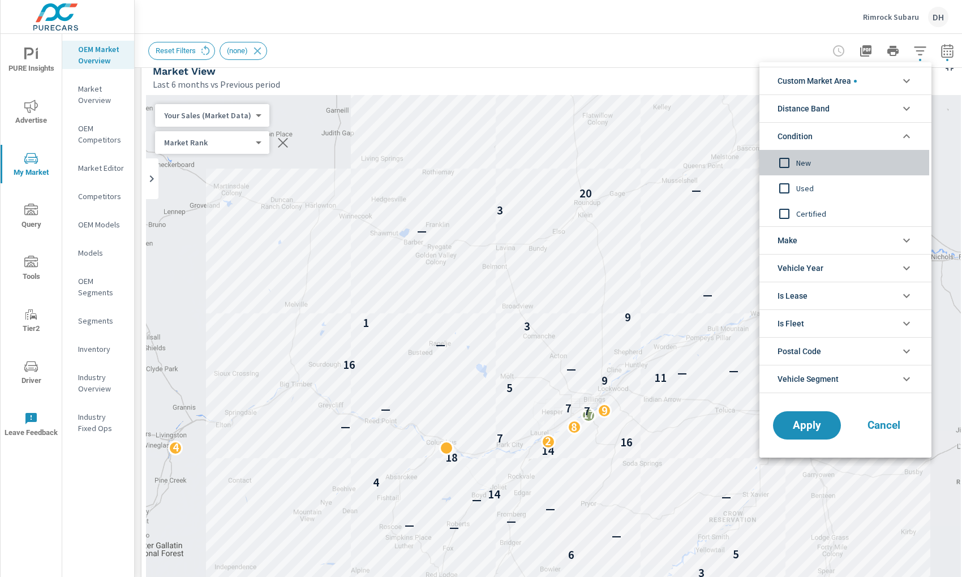
click at [807, 160] on span "New" at bounding box center [858, 163] width 124 height 14
click at [812, 422] on span "Apply" at bounding box center [807, 426] width 46 height 11
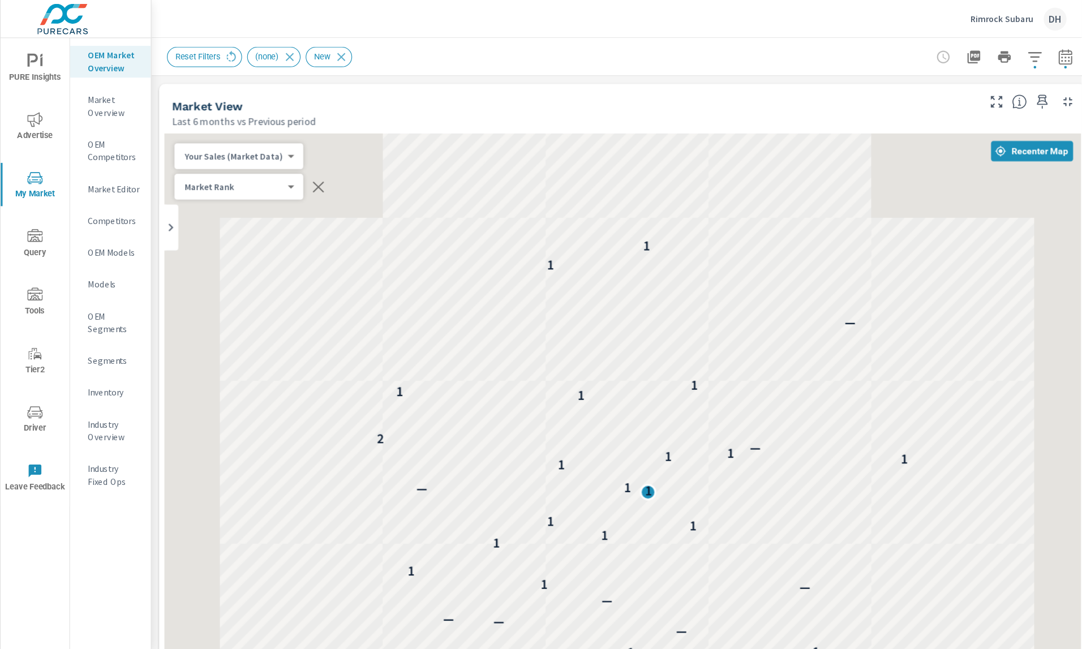
scroll to position [1, 0]
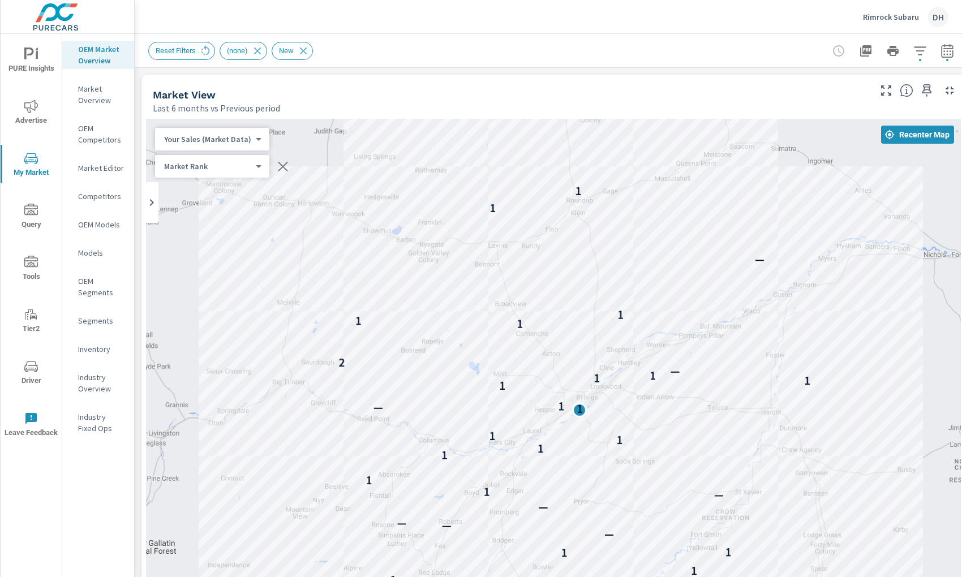
drag, startPoint x: 921, startPoint y: 370, endPoint x: 914, endPoint y: 318, distance: 52.5
click at [914, 341] on div "— — — 1 1 1 1 — — — — — 1 1 1 1 1 1 1 — 1 1 1 1 1 — 2 1 1 1 — 1 1" at bounding box center [553, 433] width 815 height 629
click at [650, 108] on div "Last 6 months vs Previous period" at bounding box center [510, 108] width 715 height 14
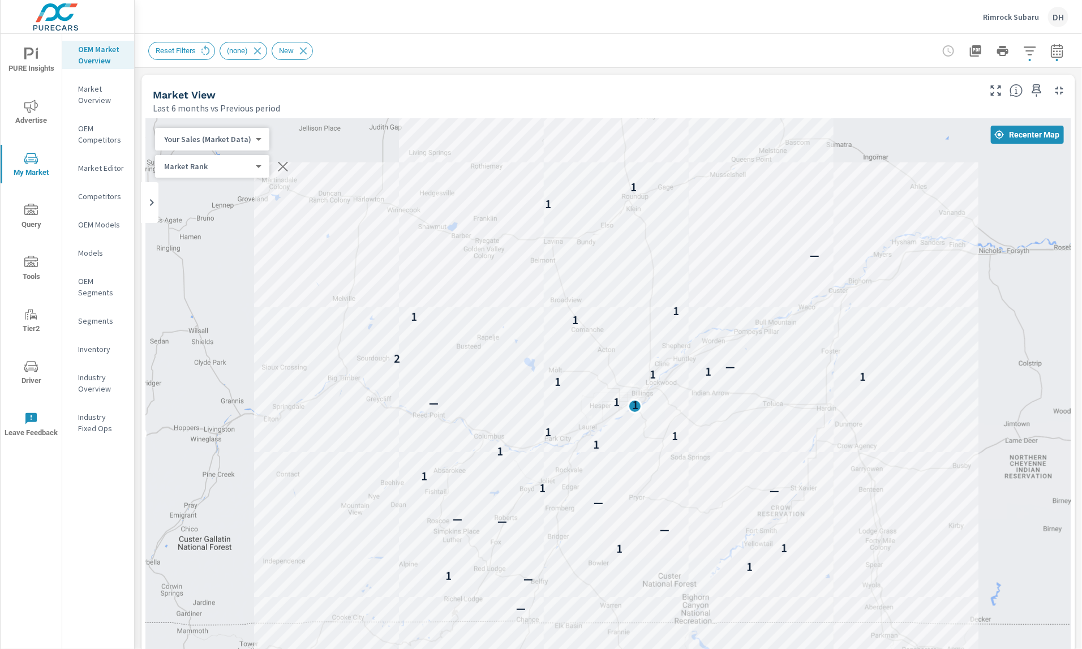
click at [79, 549] on div "OEM Market Overview Market Overview OEM Competitors Market Editor Competitors O…" at bounding box center [98, 341] width 72 height 615
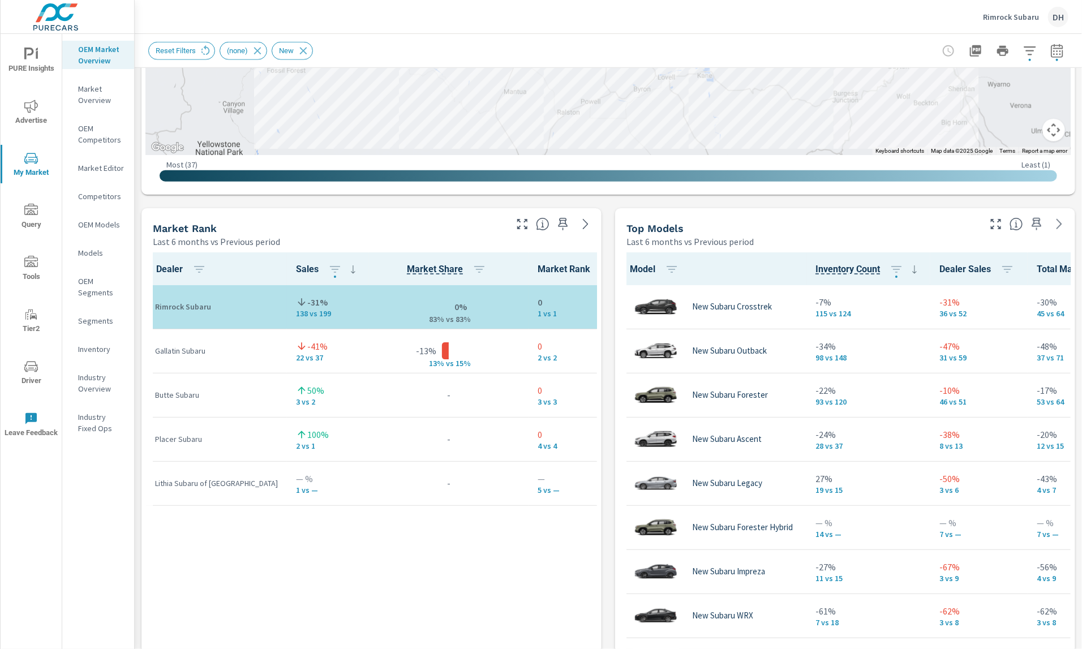
scroll to position [658, 0]
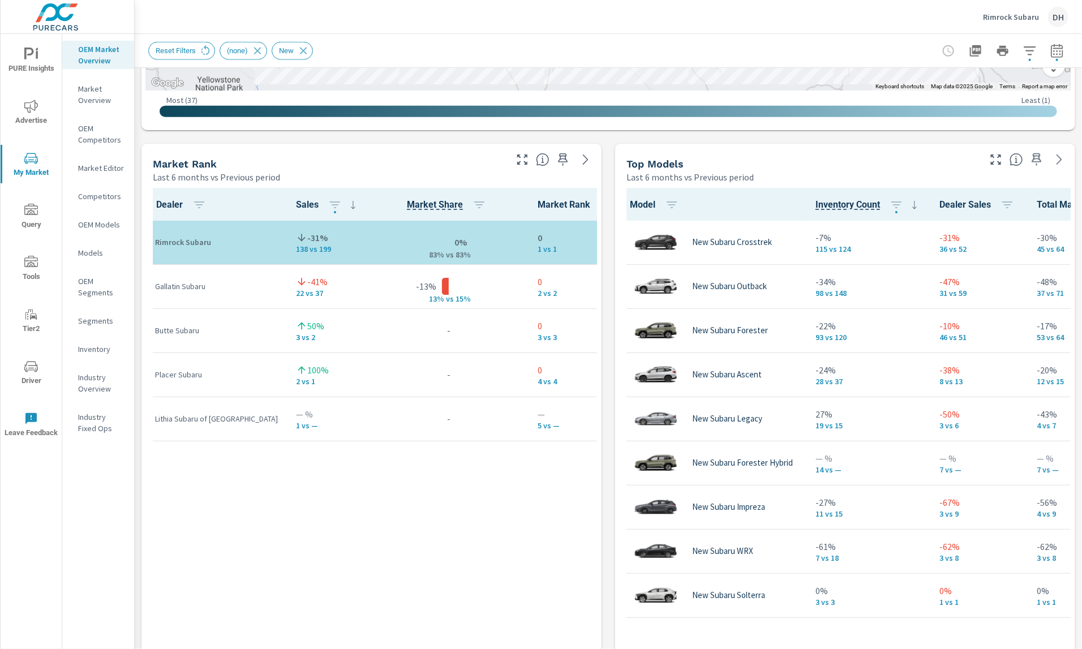
click at [100, 538] on div "OEM Market Overview Market Overview OEM Competitors Market Editor Competitors O…" at bounding box center [98, 341] width 72 height 615
click at [252, 551] on div "Dealer Sales Market Share Market Rank Rimrock Subaru -31% 138 vs 199 0% 83% v s…" at bounding box center [371, 459] width 451 height 543
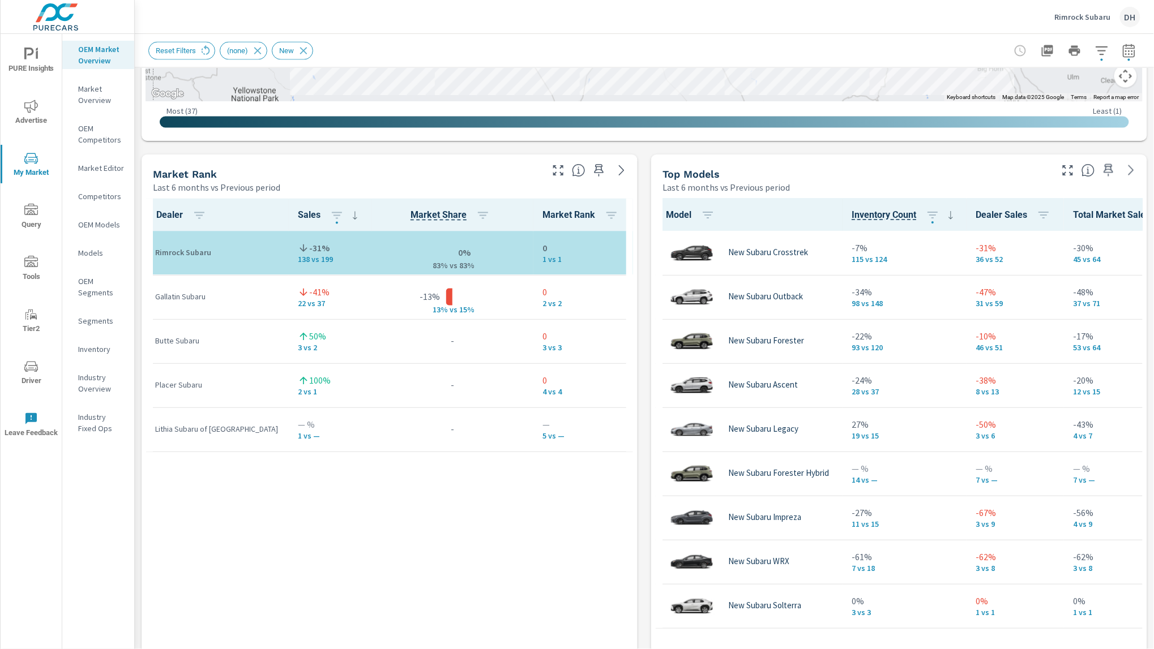
scroll to position [648, 0]
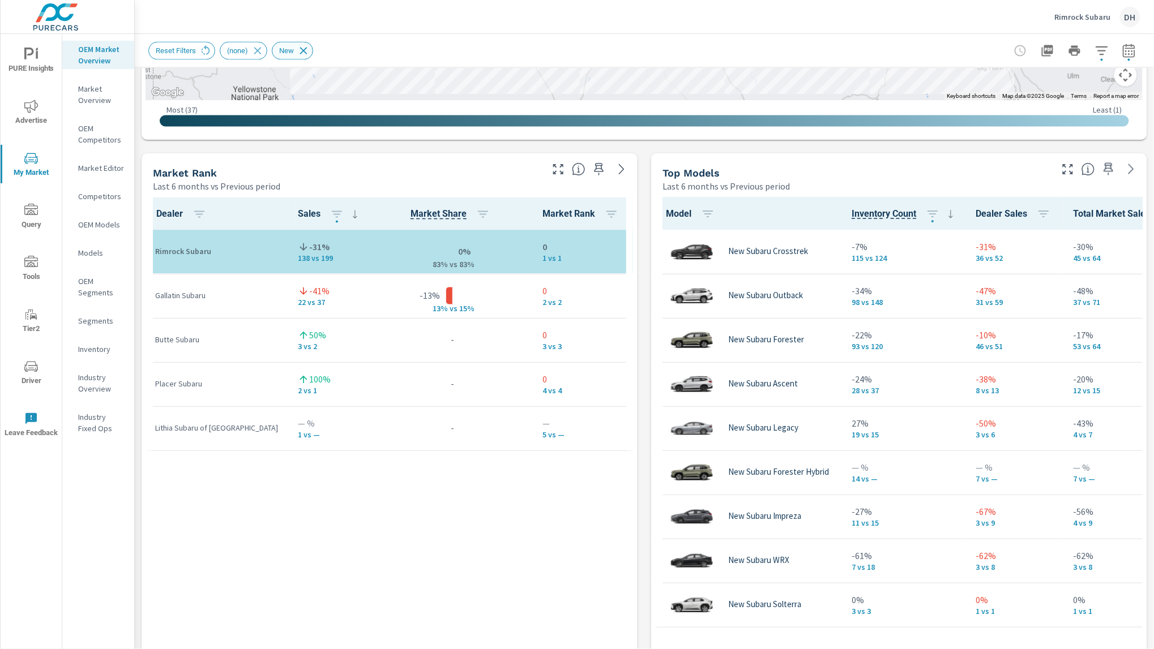
click at [308, 53] on icon at bounding box center [303, 51] width 12 height 12
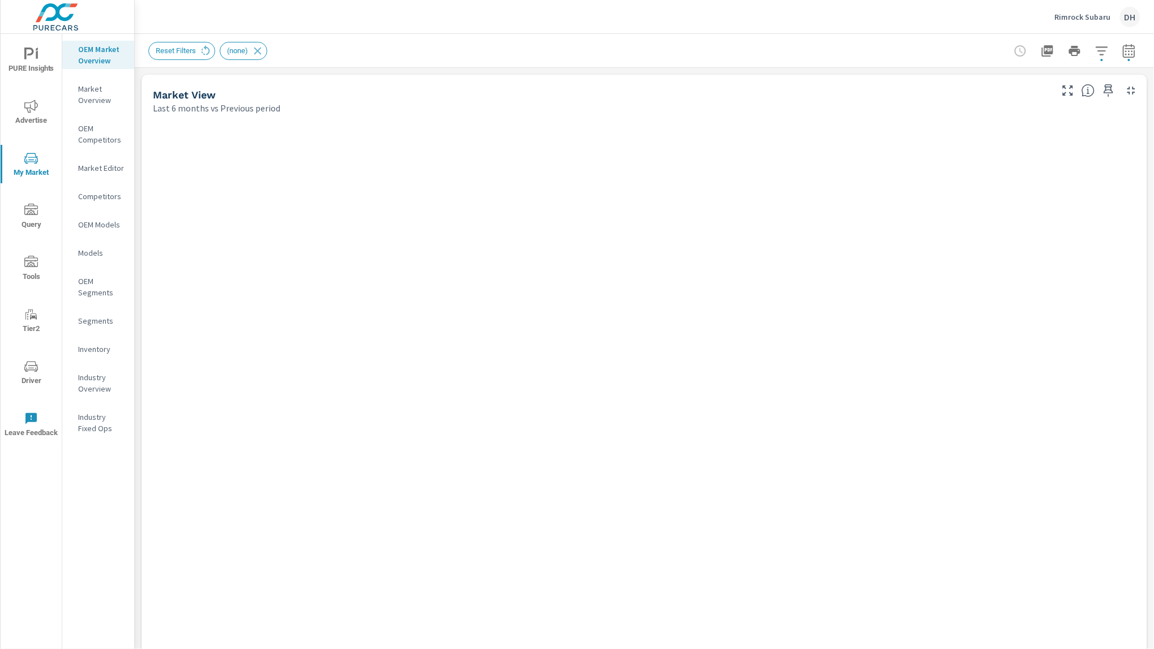
click at [1059, 46] on icon "button" at bounding box center [1129, 51] width 14 height 14
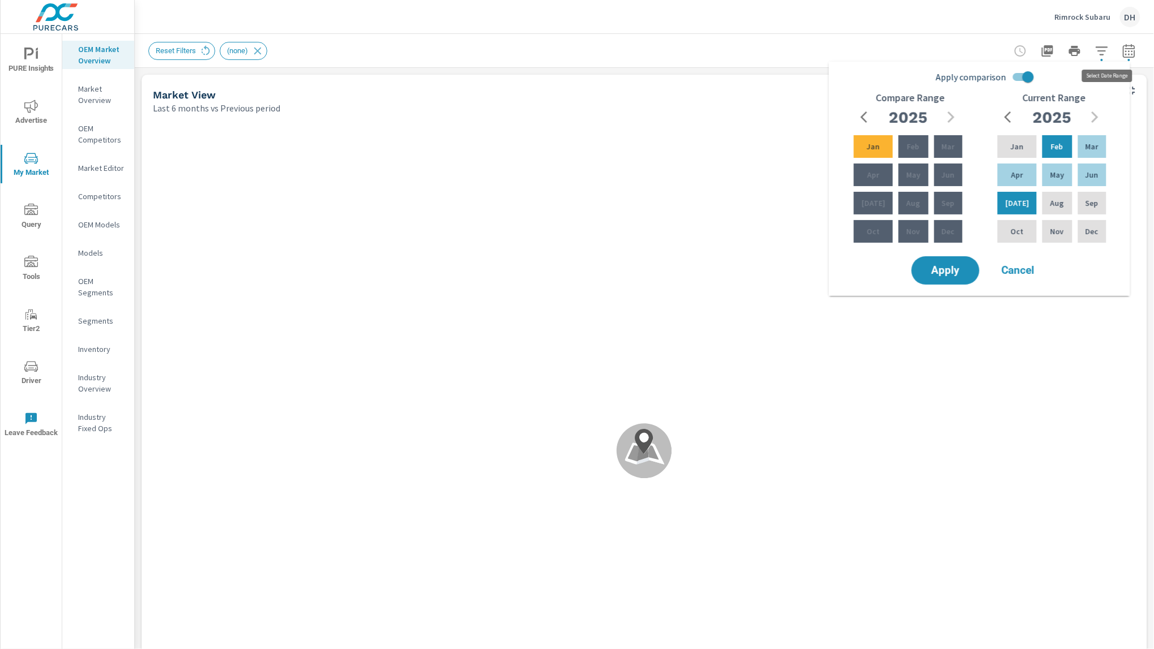
click at [1059, 54] on div at bounding box center [1074, 51] width 131 height 23
click at [1059, 52] on icon "button" at bounding box center [1102, 51] width 14 height 14
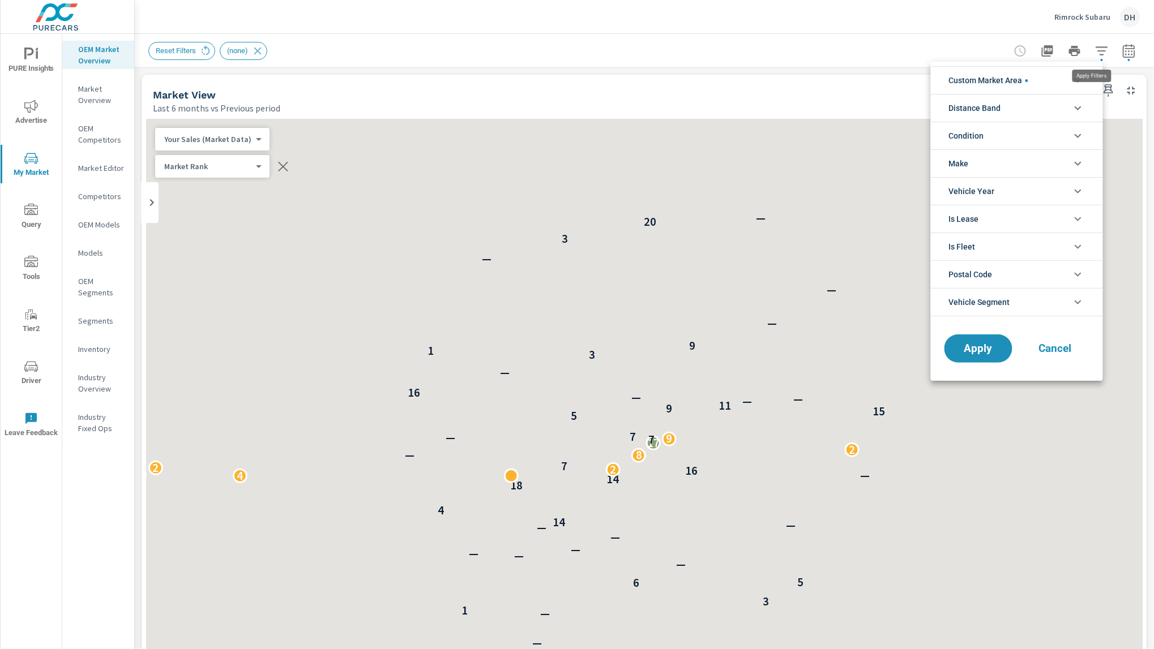
scroll to position [1, 0]
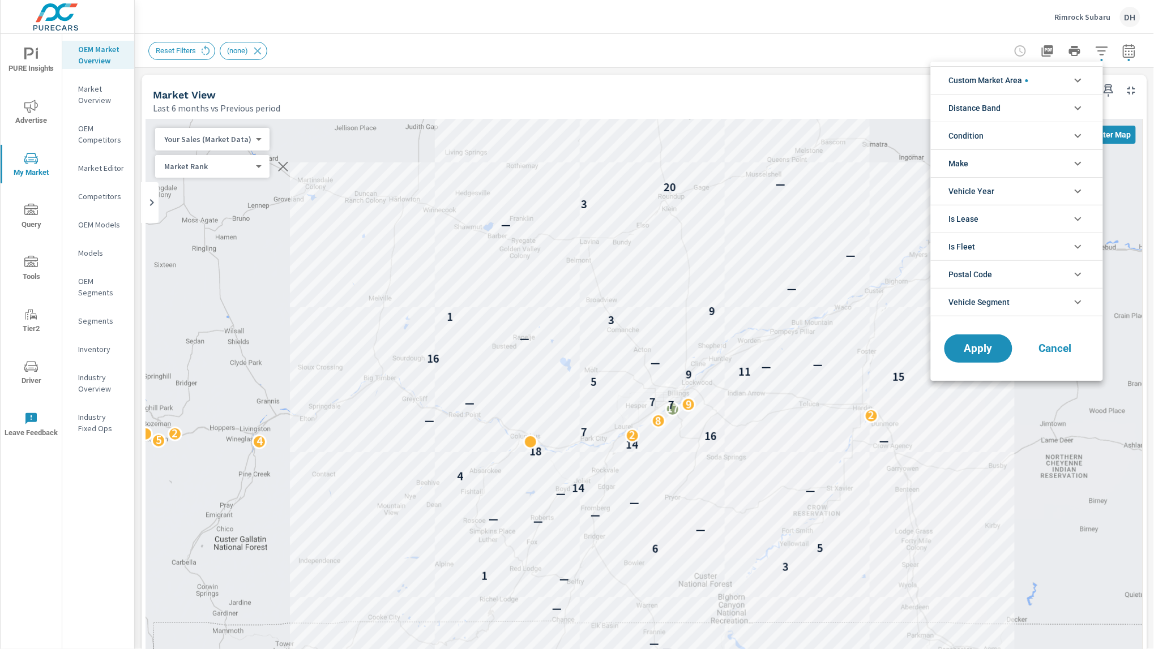
click at [1021, 78] on span "Custom Market Area" at bounding box center [988, 80] width 79 height 27
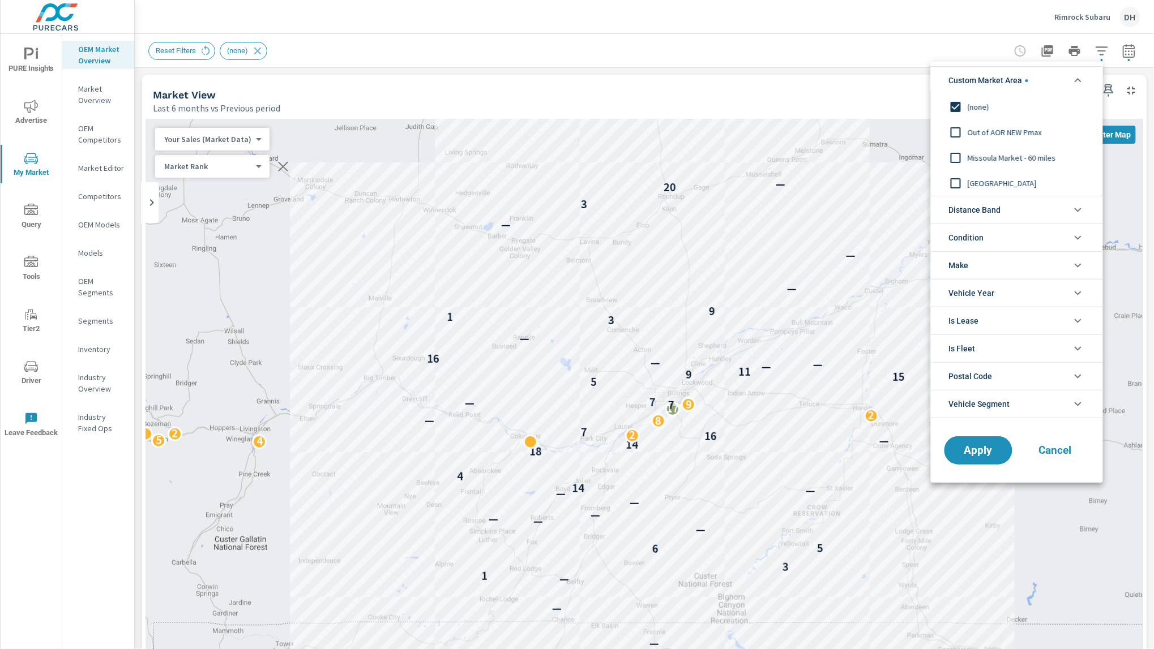
click at [1025, 80] on span "Custom Market Area" at bounding box center [988, 80] width 79 height 27
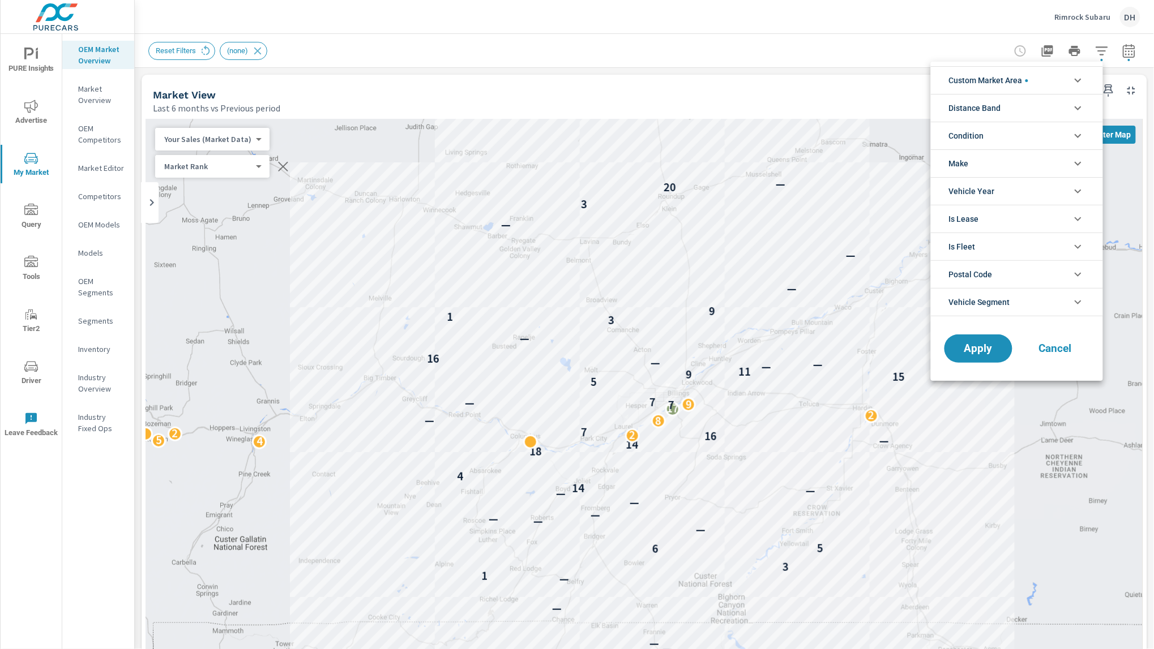
click at [988, 135] on li "Condition" at bounding box center [1017, 136] width 172 height 28
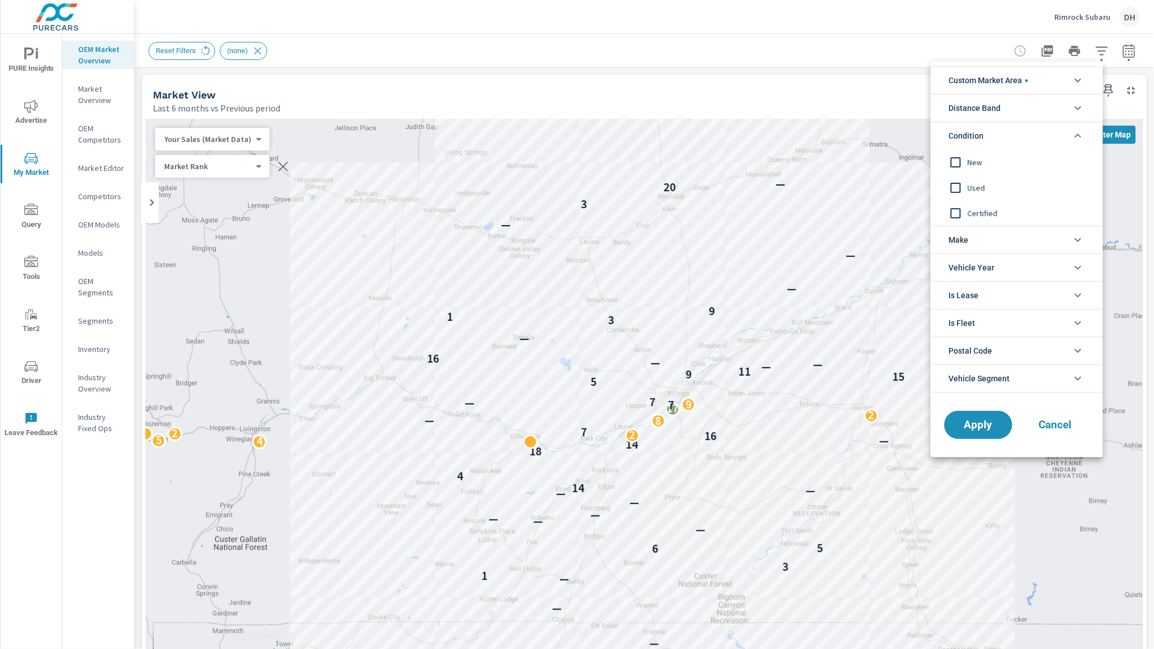
click at [982, 189] on span "Used" at bounding box center [1029, 188] width 124 height 14
click at [956, 207] on input "filter options" at bounding box center [956, 213] width 24 height 24
click at [978, 426] on span "Apply" at bounding box center [978, 425] width 46 height 11
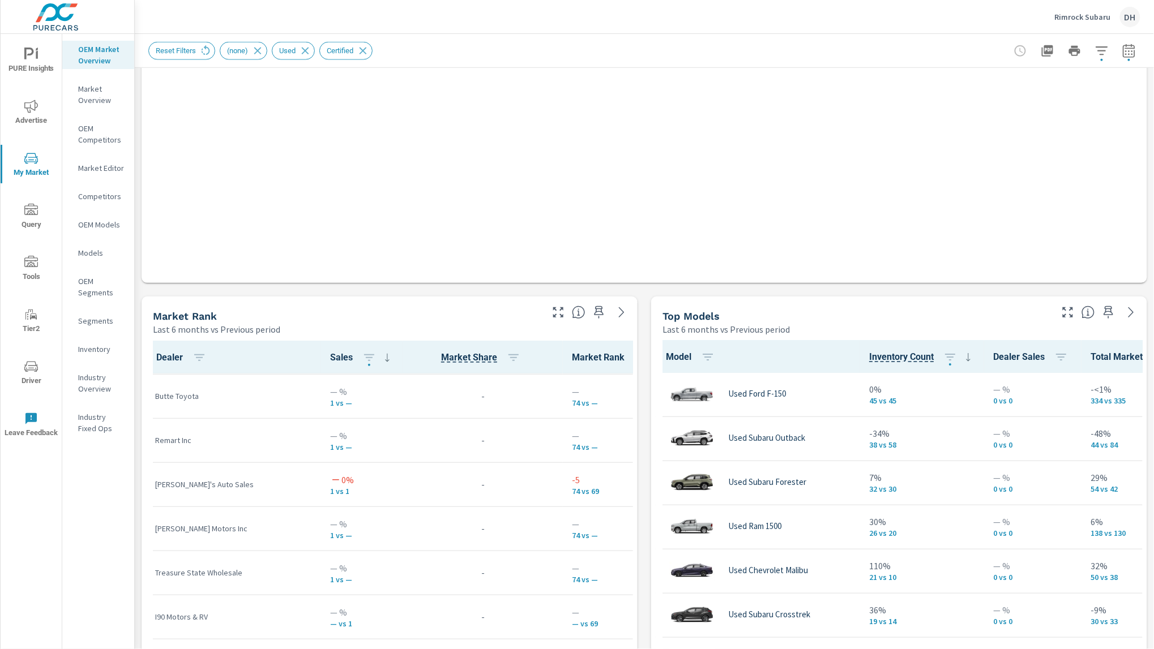
scroll to position [3375, 0]
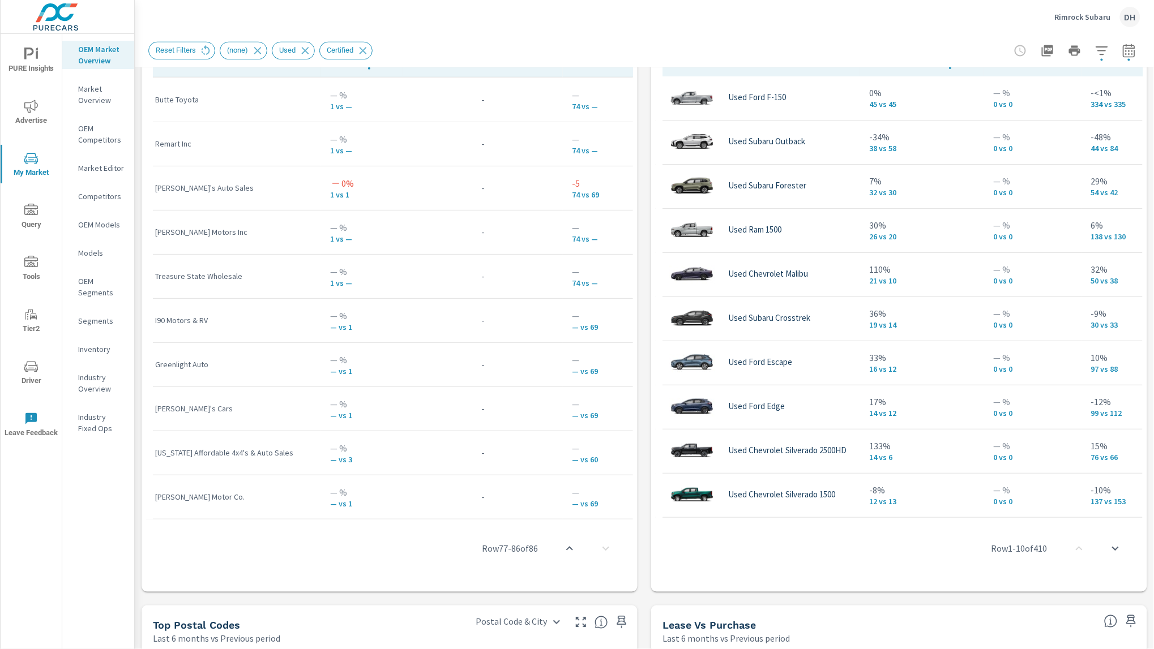
scroll to position [802, 0]
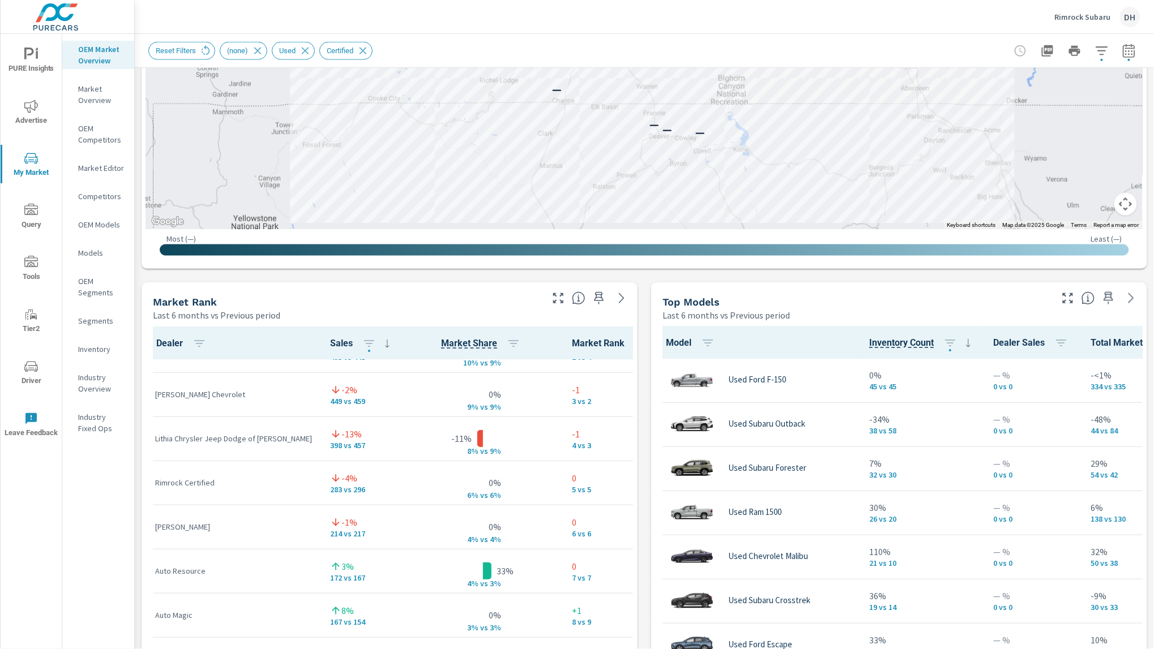
scroll to position [76, 0]
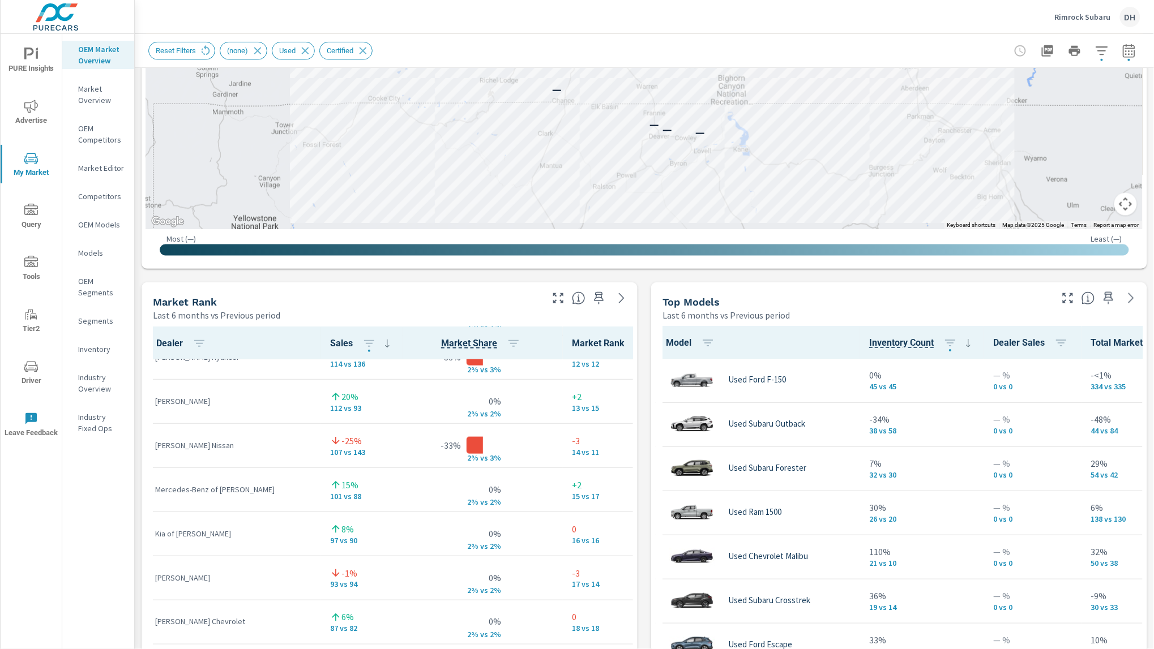
scroll to position [534, 0]
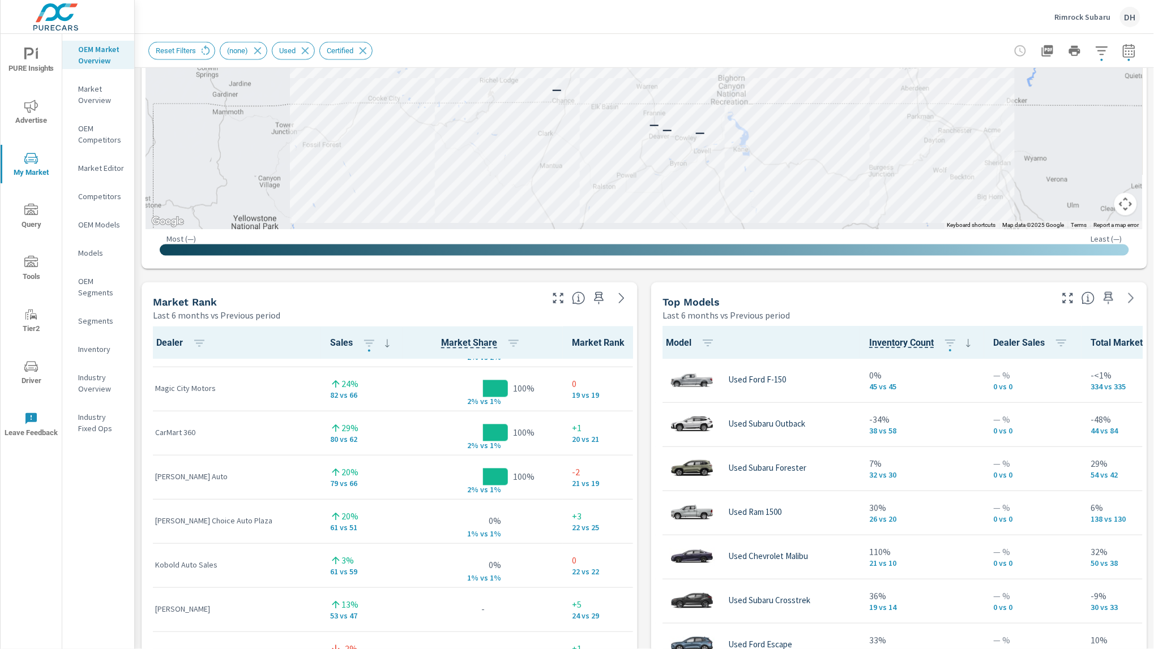
scroll to position [1009, 0]
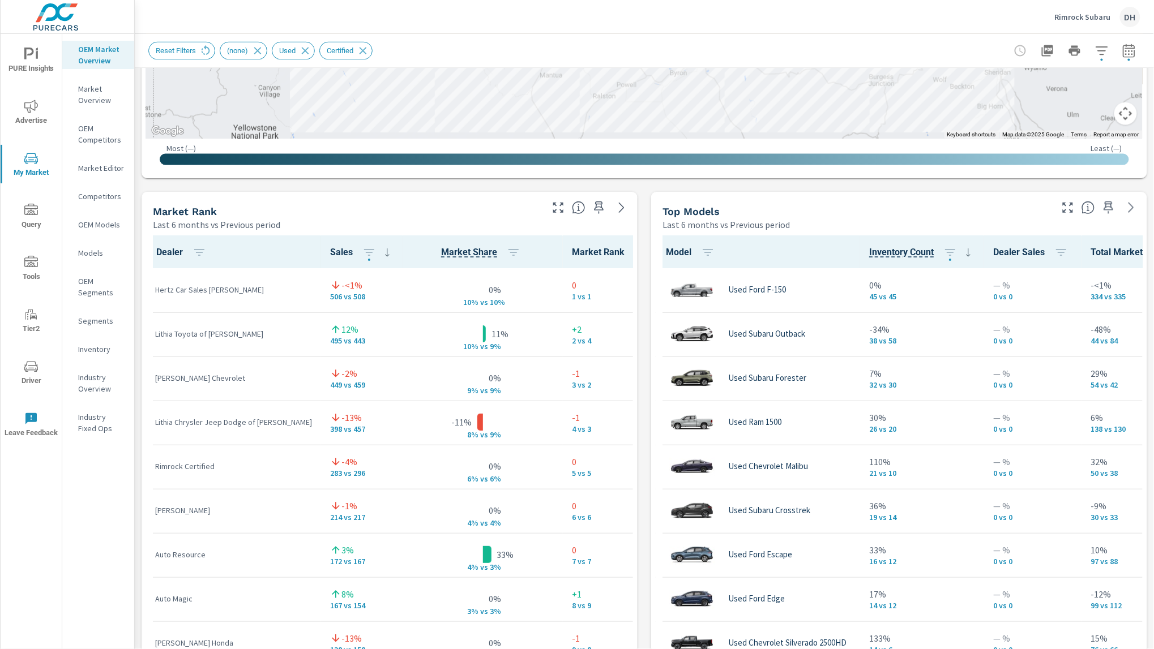
click at [911, 206] on div "Top Models" at bounding box center [855, 211] width 387 height 13
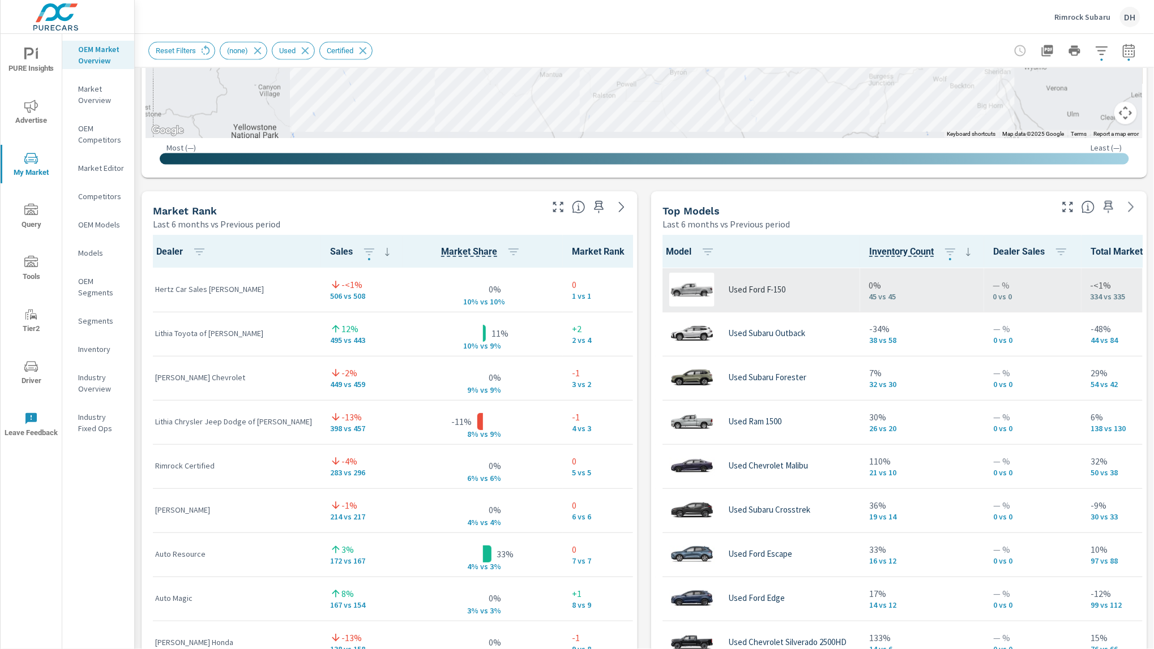
scroll to position [610, 0]
